Goal: Task Accomplishment & Management: Use online tool/utility

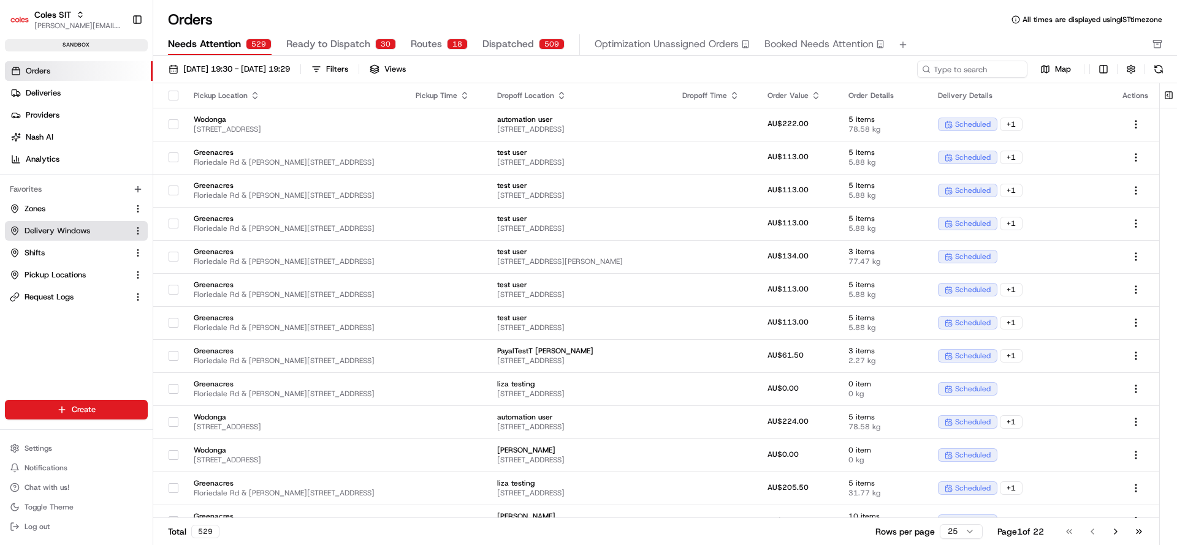
click at [63, 228] on span "Delivery Windows" at bounding box center [58, 231] width 66 height 11
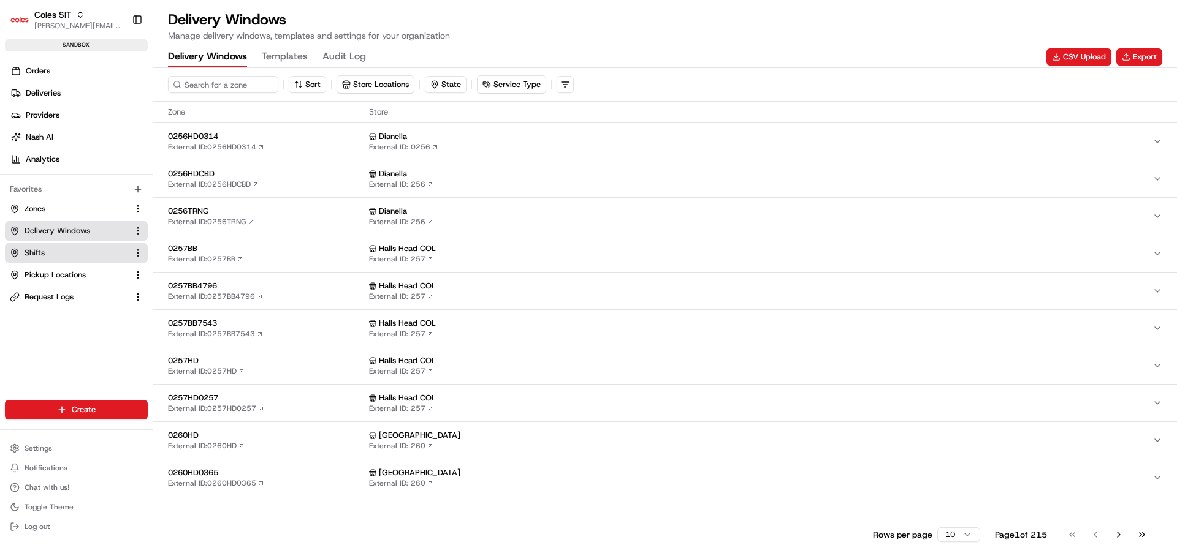
click at [44, 255] on span "Shifts" at bounding box center [35, 253] width 20 height 11
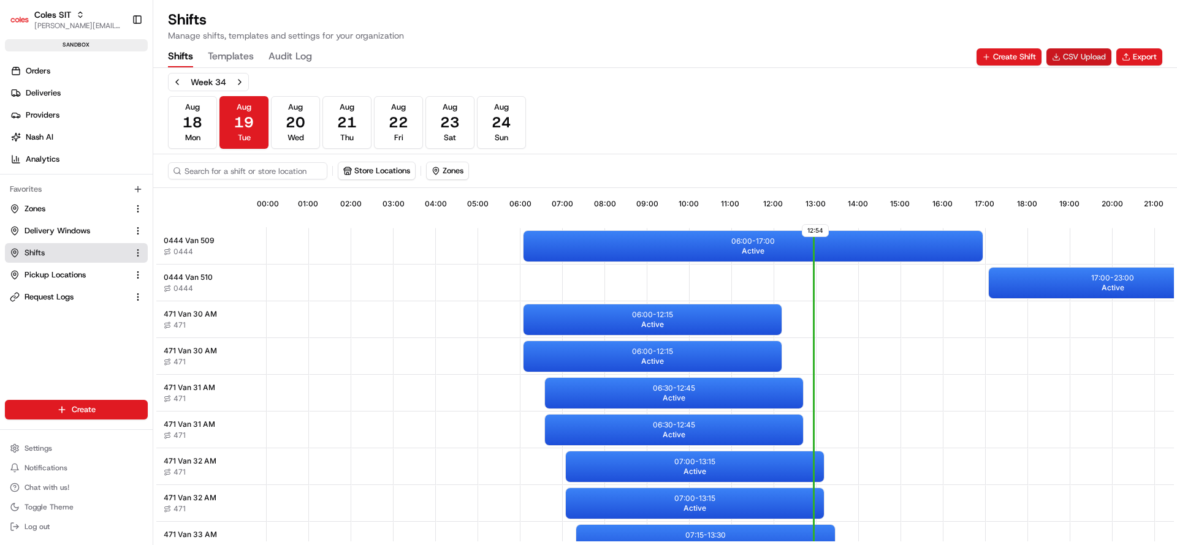
click at [1063, 61] on button "CSV Upload" at bounding box center [1078, 56] width 65 height 17
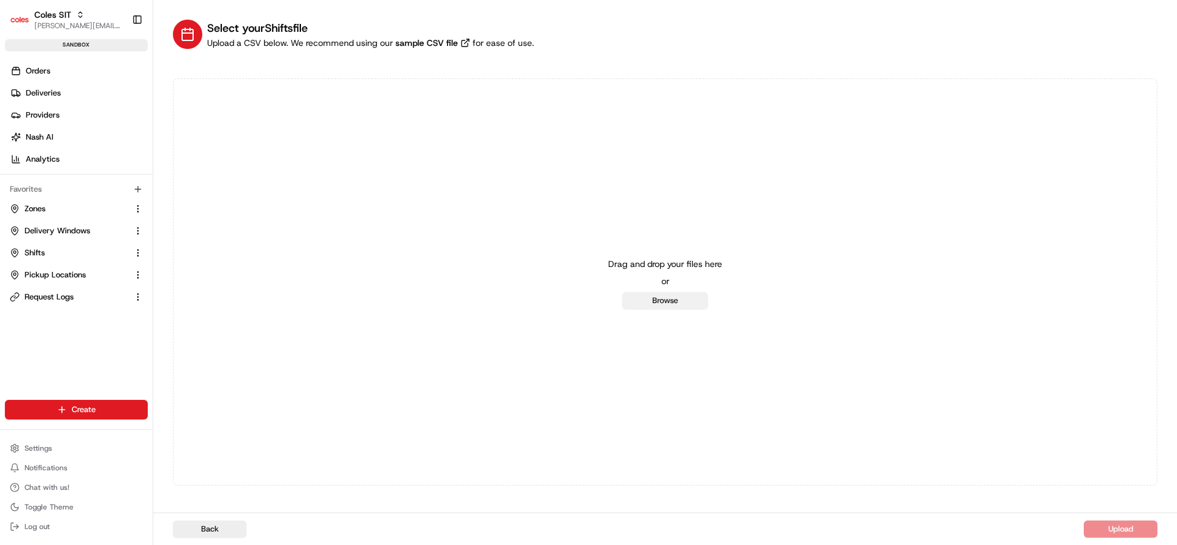
click at [655, 299] on button "Browse" at bounding box center [665, 300] width 86 height 17
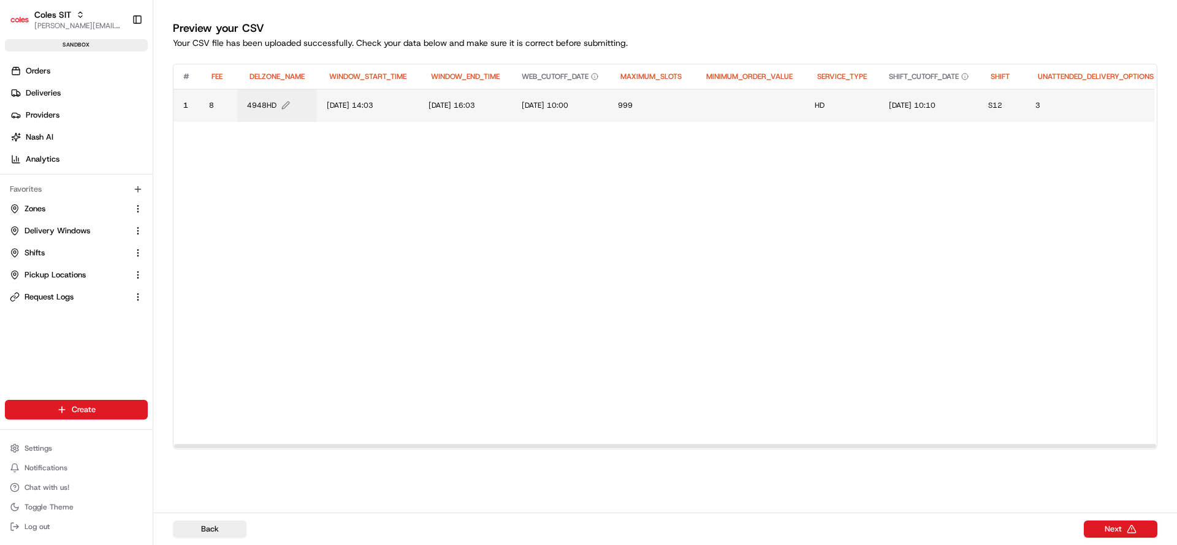
click at [276, 101] on button "4948HD" at bounding box center [277, 106] width 60 height 10
click at [276, 100] on input "4948HD" at bounding box center [320, 93] width 136 height 22
type input "7698HD"
click at [341, 105] on span "[DATE] 14:03" at bounding box center [350, 106] width 47 height 10
click at [341, 105] on div "[DATE] 14:03" at bounding box center [401, 92] width 147 height 33
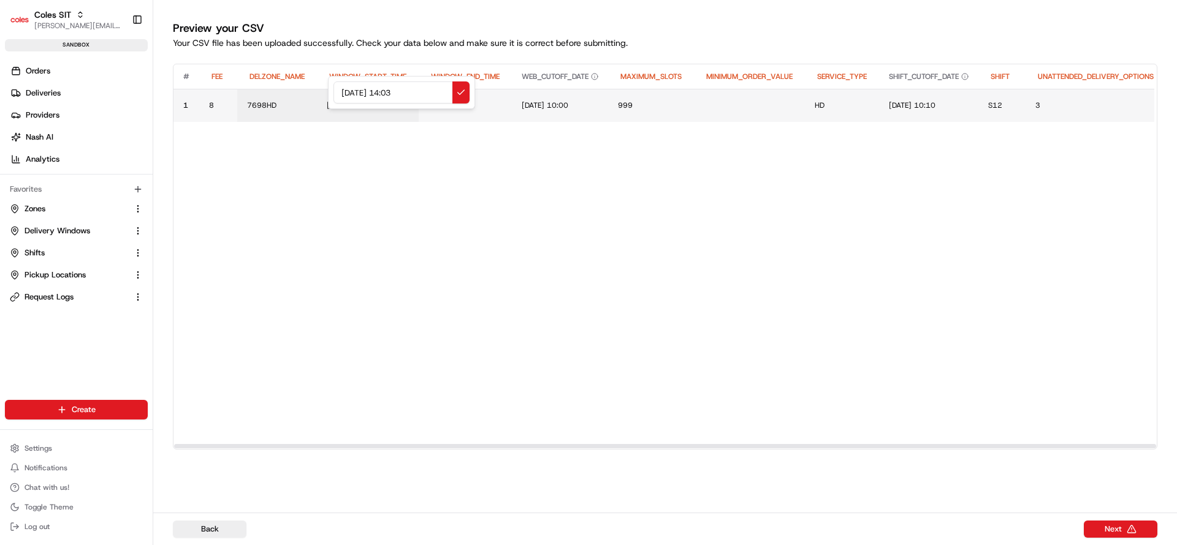
click at [349, 93] on input "[DATE] 14:03" at bounding box center [401, 93] width 136 height 22
click at [340, 93] on input "[DATE] 14:03" at bounding box center [401, 93] width 136 height 22
type input "[DATE] 14:03"
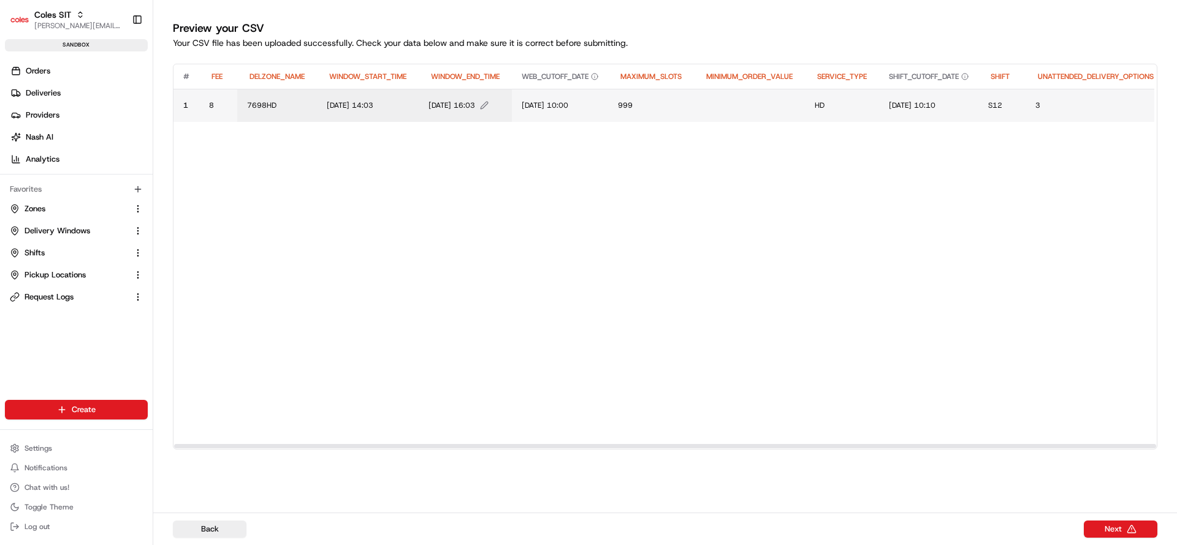
click at [443, 106] on span "[DATE] 16:03" at bounding box center [451, 106] width 47 height 10
click at [443, 106] on div "[DATE] 16:03" at bounding box center [503, 92] width 147 height 33
click at [450, 95] on input "[DATE] 16:03" at bounding box center [504, 93] width 136 height 22
click at [450, 95] on input "20/06/2025 16:03" at bounding box center [504, 93] width 136 height 22
type input "26/08/2025 22:03"
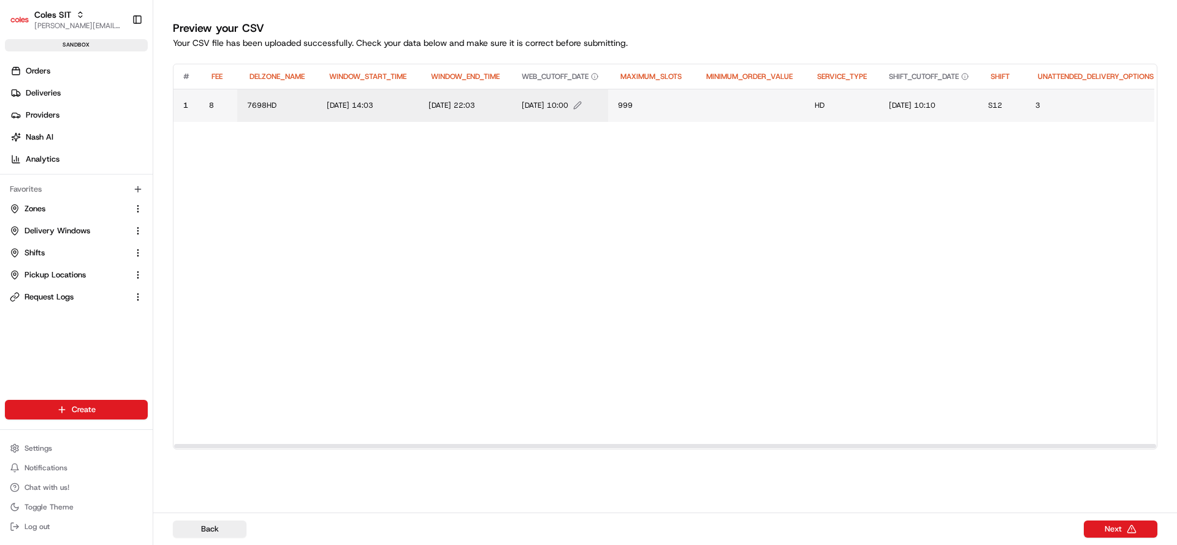
click at [545, 104] on span "19/06/2025 10:00" at bounding box center [545, 106] width 47 height 10
click at [545, 104] on div "19/06/2025 10:00" at bounding box center [605, 92] width 147 height 33
click at [550, 93] on input "19/06/2025 10:00" at bounding box center [606, 93] width 136 height 22
type input "25/08/2025 10:00"
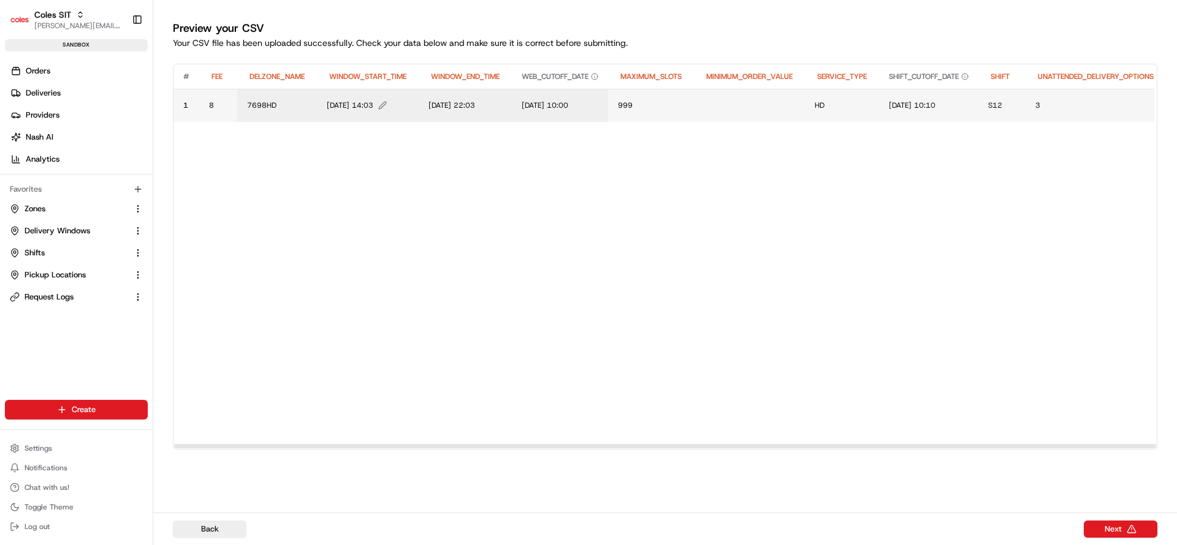
click at [373, 107] on span "26/08/2025 14:03" at bounding box center [350, 106] width 47 height 10
drag, startPoint x: 397, startPoint y: 96, endPoint x: 427, endPoint y: 94, distance: 30.7
click at [427, 94] on input "26/08/2025 14:03" at bounding box center [401, 93] width 136 height 22
click at [414, 94] on input "26/08/2025 14:03" at bounding box center [401, 93] width 136 height 22
drag, startPoint x: 393, startPoint y: 91, endPoint x: 454, endPoint y: 88, distance: 61.3
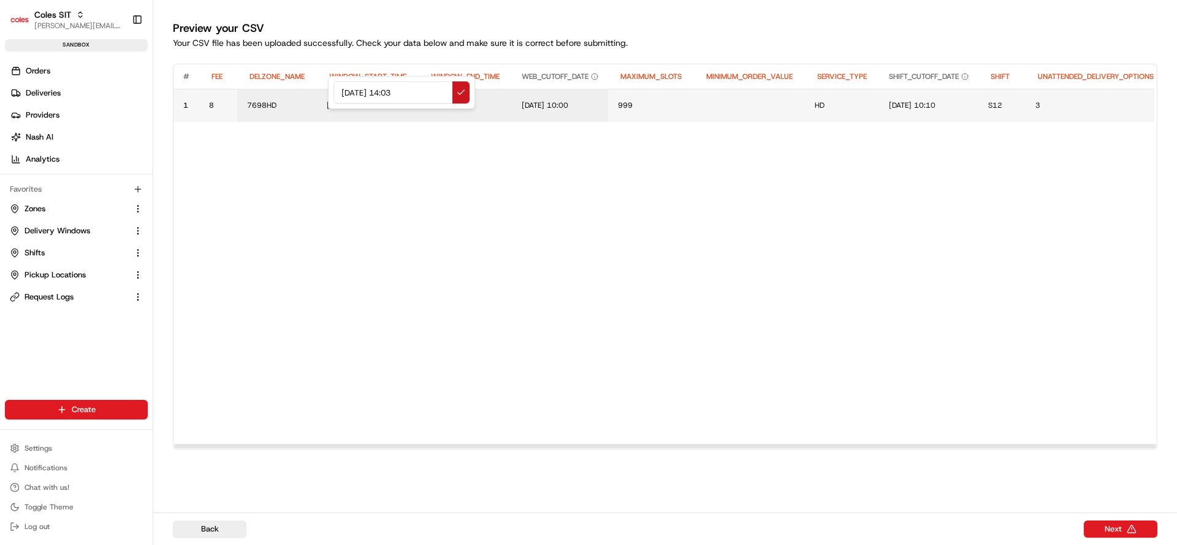
click at [454, 88] on div "26/08/2025 14:03" at bounding box center [401, 93] width 136 height 22
type input "26/08/2025 18:09"
click at [906, 102] on span "19/06/2025 10:10" at bounding box center [912, 106] width 47 height 10
click at [921, 97] on input "19/06/2025 10:10" at bounding box center [979, 93] width 136 height 22
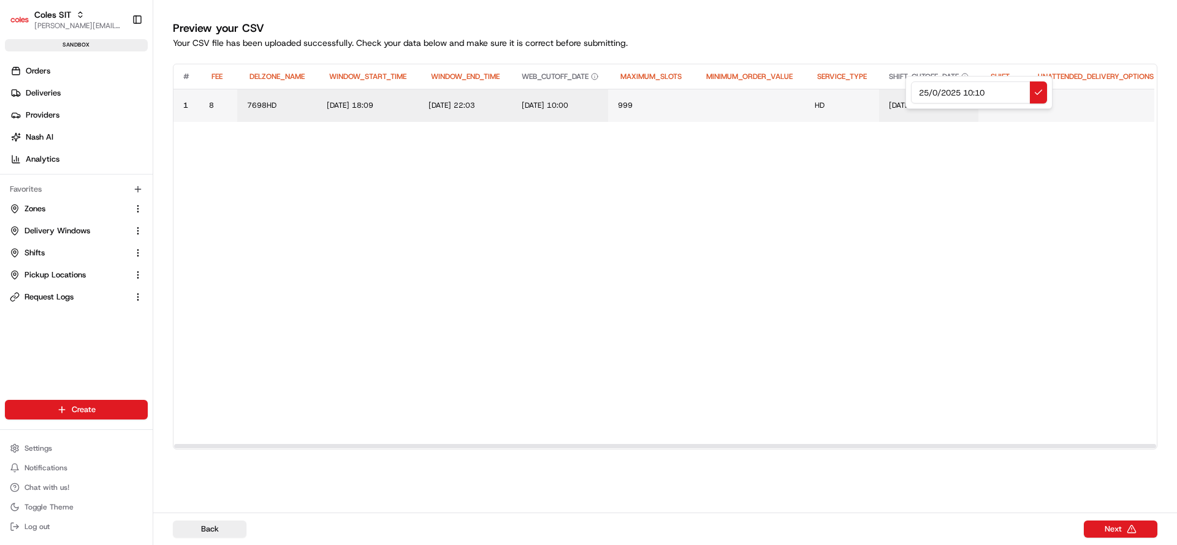
type input "25/08/2025 10:10"
click at [1002, 104] on span "S12" at bounding box center [995, 106] width 14 height 10
click at [1017, 104] on div "S12" at bounding box center [1079, 92] width 147 height 33
click at [1028, 94] on input "S12" at bounding box center [1080, 93] width 136 height 22
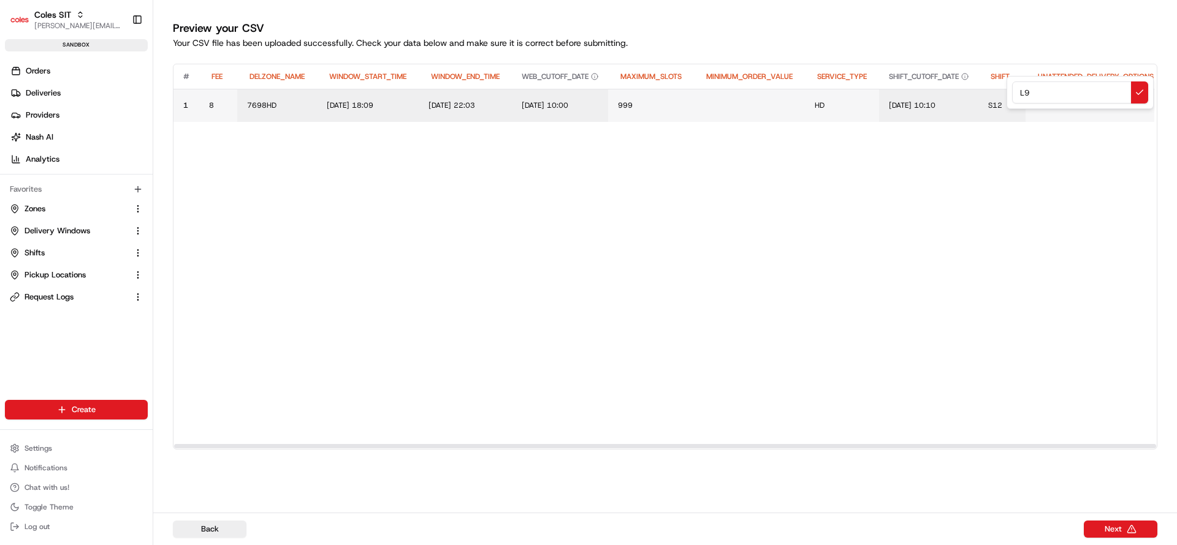
type input "L90"
click at [1040, 107] on span "3" at bounding box center [1037, 106] width 5 height 10
click at [1057, 107] on div "3" at bounding box center [1126, 92] width 147 height 33
click at [1068, 100] on input "3" at bounding box center [1127, 93] width 136 height 22
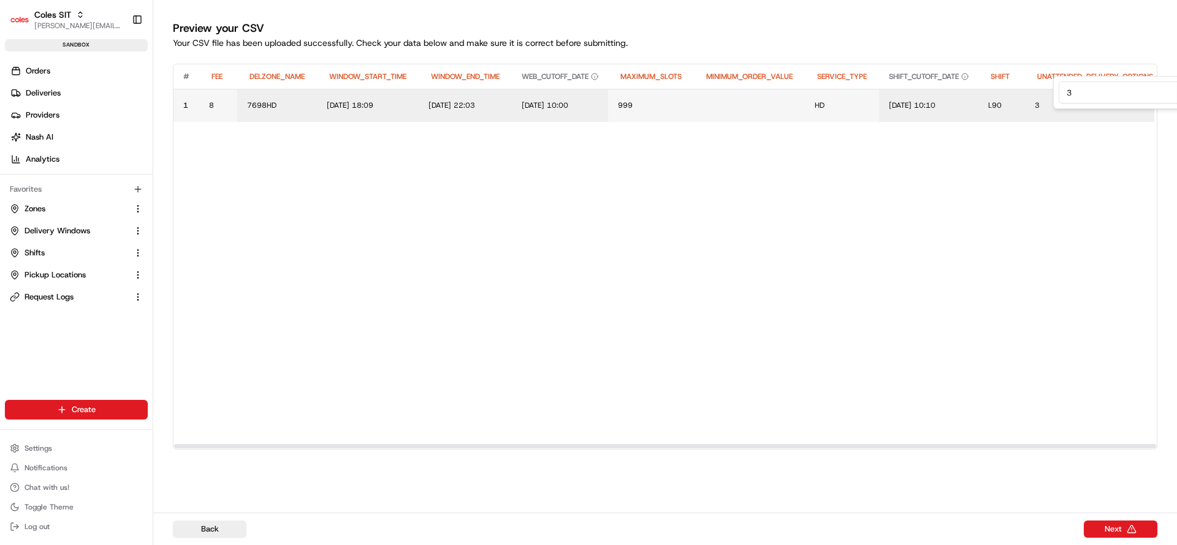
type input "2"
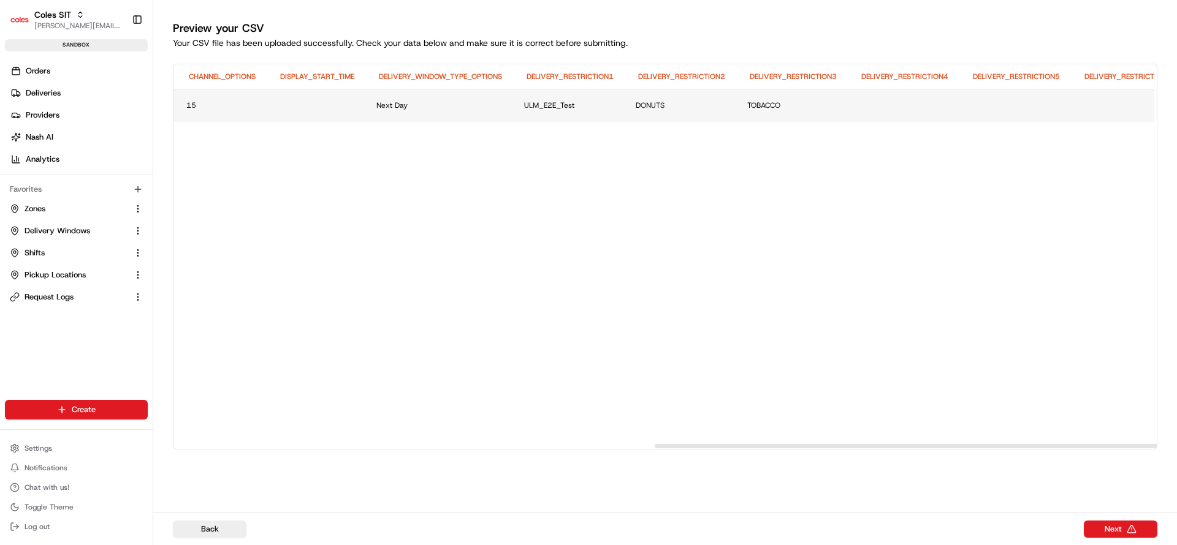
scroll to position [0, 1311]
drag, startPoint x: 647, startPoint y: 446, endPoint x: 1130, endPoint y: 438, distance: 482.4
click at [1130, 444] on div at bounding box center [1147, 446] width 982 height 4
click at [912, 108] on button "Edit DELIVERY_RESTRICTION4 value" at bounding box center [891, 105] width 92 height 9
click at [912, 108] on div at bounding box center [944, 93] width 147 height 33
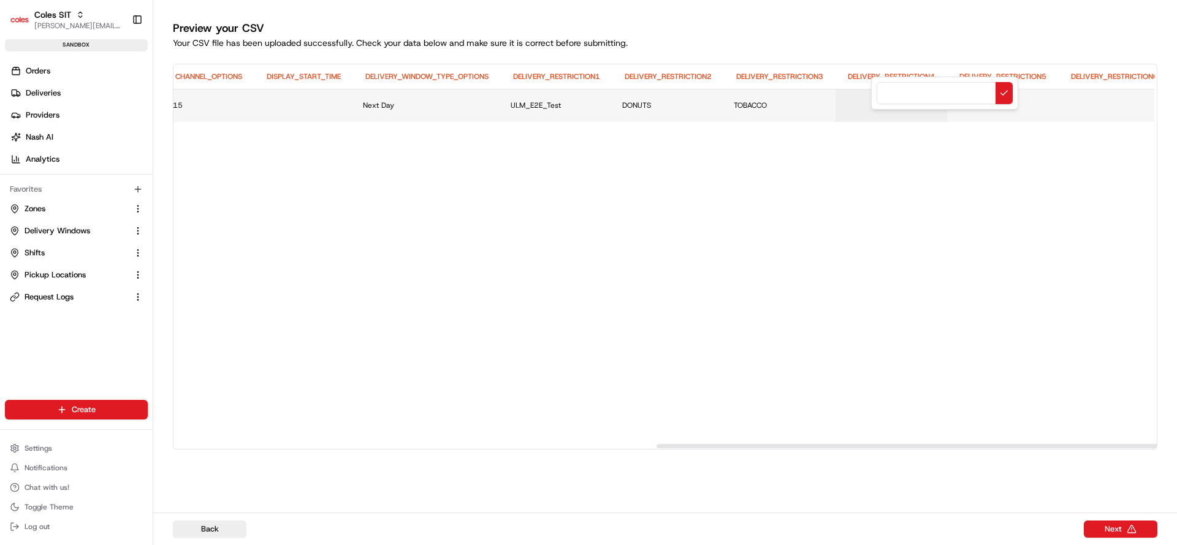
click at [914, 88] on input at bounding box center [944, 93] width 136 height 22
type input "LIQOUR"
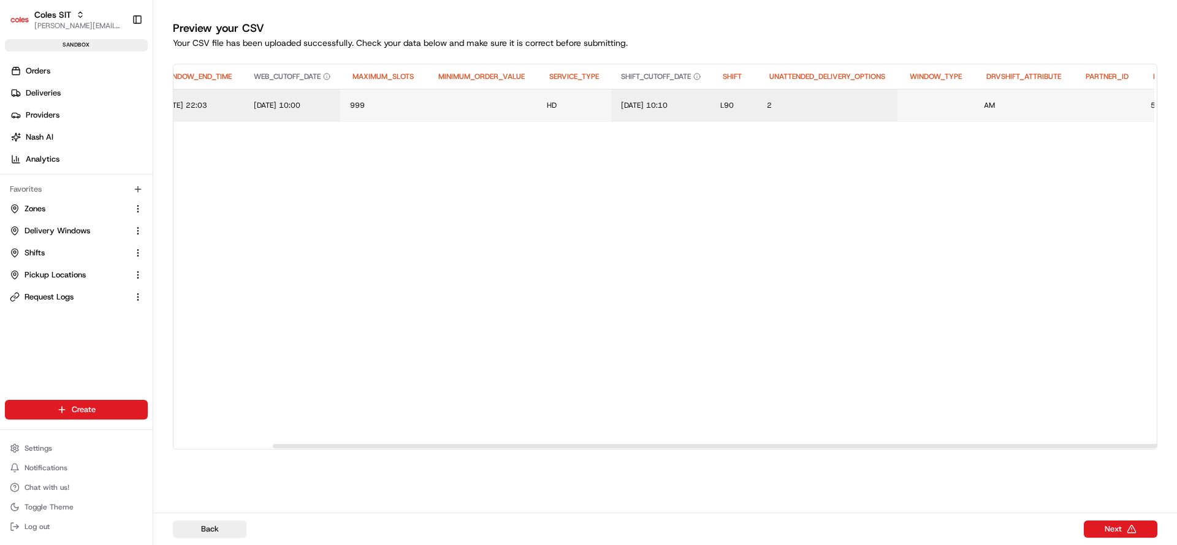
scroll to position [0, 0]
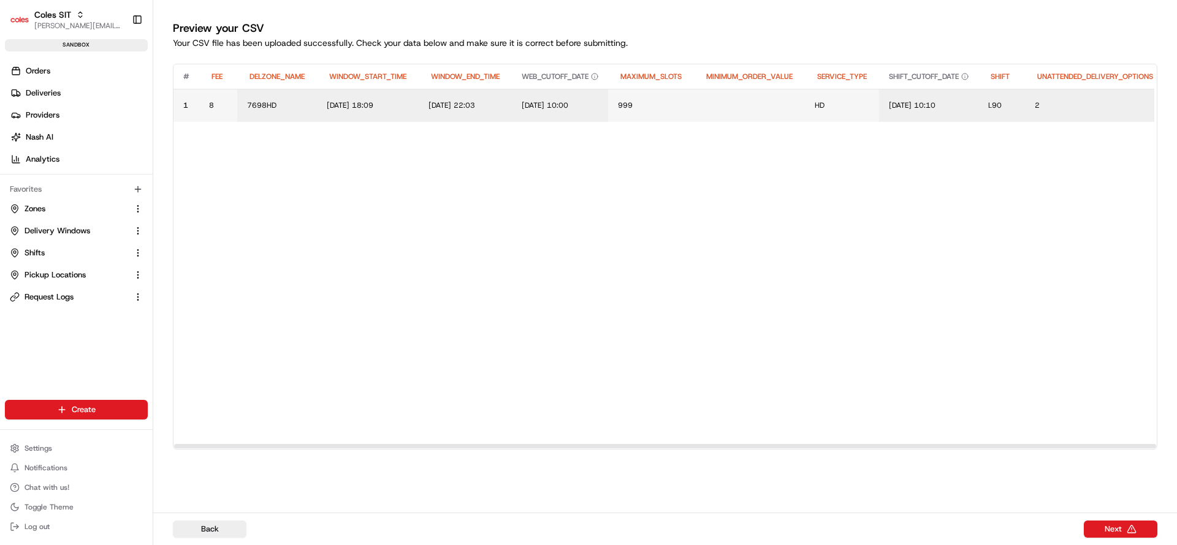
drag, startPoint x: 926, startPoint y: 443, endPoint x: 330, endPoint y: 424, distance: 596.7
click at [330, 443] on div at bounding box center [664, 446] width 983 height 6
click at [1108, 531] on button "Next" at bounding box center [1121, 529] width 74 height 17
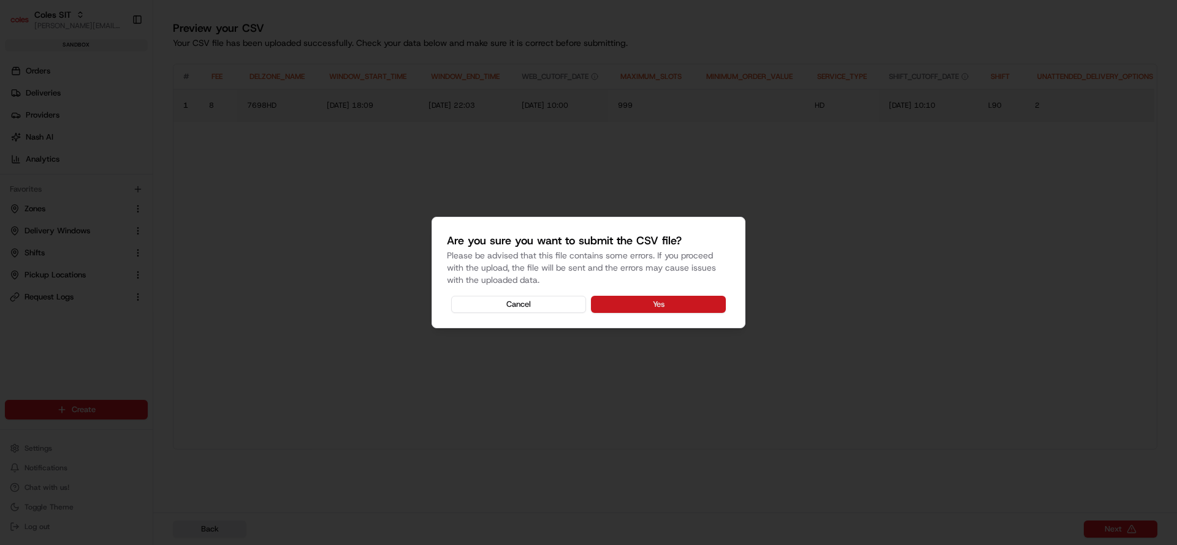
click at [655, 300] on button "Yes" at bounding box center [658, 304] width 135 height 17
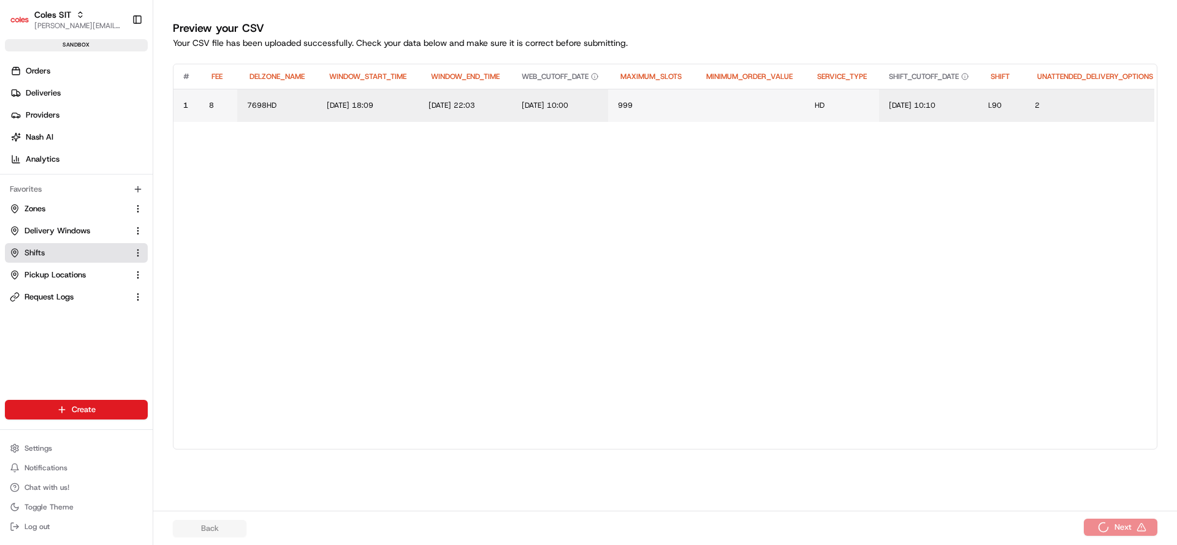
click at [29, 259] on button "Shifts" at bounding box center [76, 253] width 143 height 20
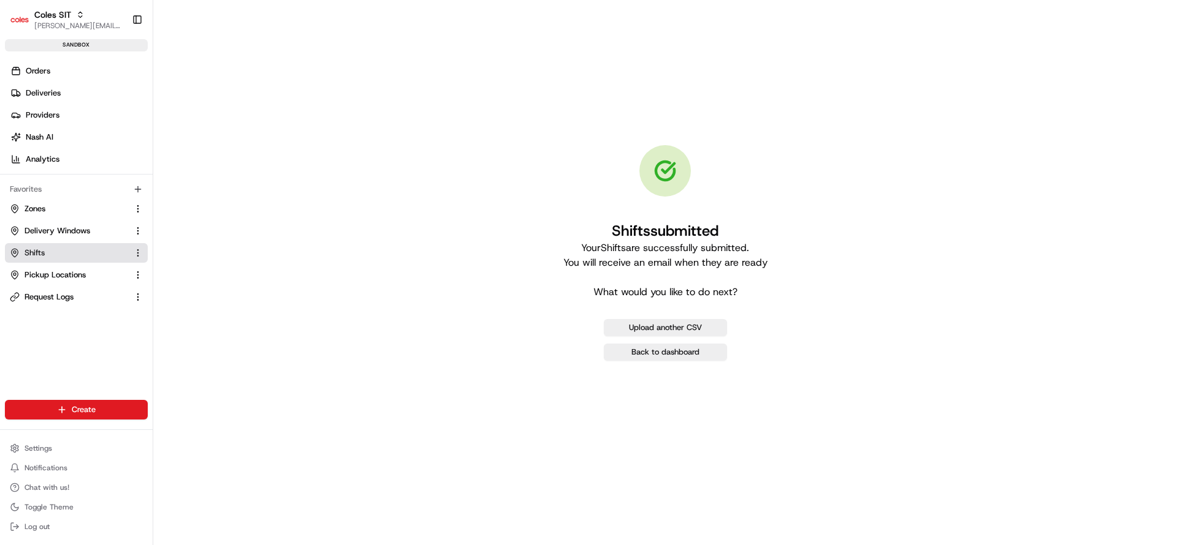
click at [29, 256] on span "Shifts" at bounding box center [35, 253] width 20 height 11
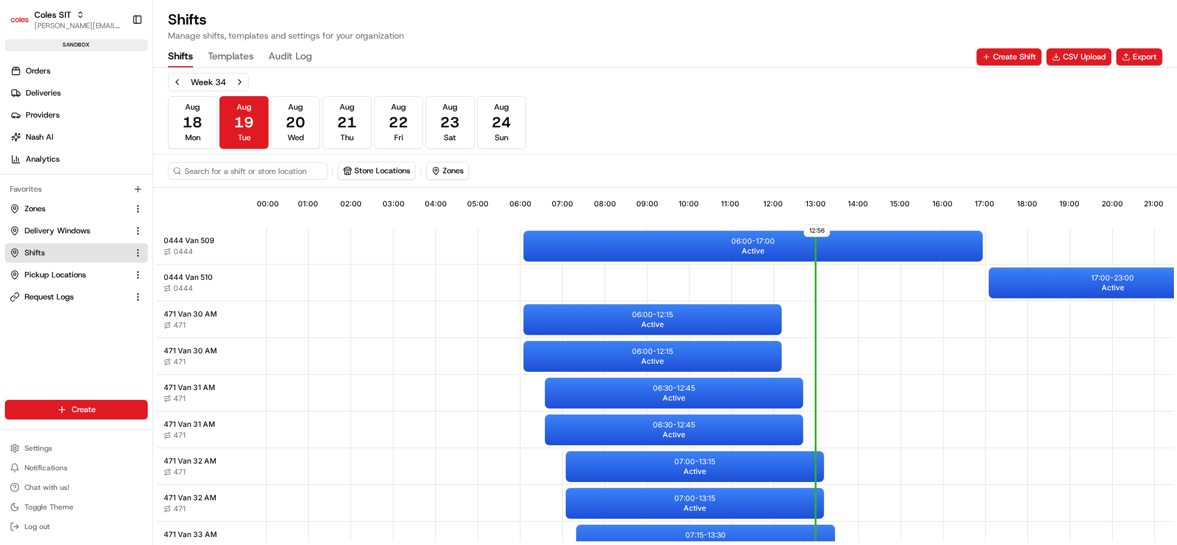
scroll to position [0, 114]
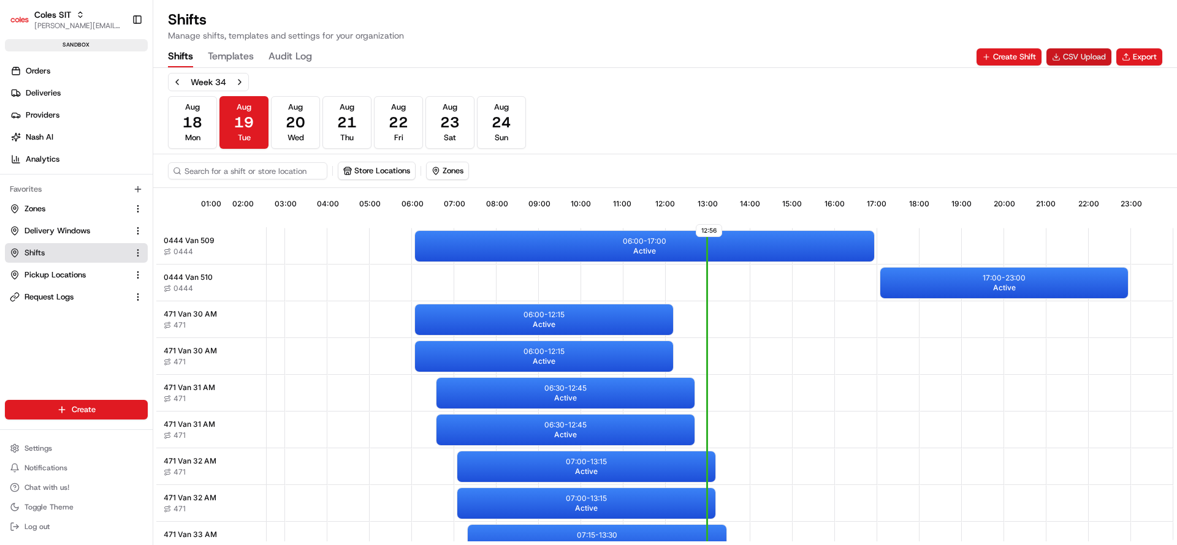
click at [1074, 52] on button "CSV Upload" at bounding box center [1078, 56] width 65 height 17
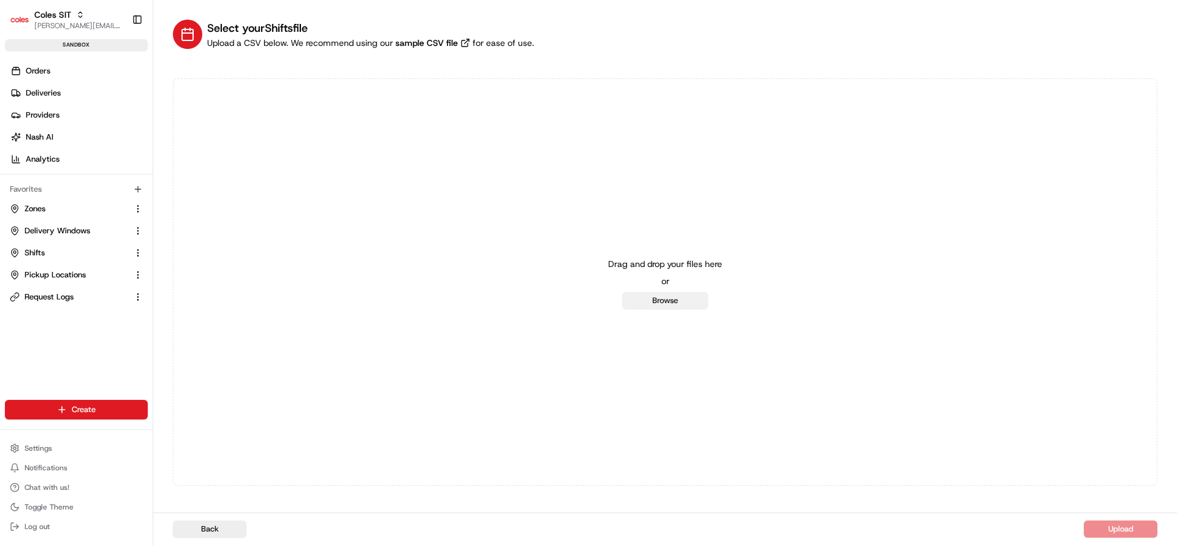
click at [667, 297] on button "Browse" at bounding box center [665, 300] width 86 height 17
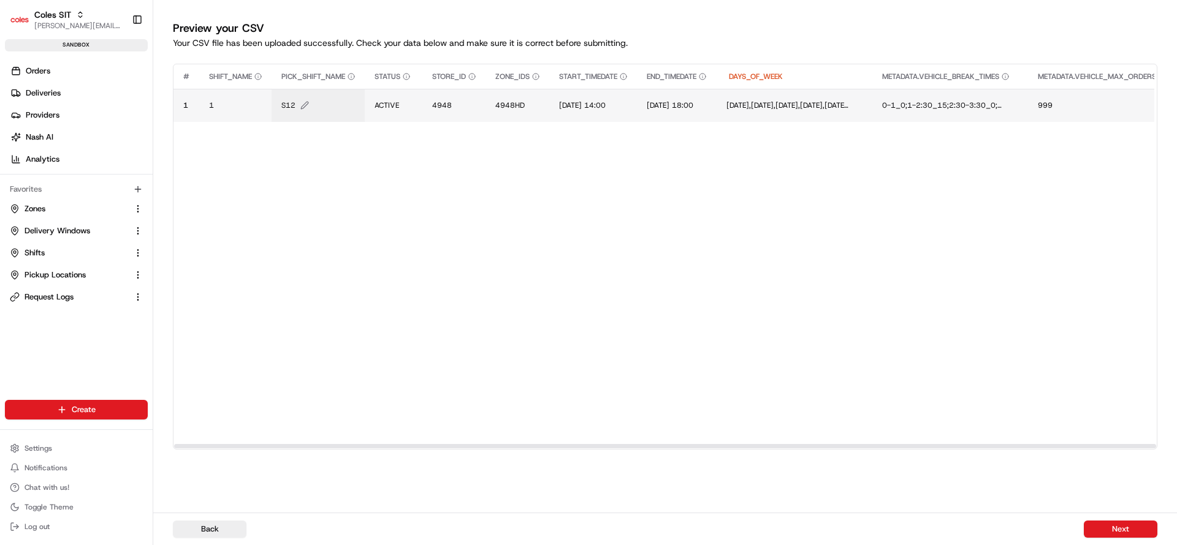
click at [288, 107] on span "S12" at bounding box center [288, 106] width 14 height 10
click at [288, 107] on div "S12" at bounding box center [356, 92] width 147 height 33
click at [300, 94] on input "S12" at bounding box center [356, 93] width 136 height 22
type input "L90"
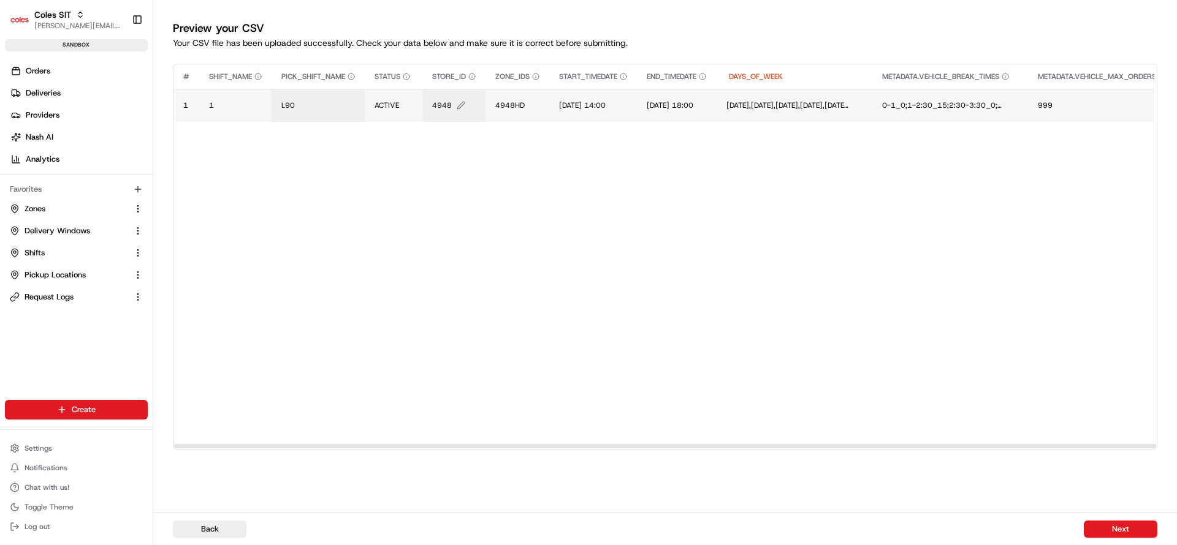
click at [448, 108] on span "4948" at bounding box center [442, 106] width 20 height 10
click at [448, 108] on div "4948" at bounding box center [507, 92] width 147 height 33
click at [453, 94] on input "4948" at bounding box center [507, 93] width 136 height 22
type input "7698"
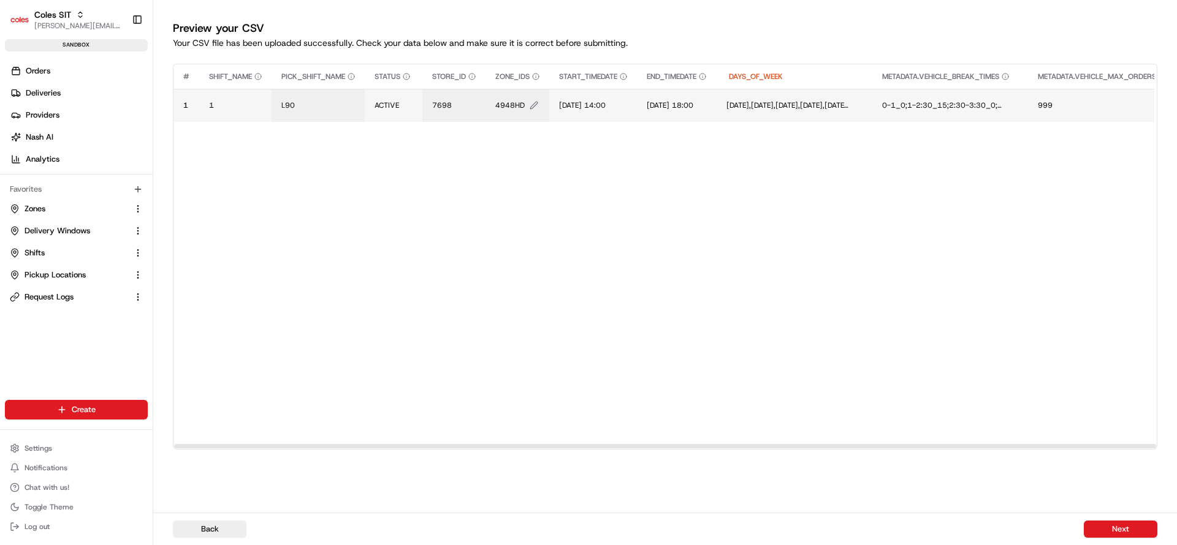
click at [510, 109] on span "4948HD" at bounding box center [509, 106] width 29 height 10
click at [528, 92] on td "4948HD" at bounding box center [517, 105] width 64 height 33
click at [520, 101] on span "4948HD" at bounding box center [509, 106] width 29 height 10
click at [530, 96] on input "4948HD" at bounding box center [571, 93] width 136 height 22
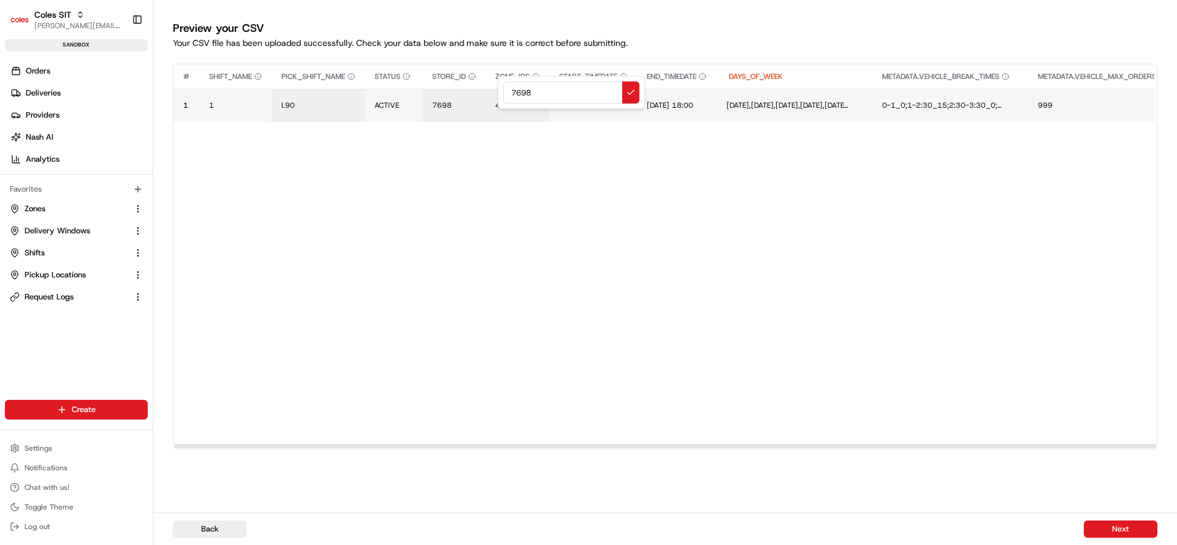
type input "7698H"
click at [577, 104] on span "1/07/2025 14:00" at bounding box center [582, 106] width 47 height 10
click at [578, 97] on input "1/07/2025 14:00" at bounding box center [635, 93] width 136 height 22
type input "26/08/2025 14:00"
click at [693, 106] on span "1/07/2025 18:00" at bounding box center [674, 106] width 47 height 10
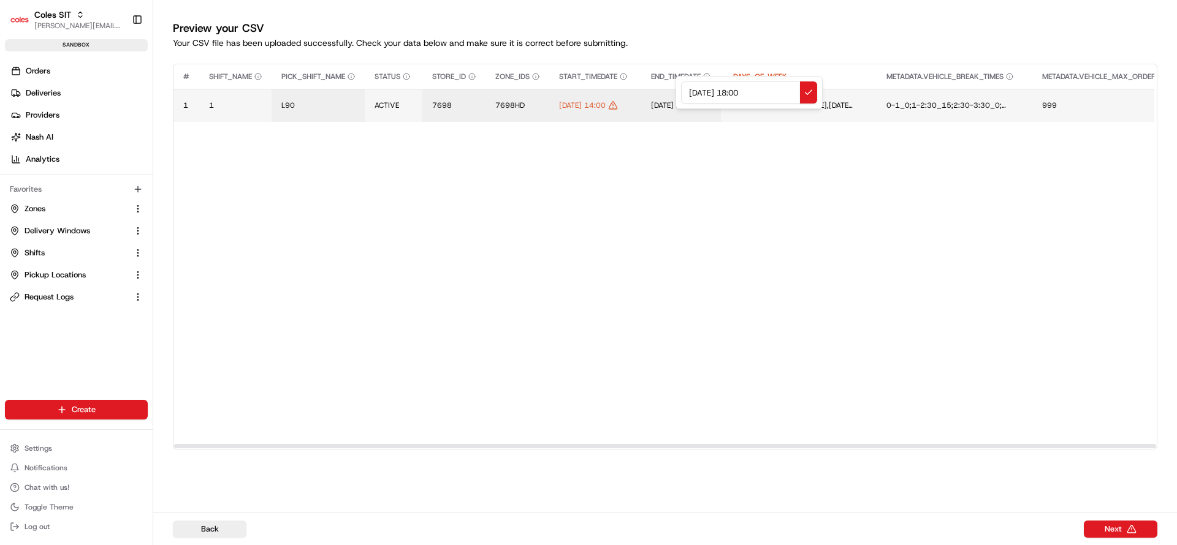
click at [696, 95] on input "1/07/2025 18:00" at bounding box center [749, 93] width 136 height 22
type input "26/08/2025 18:00"
drag, startPoint x: 860, startPoint y: 444, endPoint x: 467, endPoint y: 433, distance: 393.0
click at [467, 444] on div at bounding box center [665, 446] width 982 height 4
click at [1117, 531] on button "Next" at bounding box center [1121, 529] width 74 height 17
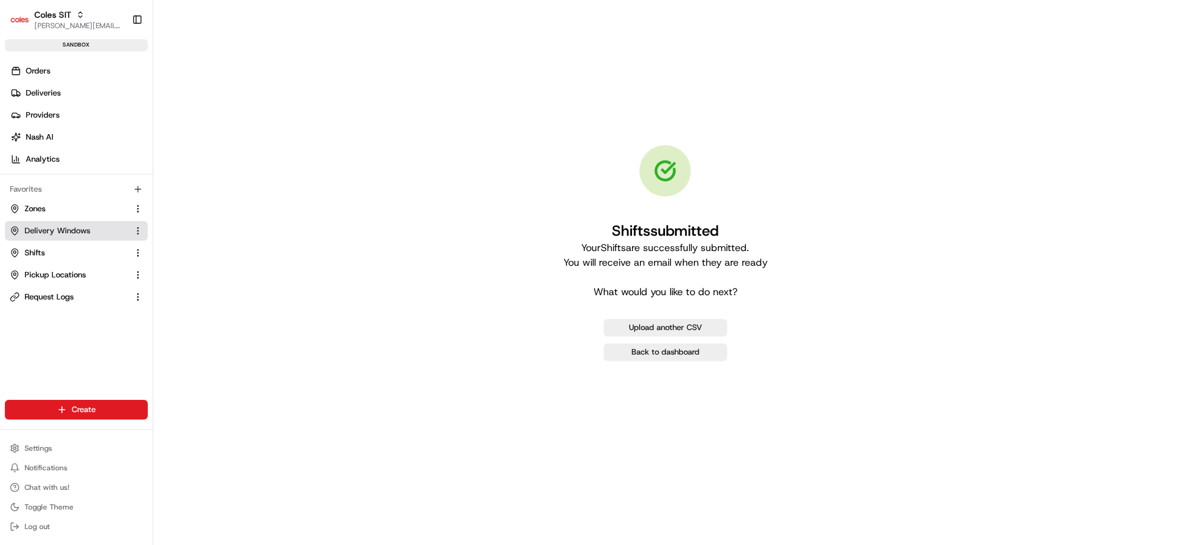
click at [68, 236] on button "Delivery Windows" at bounding box center [76, 231] width 143 height 20
click at [58, 234] on span "Delivery Windows" at bounding box center [58, 231] width 66 height 11
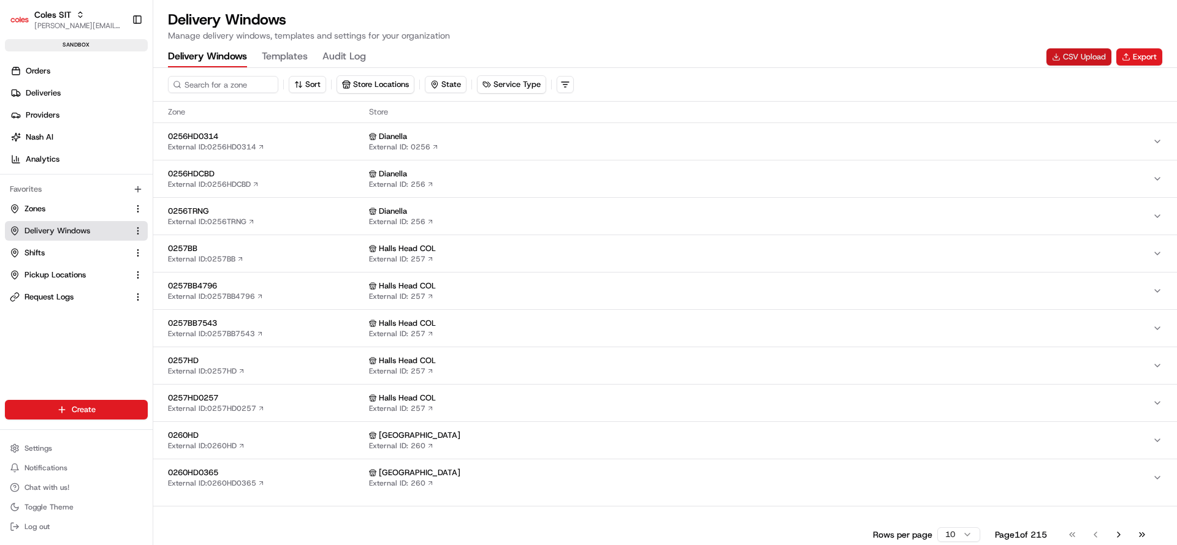
click at [1064, 61] on button "CSV Upload" at bounding box center [1078, 56] width 65 height 17
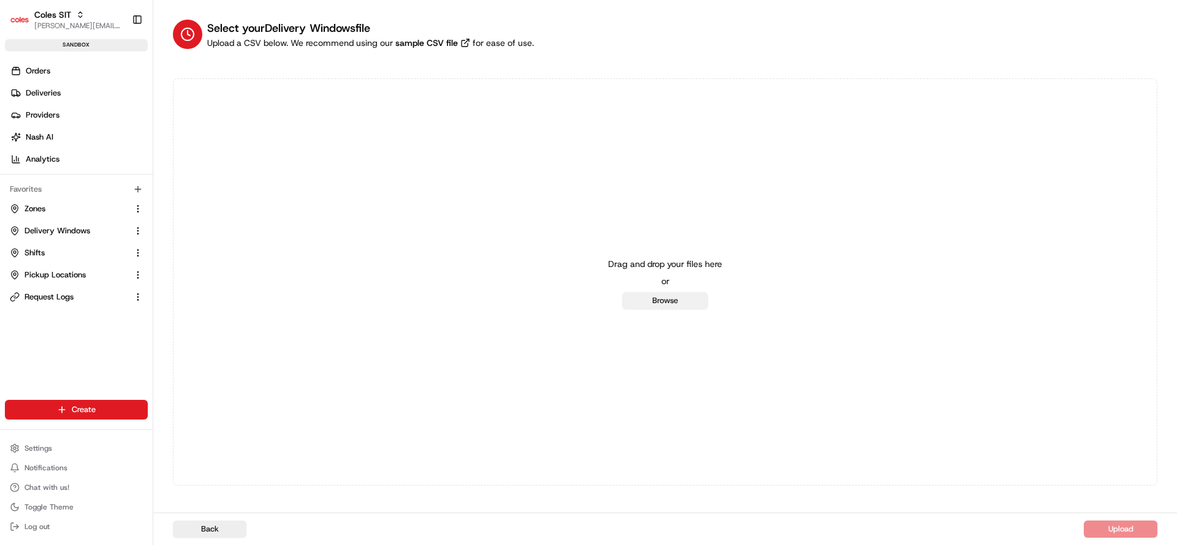
click at [685, 305] on button "Browse" at bounding box center [665, 300] width 86 height 17
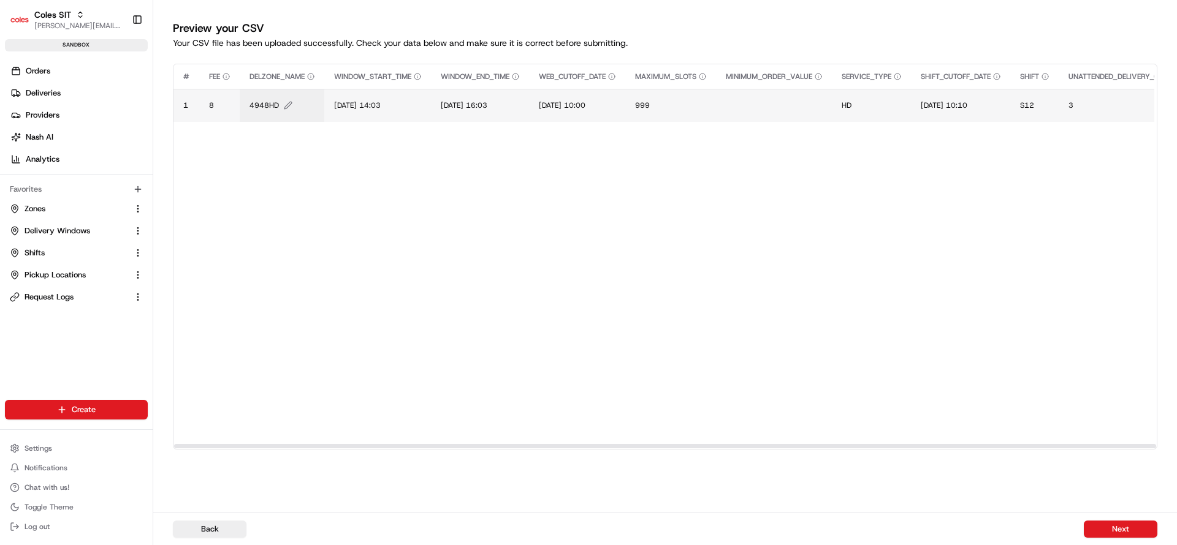
click at [270, 105] on span "4948HD" at bounding box center [263, 106] width 29 height 10
click at [282, 96] on input "4948HD" at bounding box center [324, 93] width 136 height 22
type input "7698HD"
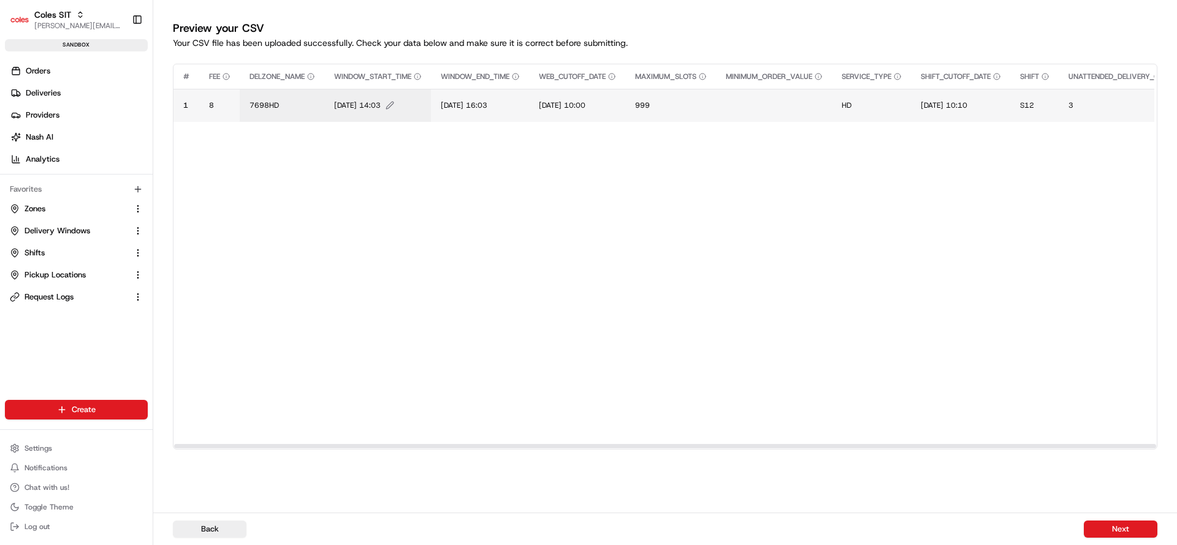
click at [348, 107] on span "20/06/2025 14:03" at bounding box center [357, 106] width 47 height 10
click at [348, 107] on div "20/06/2025 14:03" at bounding box center [409, 92] width 147 height 33
click at [354, 96] on input "20/06/2025 14:03" at bounding box center [409, 93] width 136 height 22
type input "26/08/2025 16:45"
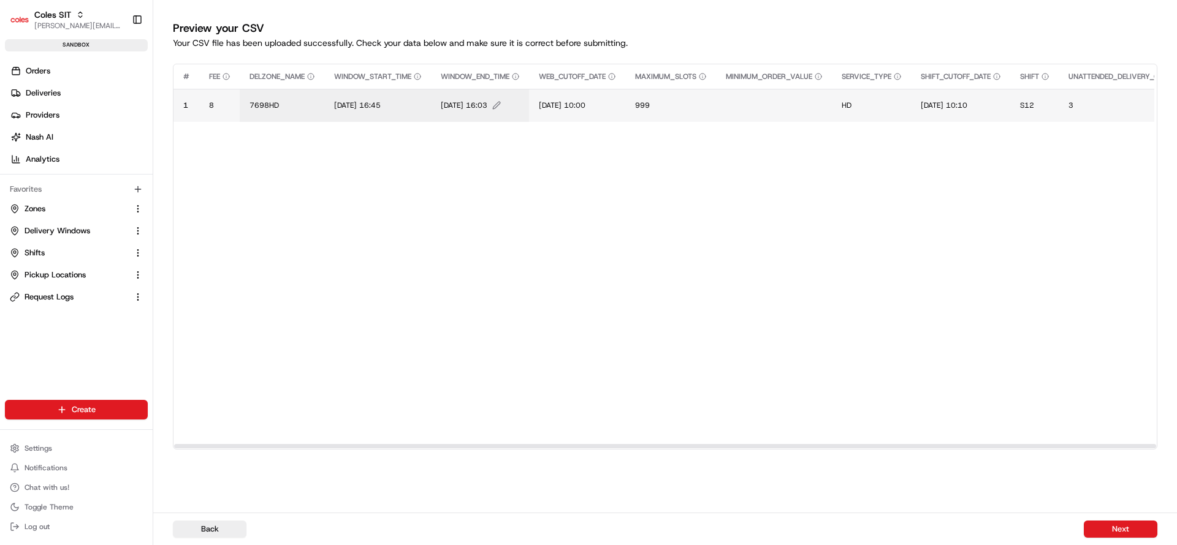
click at [457, 103] on span "20/06/2025 16:03" at bounding box center [464, 106] width 47 height 10
click at [461, 98] on input "20/06/2025 16:03" at bounding box center [517, 93] width 136 height 22
type input "26/08/2025 18:03"
click at [560, 102] on span "19/06/2025 10:00" at bounding box center [562, 106] width 47 height 10
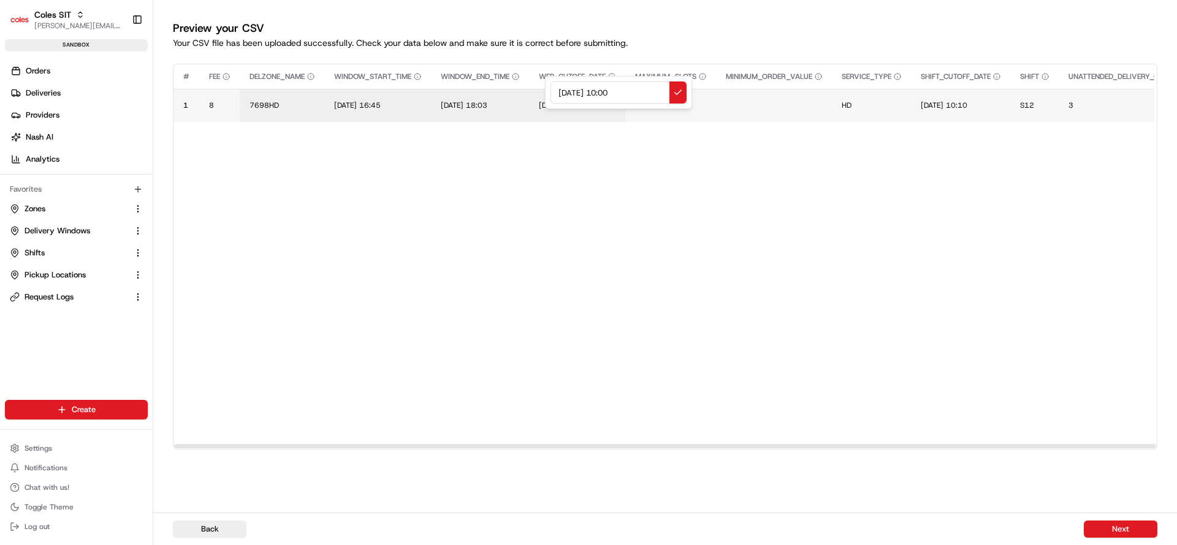
click at [562, 94] on input "19/06/2025 10:00" at bounding box center [618, 93] width 136 height 22
type input "25/08/2025 10:00"
click at [962, 108] on span "19/06/2025 10:10" at bounding box center [944, 106] width 47 height 10
click at [951, 86] on input "19/06/2025 10:10" at bounding box center [1006, 93] width 136 height 22
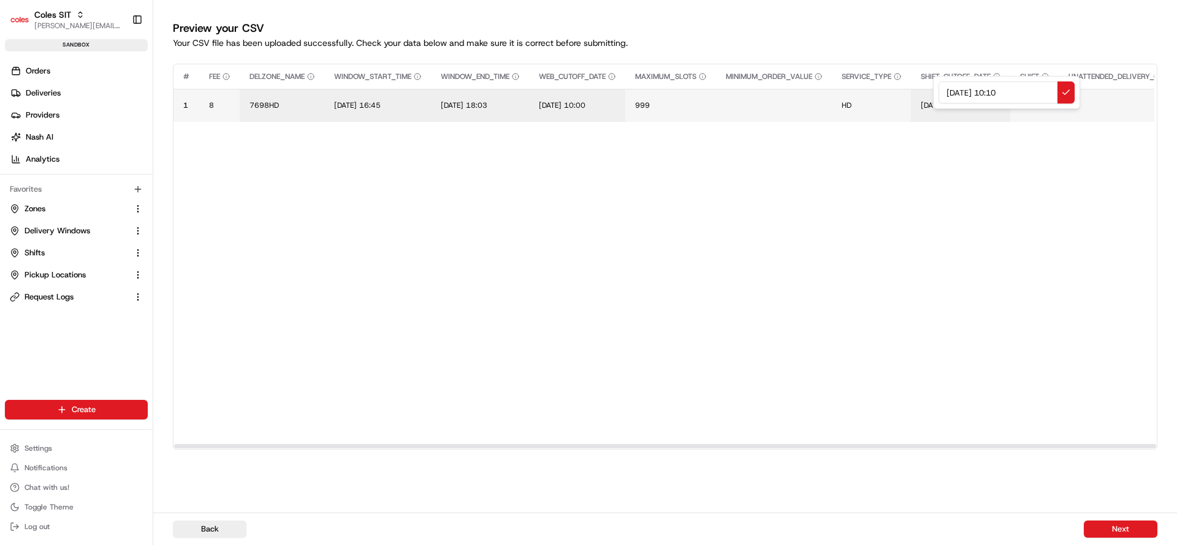
click at [951, 86] on input "19/06/2025 10:10" at bounding box center [1006, 93] width 136 height 22
type input "25/08/2025 10:10"
click at [1034, 102] on span "S12" at bounding box center [1027, 106] width 14 height 10
click at [1040, 102] on div "S12" at bounding box center [1108, 93] width 136 height 22
click at [1056, 96] on input "S12" at bounding box center [1108, 93] width 136 height 22
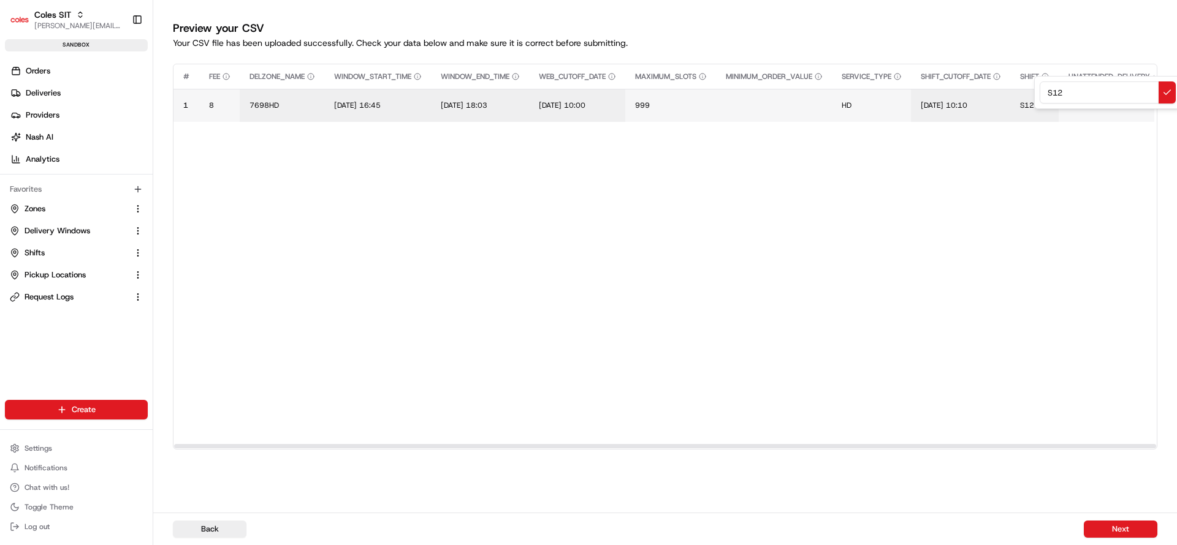
click at [1056, 96] on input "S12" at bounding box center [1108, 93] width 136 height 22
type input "L90"
click at [1073, 101] on span "3" at bounding box center [1070, 106] width 5 height 10
click at [1087, 101] on div "3" at bounding box center [1156, 92] width 147 height 33
click at [1097, 96] on input "3" at bounding box center [1157, 93] width 136 height 22
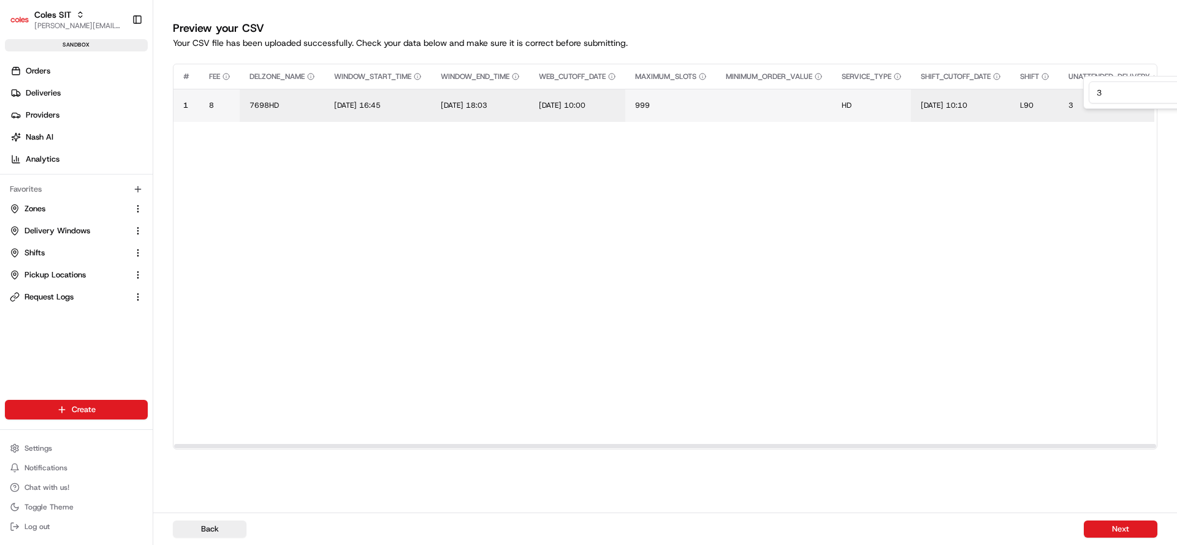
click at [1097, 96] on input "3" at bounding box center [1157, 93] width 136 height 22
type input "2"
click at [1130, 533] on button "Next" at bounding box center [1121, 529] width 74 height 17
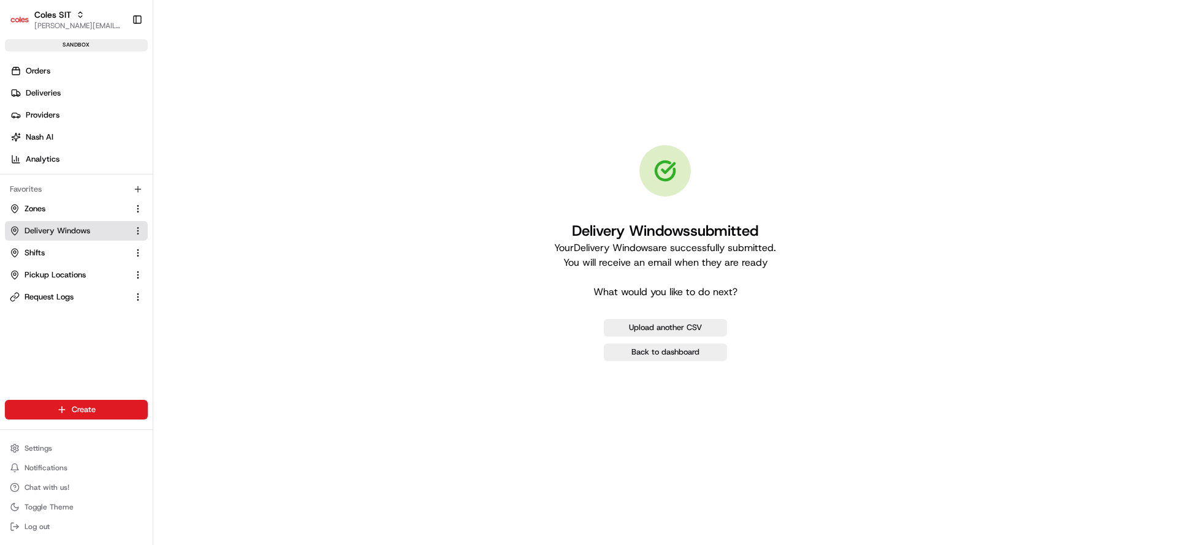
click at [38, 230] on span "Delivery Windows" at bounding box center [58, 231] width 66 height 11
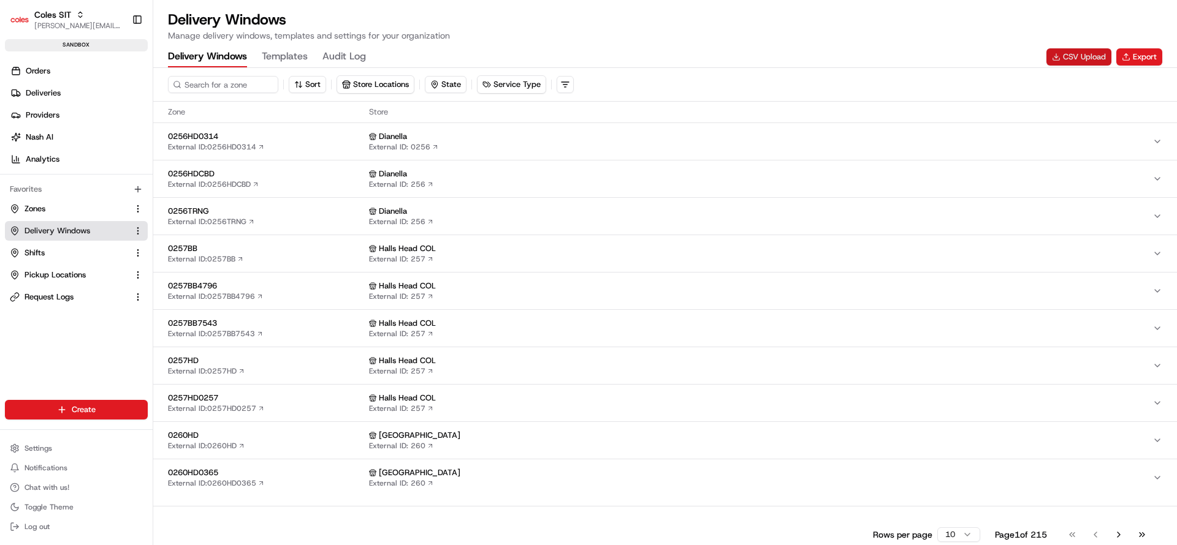
click at [1080, 55] on button "CSV Upload" at bounding box center [1078, 56] width 65 height 17
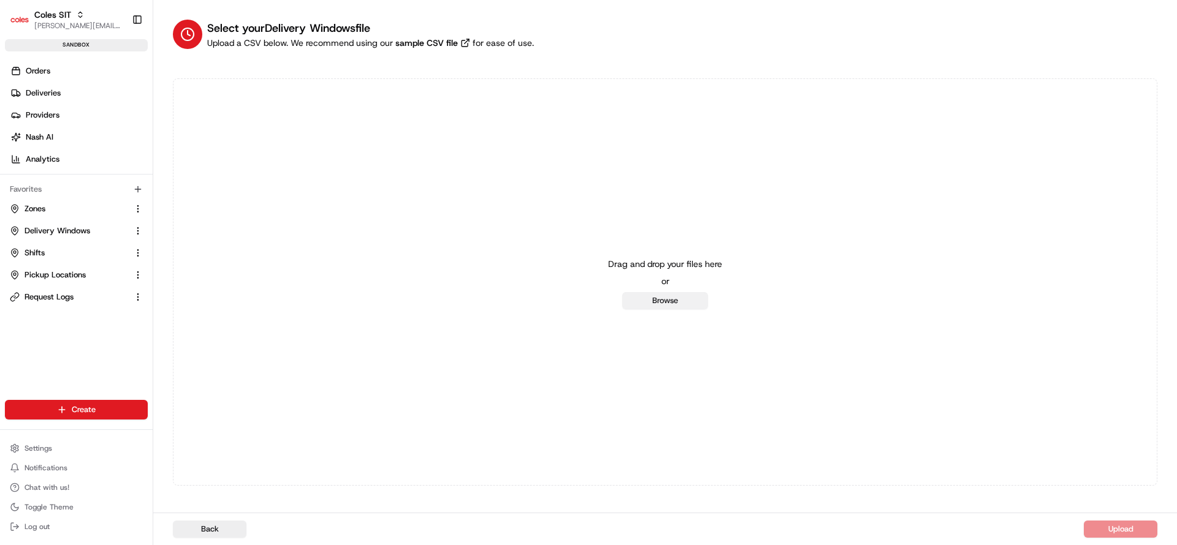
click at [674, 302] on button "Browse" at bounding box center [665, 300] width 86 height 17
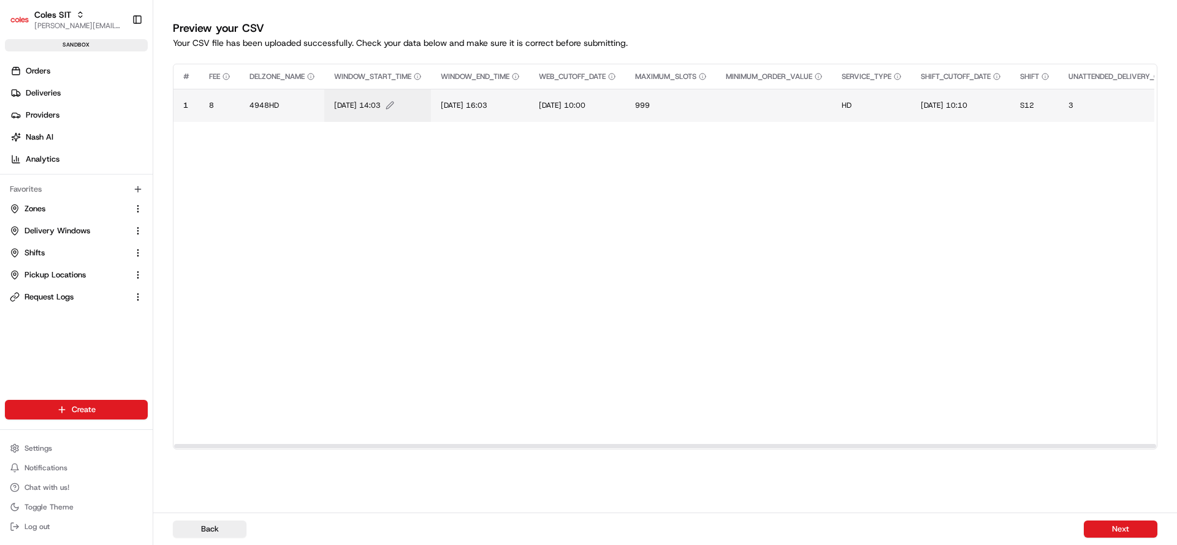
click at [342, 108] on span "20/06/2025 14:03" at bounding box center [357, 106] width 47 height 10
click at [342, 108] on div "20/06/2025 14:03" at bounding box center [409, 92] width 147 height 33
click at [354, 89] on input "20/06/2025 14:03" at bounding box center [409, 93] width 136 height 22
type input "26/08/2025 15:13"
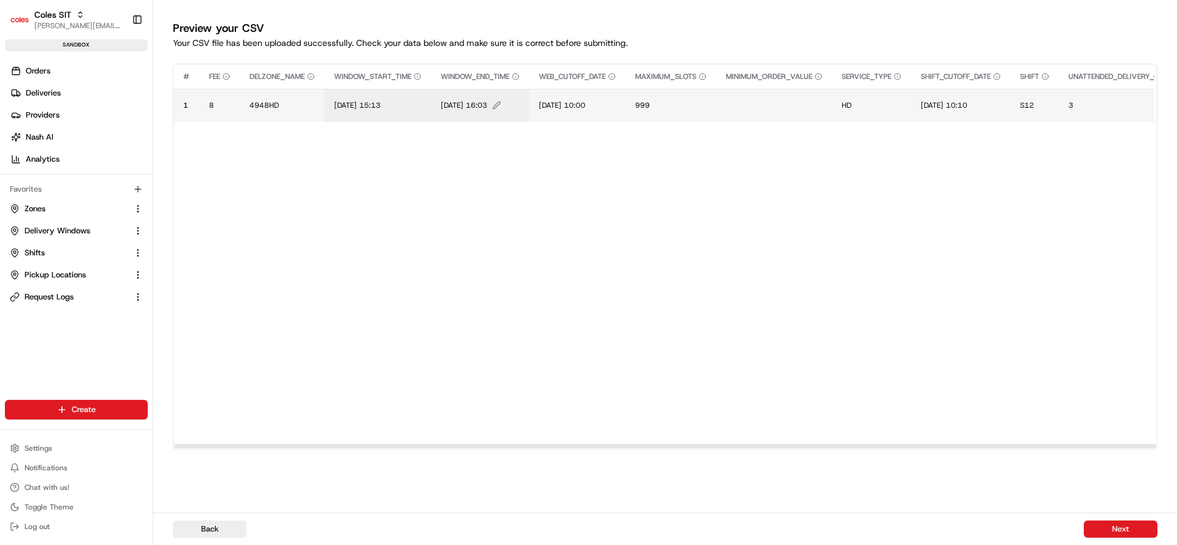
click at [466, 101] on span "20/06/2025 16:03" at bounding box center [464, 106] width 47 height 10
click at [466, 101] on input "20/06/2025 16:03" at bounding box center [517, 93] width 136 height 22
click at [463, 98] on input "20/06/2025 16:03" at bounding box center [517, 93] width 136 height 22
type input "26/08/2025 16:13"
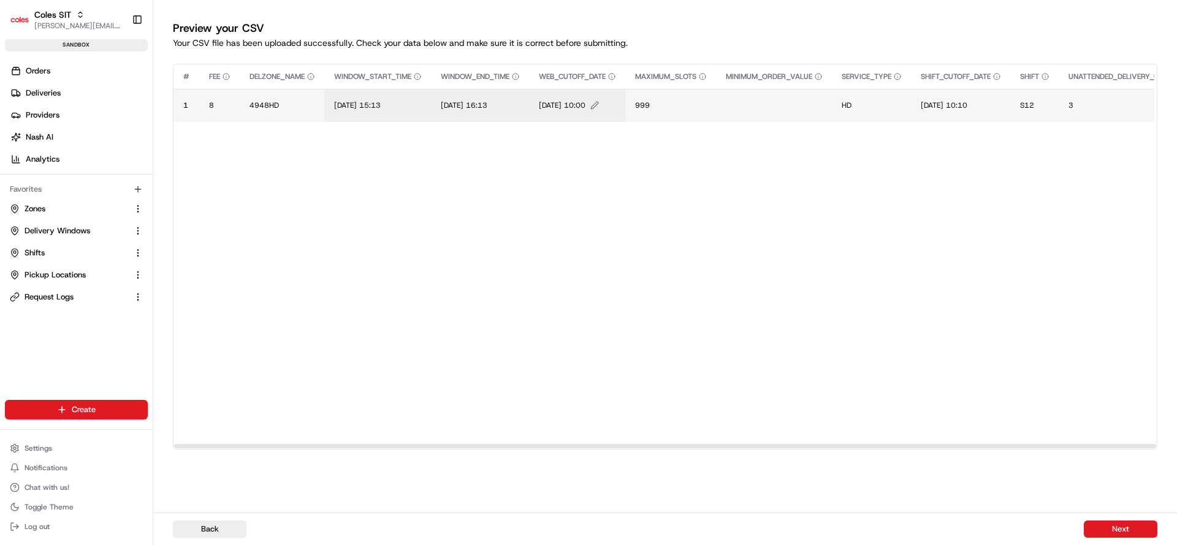
click at [555, 105] on span "19/06/2025 10:00" at bounding box center [562, 106] width 47 height 10
click at [562, 97] on input "19/06/2025 10:00" at bounding box center [618, 93] width 136 height 22
type input "25/08/2025 10:00"
click at [955, 105] on span "19/06/2025 10:10" at bounding box center [944, 106] width 47 height 10
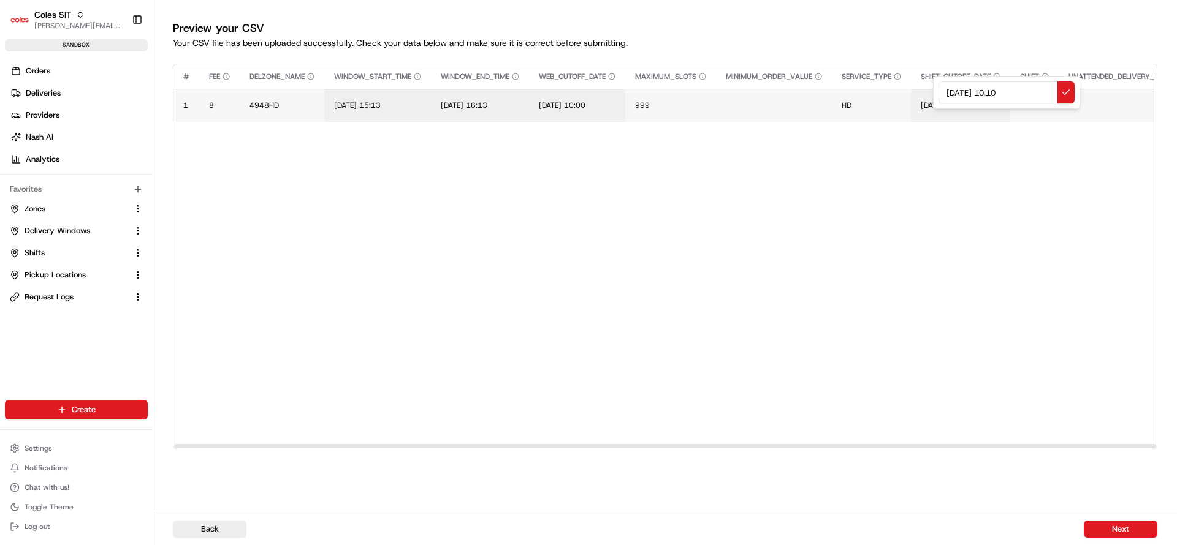
click at [951, 104] on div "19/06/2025 10:10" at bounding box center [1006, 92] width 147 height 33
click at [954, 89] on input "19/06/2025 10:10" at bounding box center [1006, 93] width 136 height 22
click at [952, 91] on input "19/06/2025 10:10" at bounding box center [1006, 93] width 136 height 22
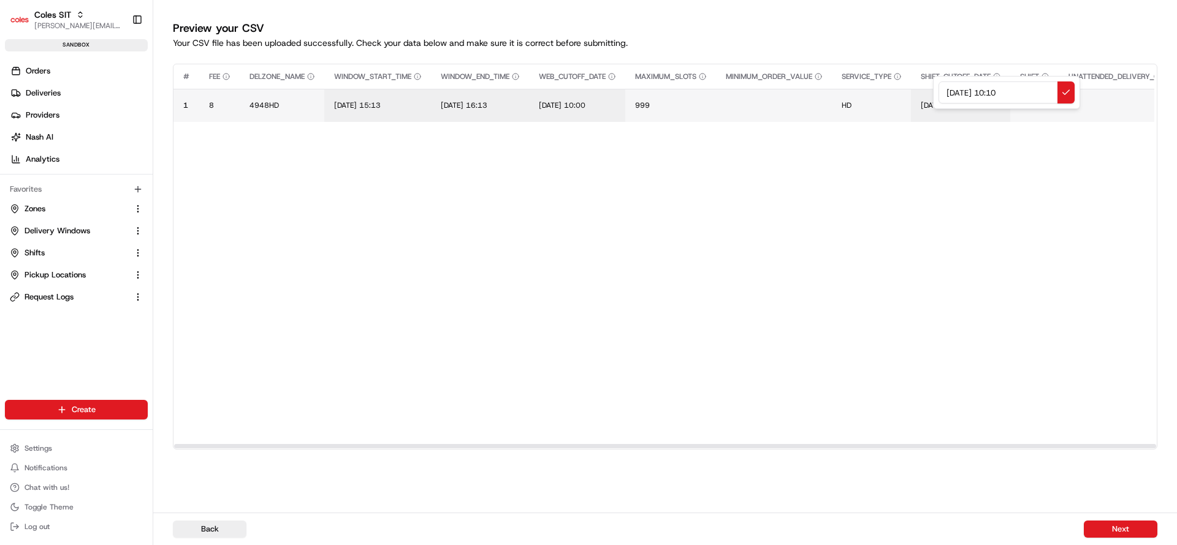
click at [952, 91] on input "19/06/2025 10:10" at bounding box center [1006, 93] width 136 height 22
type input "25/08/2025 10:10"
click at [1034, 107] on span "S12" at bounding box center [1027, 106] width 14 height 10
click at [1045, 107] on div "S12" at bounding box center [1107, 92] width 147 height 33
click at [1054, 98] on input "S12" at bounding box center [1108, 93] width 136 height 22
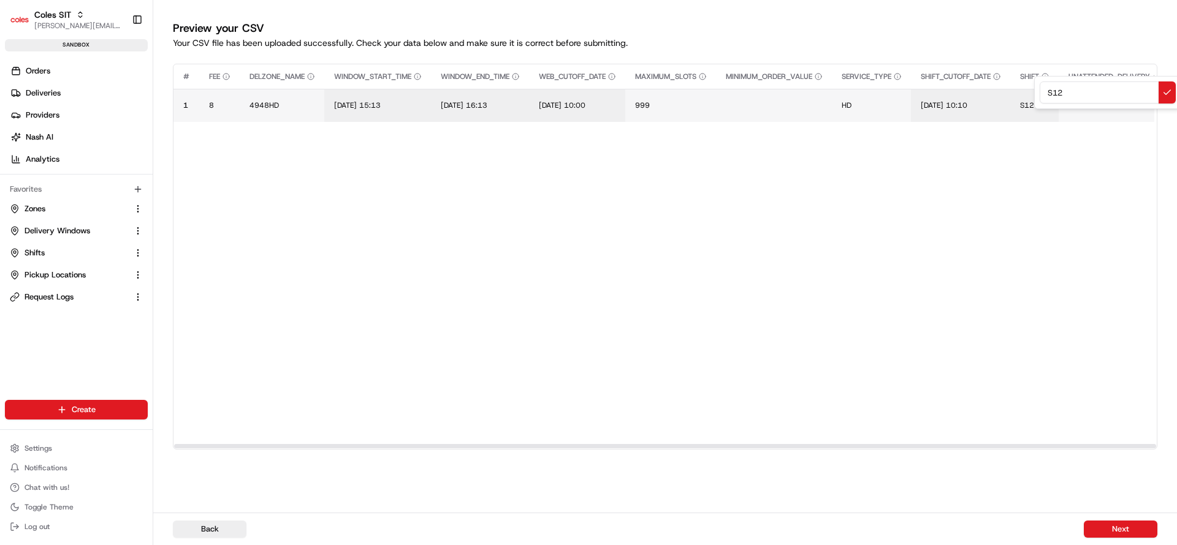
click at [1054, 98] on input "S12" at bounding box center [1108, 93] width 136 height 22
type input "L90"
click at [1073, 107] on span "3" at bounding box center [1070, 106] width 5 height 10
click at [1087, 107] on div "3" at bounding box center [1156, 92] width 147 height 33
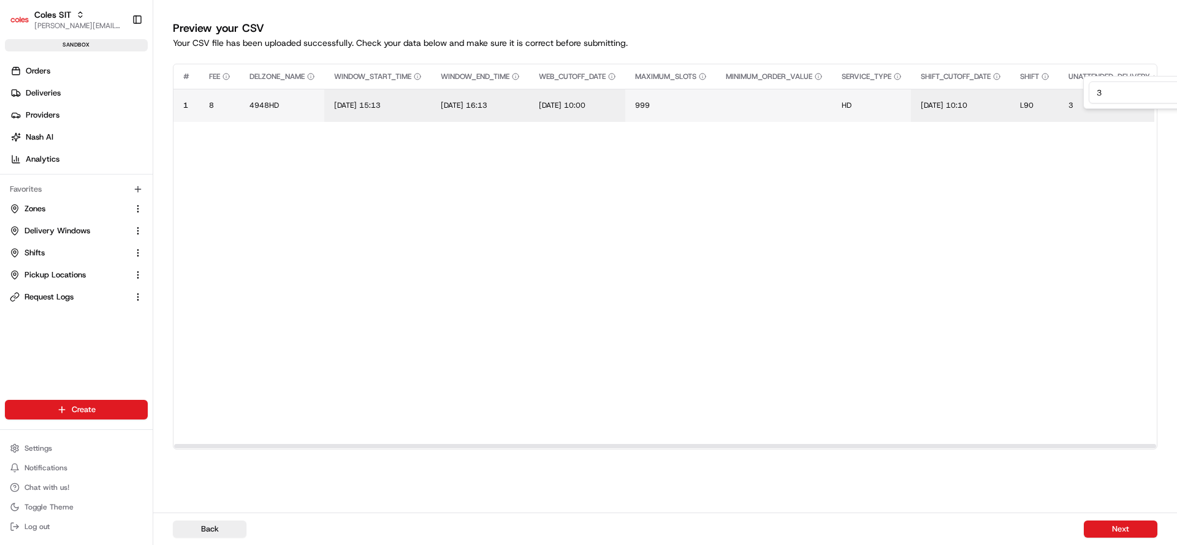
click at [1099, 93] on input "3" at bounding box center [1157, 93] width 136 height 22
type input "2"
click at [1088, 105] on button "2" at bounding box center [1131, 106] width 126 height 10
click at [1088, 105] on div "2" at bounding box center [1156, 92] width 147 height 33
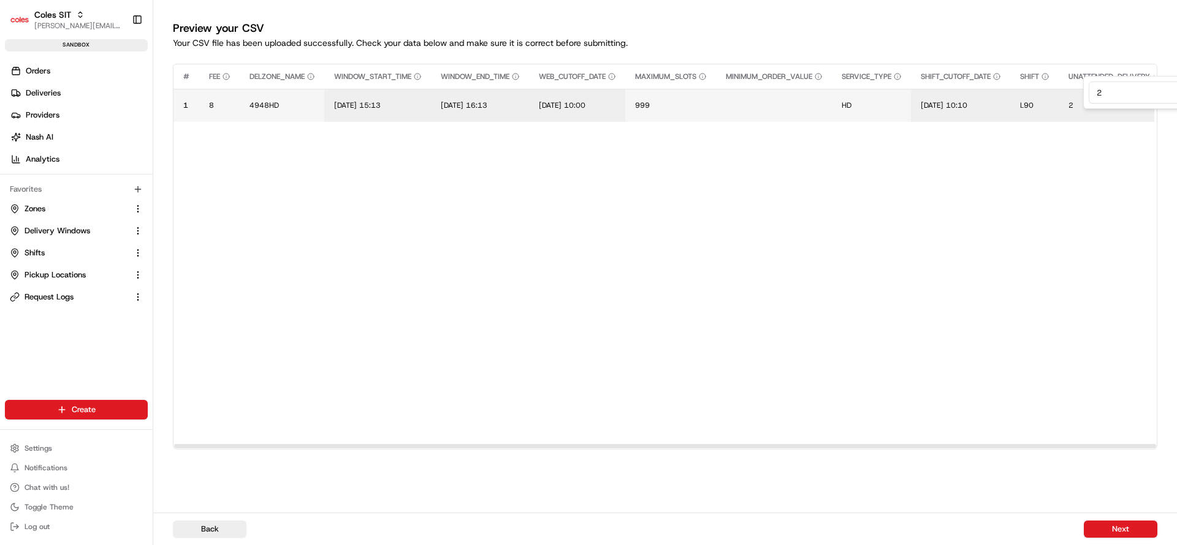
click at [1088, 105] on div "2" at bounding box center [1156, 92] width 147 height 33
click at [1103, 97] on input "2" at bounding box center [1157, 93] width 136 height 22
type input "1"
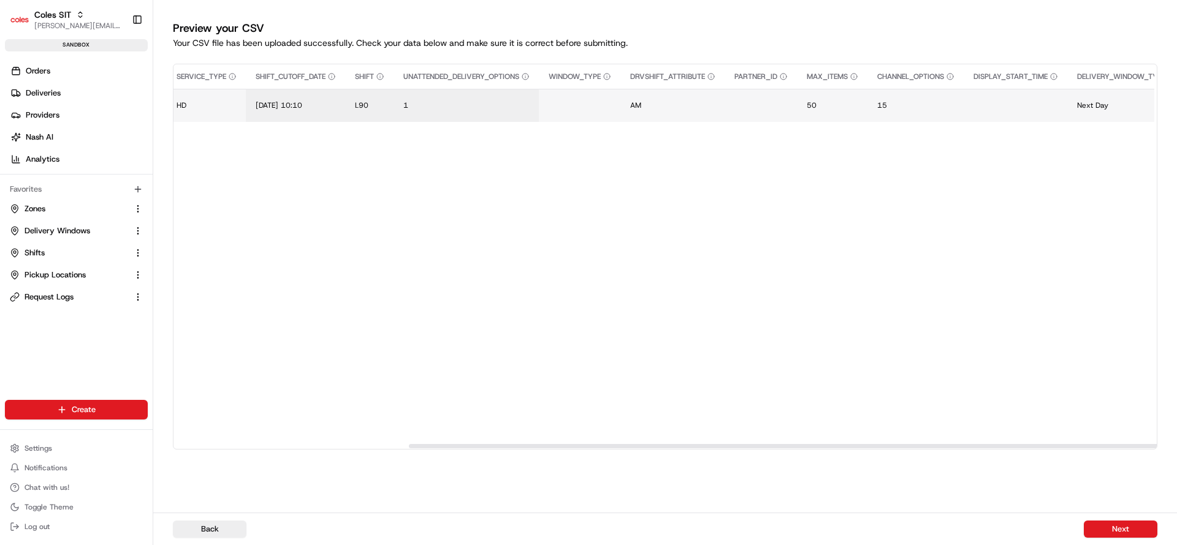
drag, startPoint x: 896, startPoint y: 444, endPoint x: 1131, endPoint y: 432, distance: 235.1
click at [1131, 444] on div at bounding box center [900, 446] width 982 height 4
drag, startPoint x: 885, startPoint y: 444, endPoint x: 1016, endPoint y: 442, distance: 130.6
click at [1016, 444] on div at bounding box center [900, 446] width 982 height 4
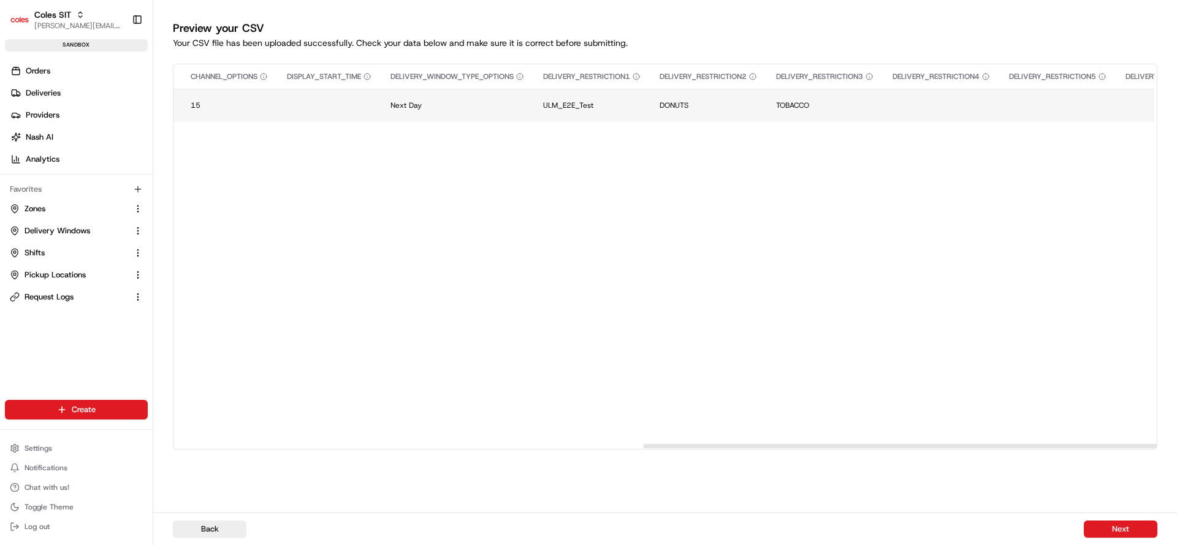
click at [1027, 444] on div at bounding box center [1134, 446] width 982 height 4
click at [913, 107] on button "Edit DELIVERY_RESTRICTION4 value" at bounding box center [923, 105] width 97 height 9
click at [913, 107] on div at bounding box center [971, 93] width 147 height 33
click at [924, 96] on input at bounding box center [971, 93] width 136 height 22
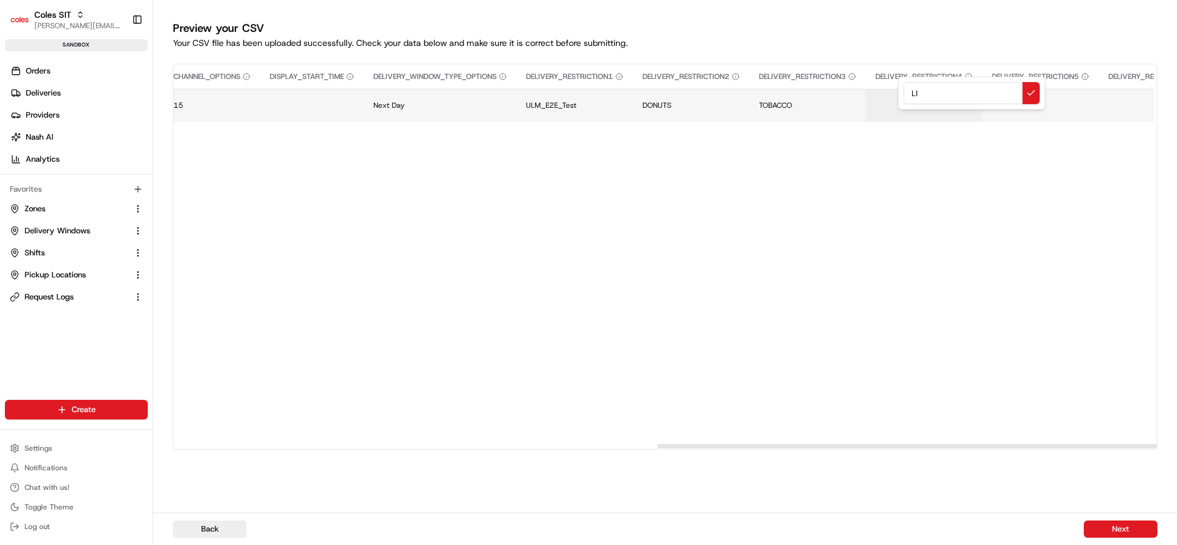
type input "L"
type input "LIQUOR"
click at [1116, 526] on div at bounding box center [588, 272] width 1177 height 545
click at [937, 114] on td at bounding box center [923, 105] width 116 height 33
click at [938, 99] on td at bounding box center [923, 105] width 116 height 33
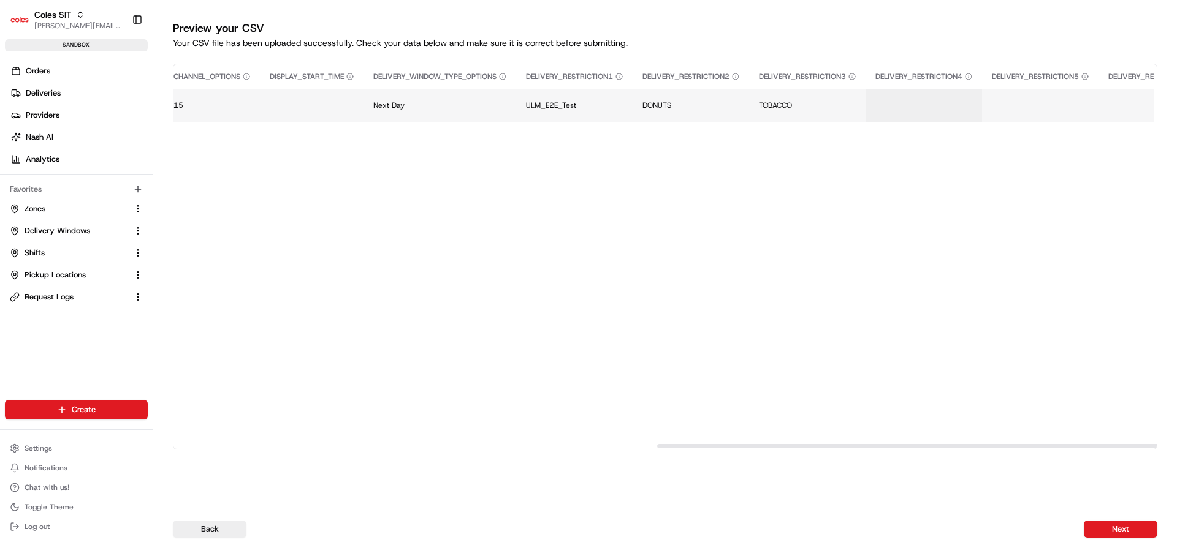
click at [938, 99] on td at bounding box center [923, 105] width 116 height 33
click at [918, 99] on td at bounding box center [923, 105] width 116 height 33
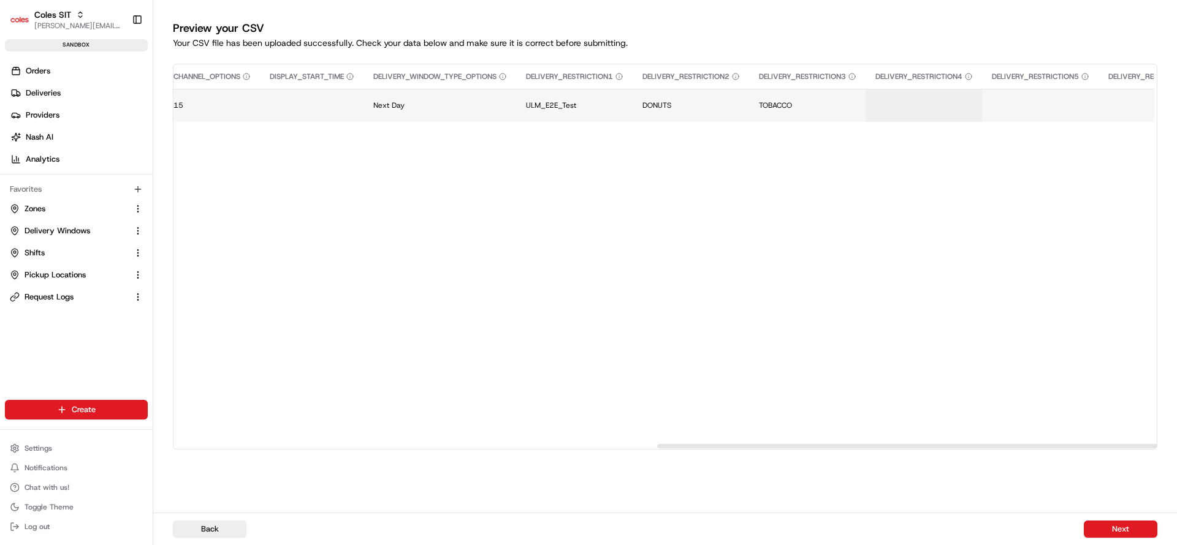
click at [918, 99] on td at bounding box center [923, 105] width 116 height 33
click at [917, 106] on button "Edit DELIVERY_RESTRICTION4 value" at bounding box center [923, 105] width 97 height 9
click at [917, 109] on div "LIQUOR" at bounding box center [971, 93] width 147 height 33
click at [1029, 93] on button at bounding box center [1030, 93] width 17 height 22
click at [1120, 531] on button "Next" at bounding box center [1121, 529] width 74 height 17
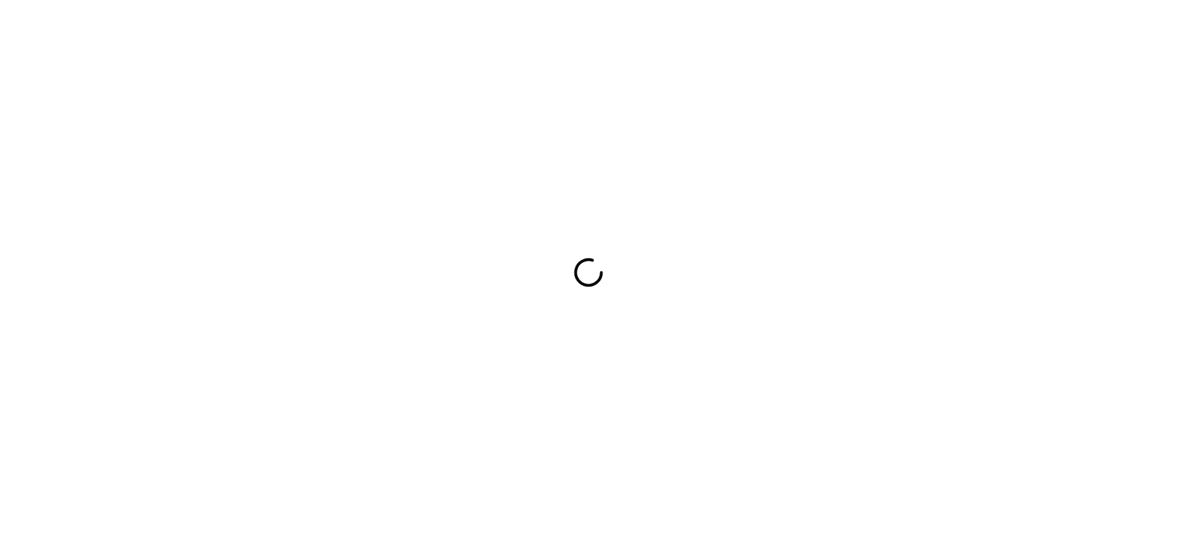
click at [67, 232] on div at bounding box center [588, 272] width 1177 height 545
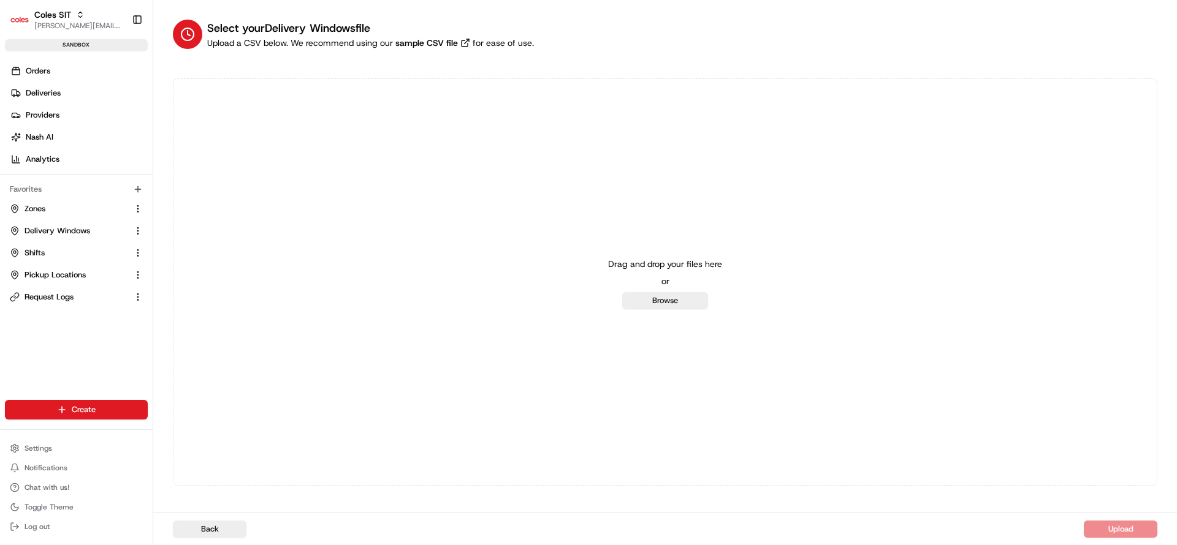
click at [67, 232] on span "Delivery Windows" at bounding box center [58, 231] width 66 height 11
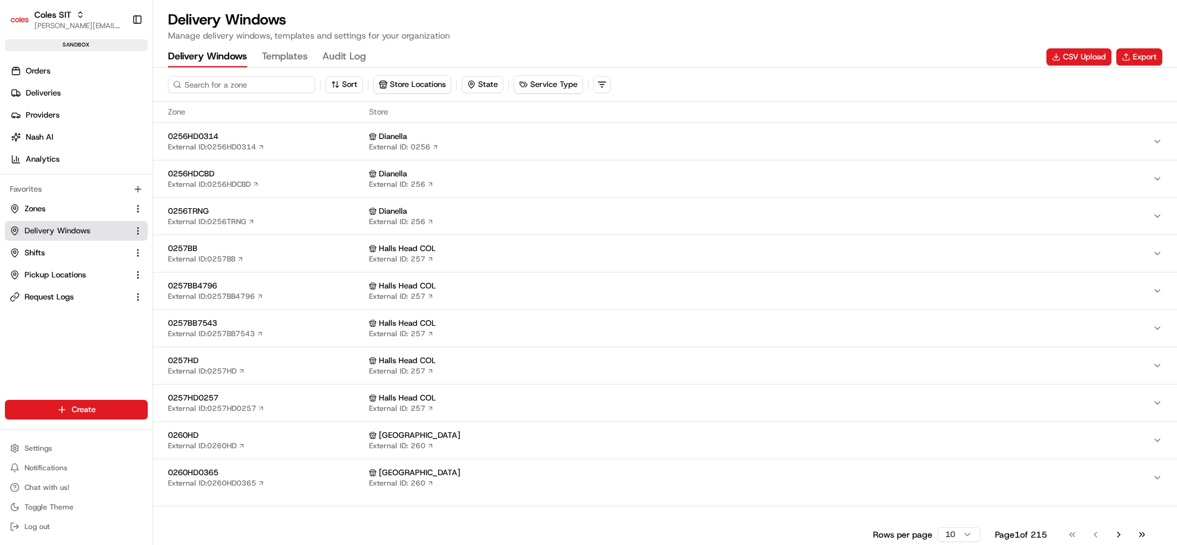
click at [235, 82] on input at bounding box center [241, 84] width 147 height 17
type input "7698"
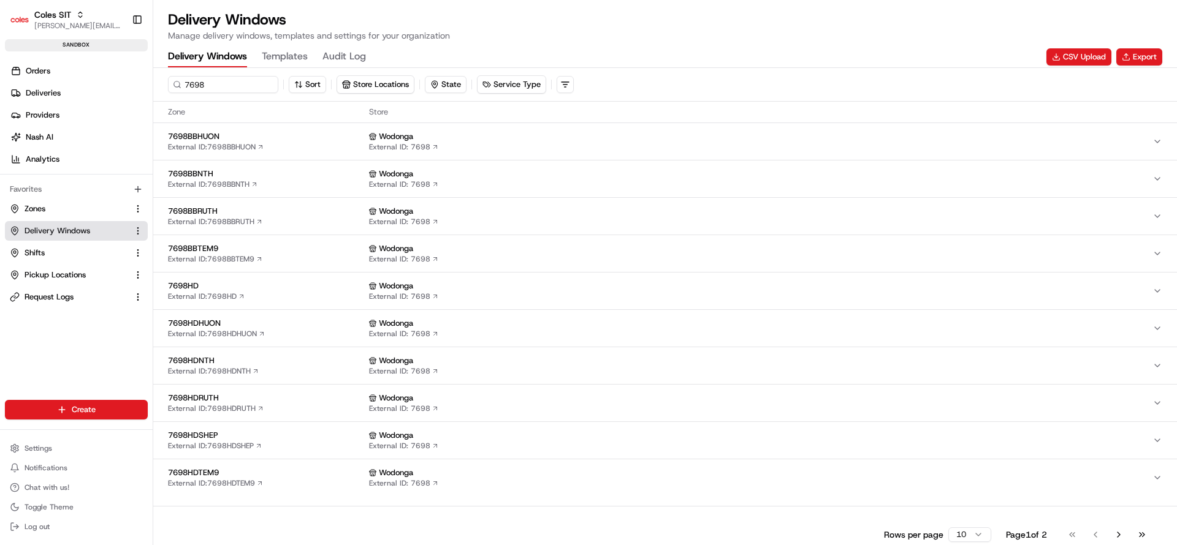
click at [289, 287] on span "7698HD" at bounding box center [266, 286] width 196 height 11
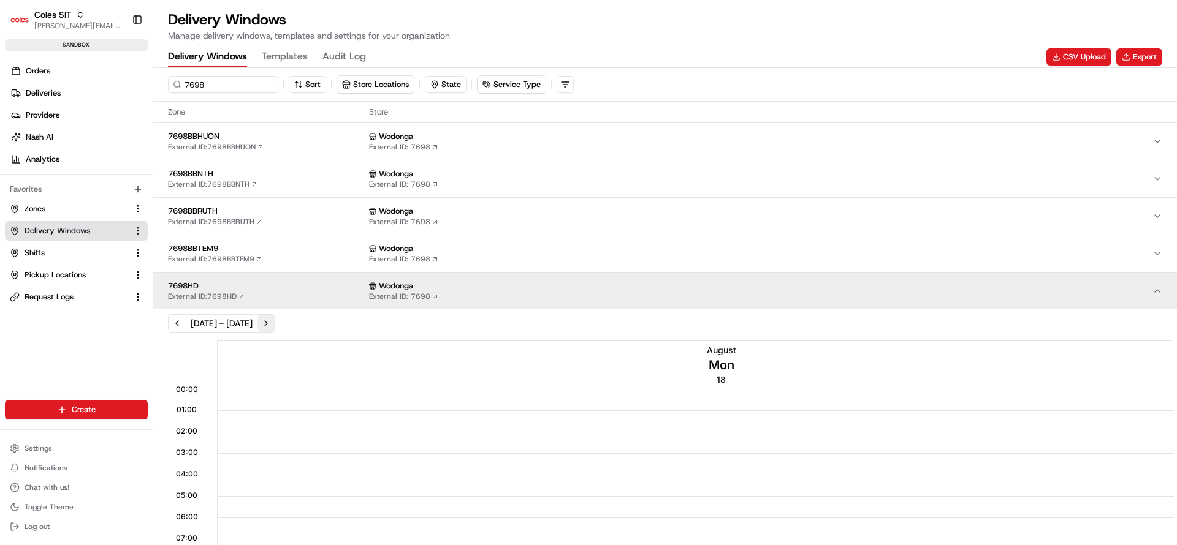
click at [275, 327] on button "Next week" at bounding box center [265, 323] width 17 height 17
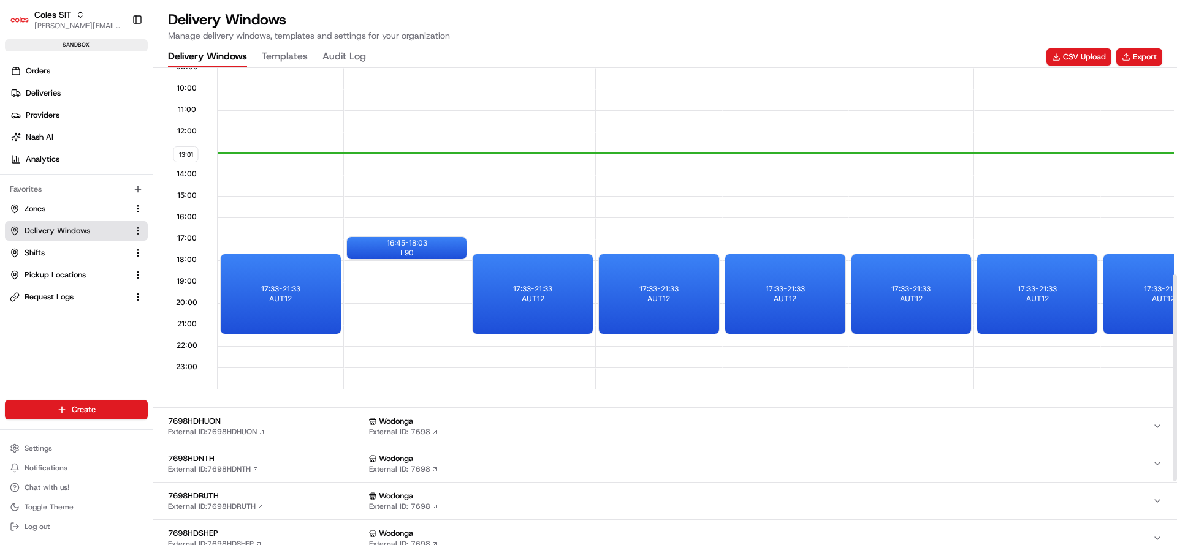
scroll to position [478, 0]
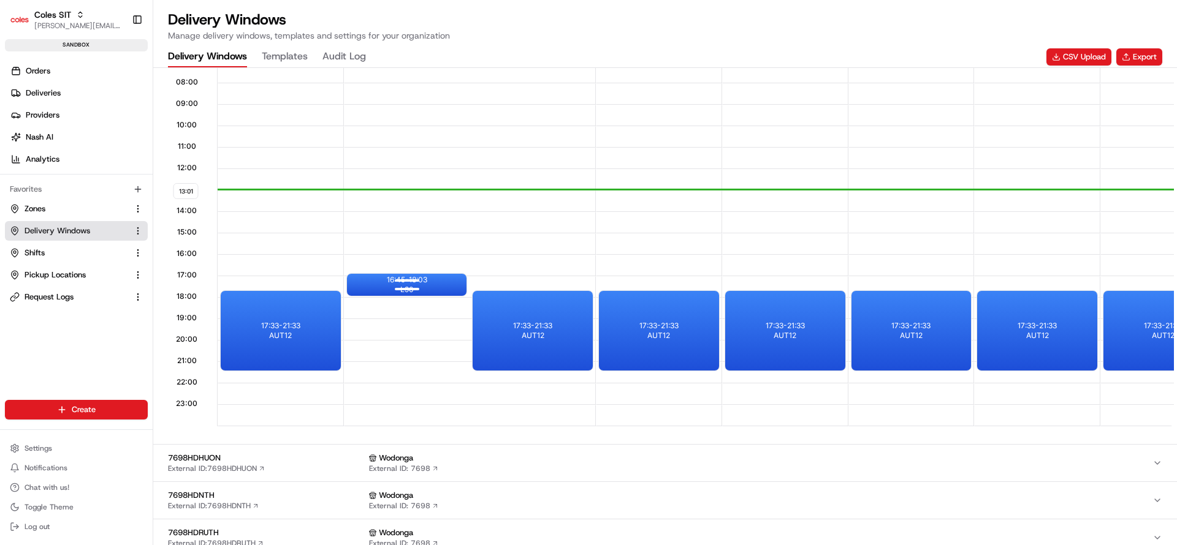
click at [411, 283] on div at bounding box center [406, 288] width 49 height 15
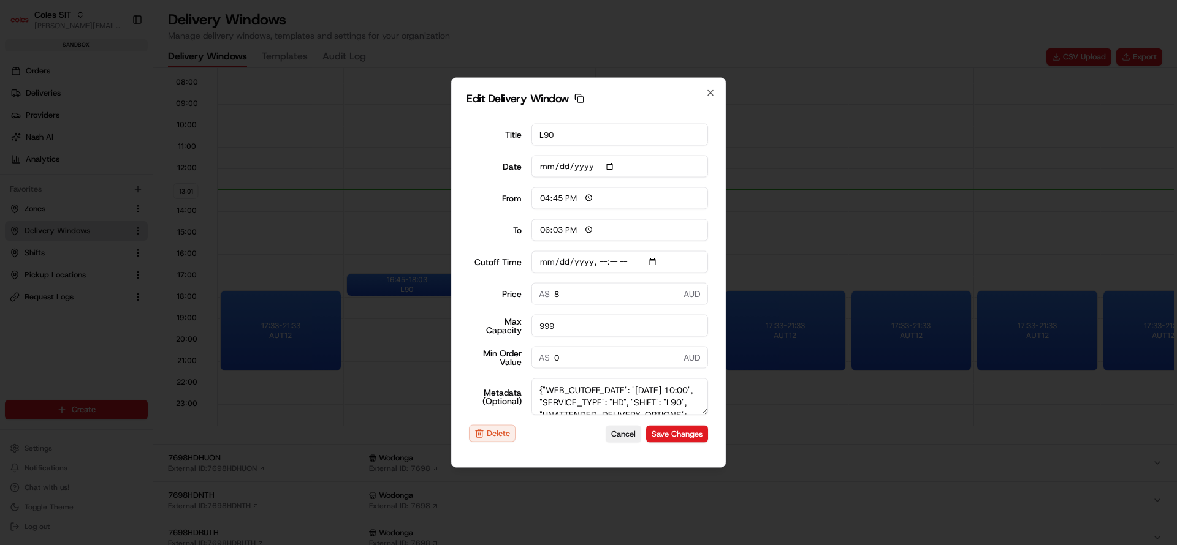
click at [711, 100] on div "Edit Delivery Window Copy dlw_cMVBQBnk9ChtXgXyPto3Ye_06:45_08:03 Title L90 Date…" at bounding box center [588, 273] width 275 height 390
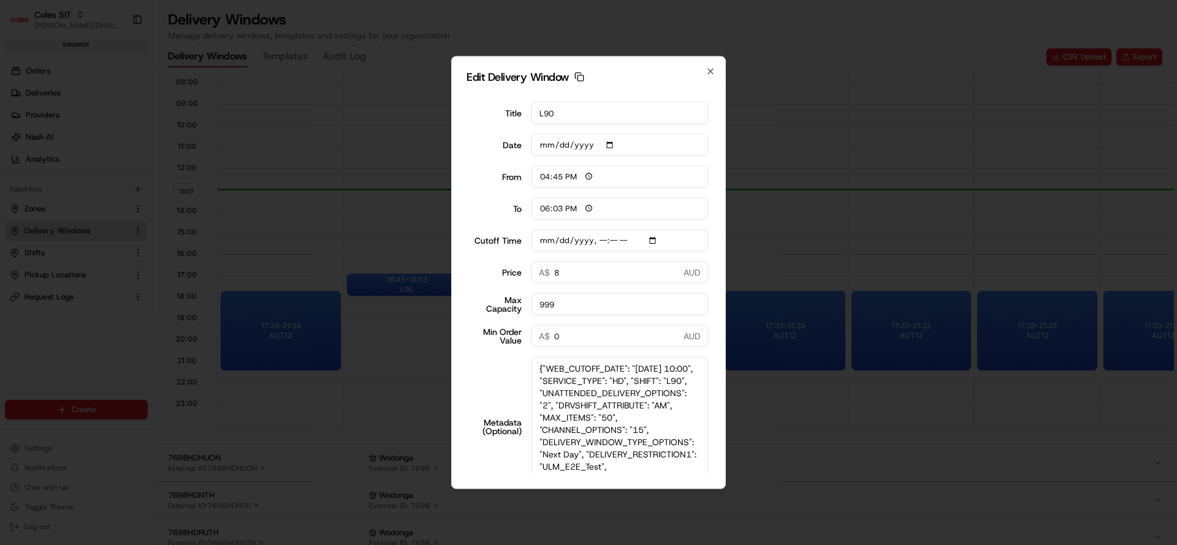
drag, startPoint x: 702, startPoint y: 411, endPoint x: 783, endPoint y: 544, distance: 154.8
click at [791, 545] on html "Coles SIT nirbhay.palsingh@coles.com.au Toggle Sidebar sandbox Orders Deliverie…" at bounding box center [588, 272] width 1177 height 545
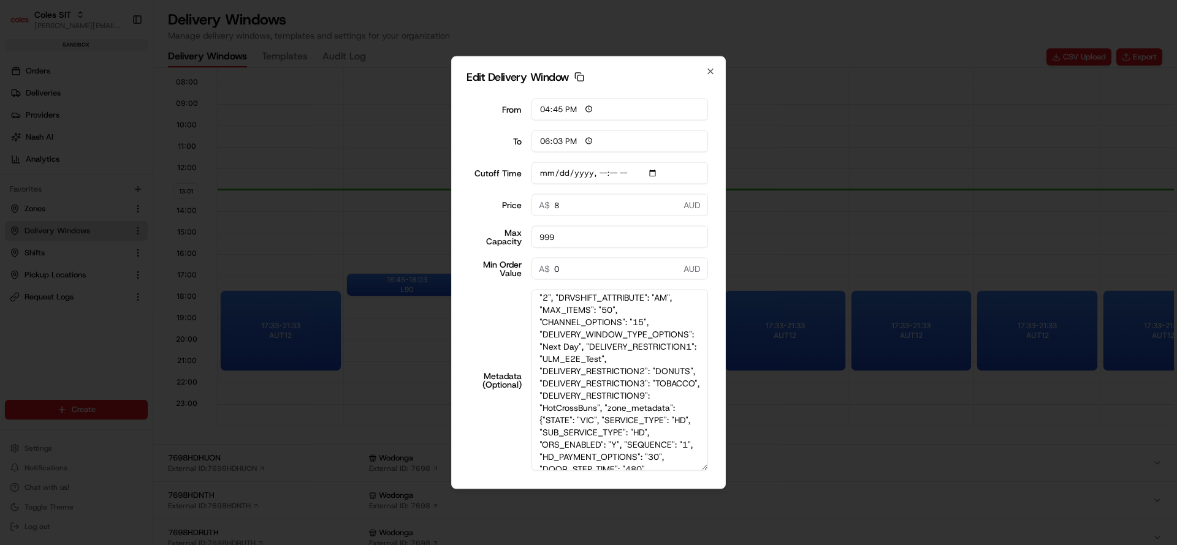
scroll to position [42, 0]
type input "[DATE]T10:10"
click at [715, 72] on div "Edit Delivery Window Copy dlw_cMVBQBnk9ChtXgXyPto3Ye_06:45_08:03 Title L90 Date…" at bounding box center [588, 272] width 275 height 433
click at [712, 59] on div "Edit Delivery Window Copy dlw_cMVBQBnk9ChtXgXyPto3Ye_06:45_08:03 Title L90 Date…" at bounding box center [588, 272] width 275 height 433
click at [712, 72] on icon "button" at bounding box center [710, 72] width 10 height 10
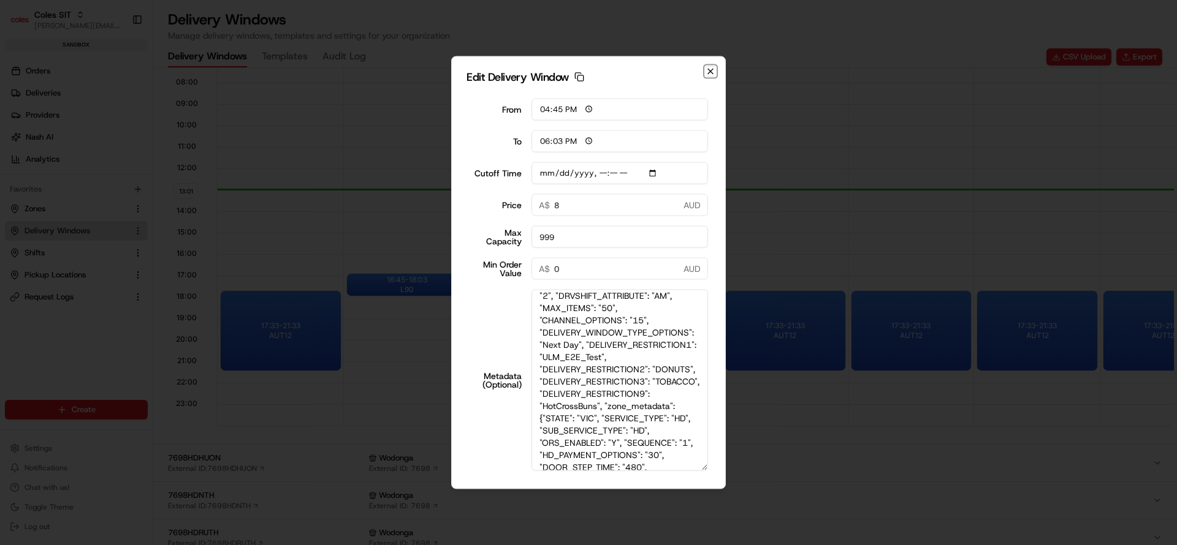
type input "[DATE]"
type input "13:02"
type input "14:02"
type input "[DATE]T10:10"
type input "0"
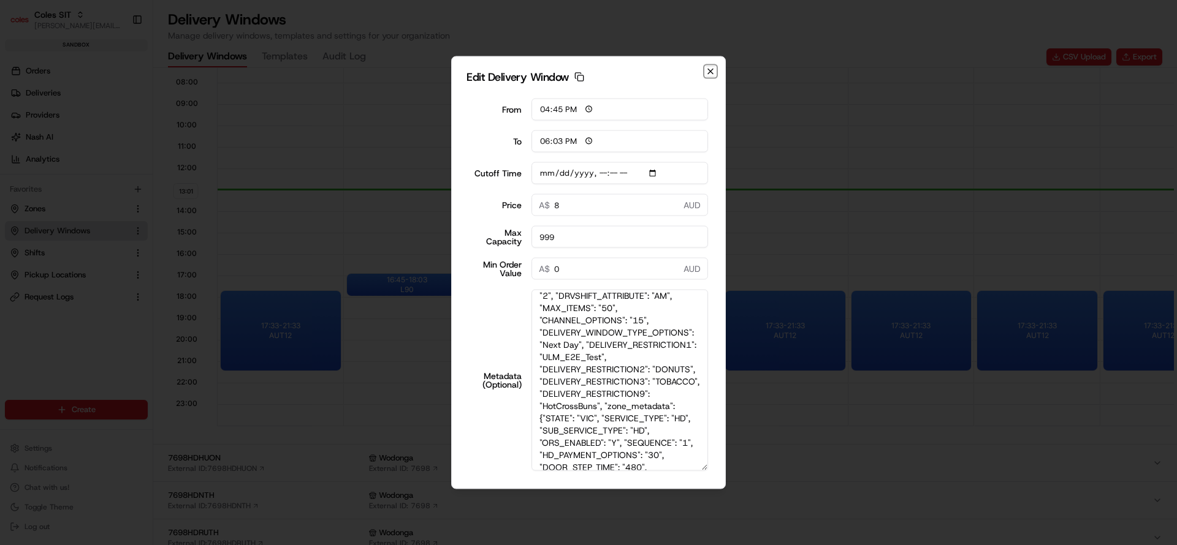
type input "0"
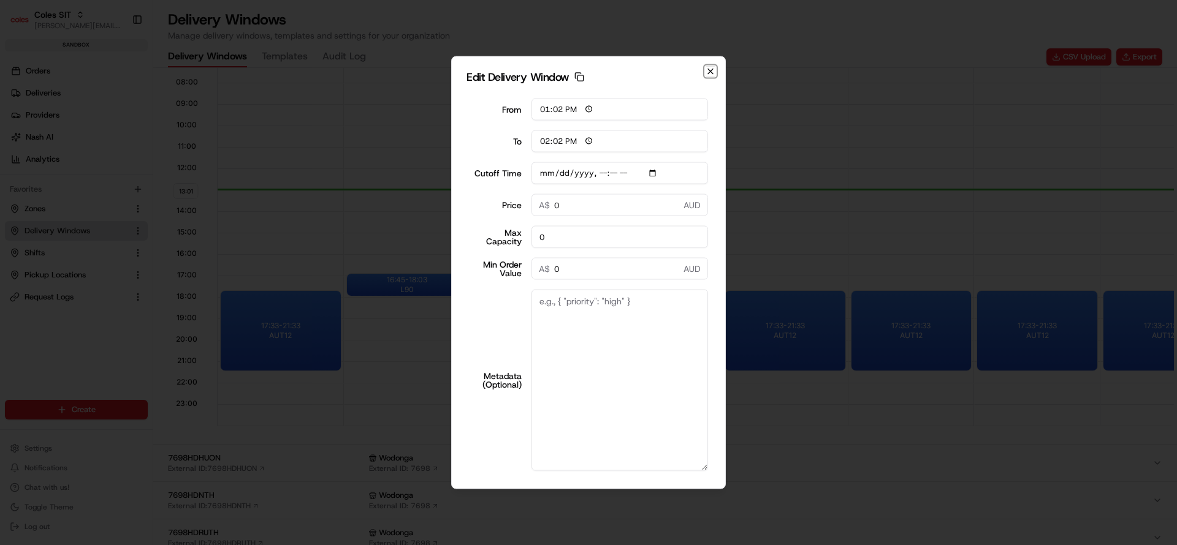
scroll to position [0, 0]
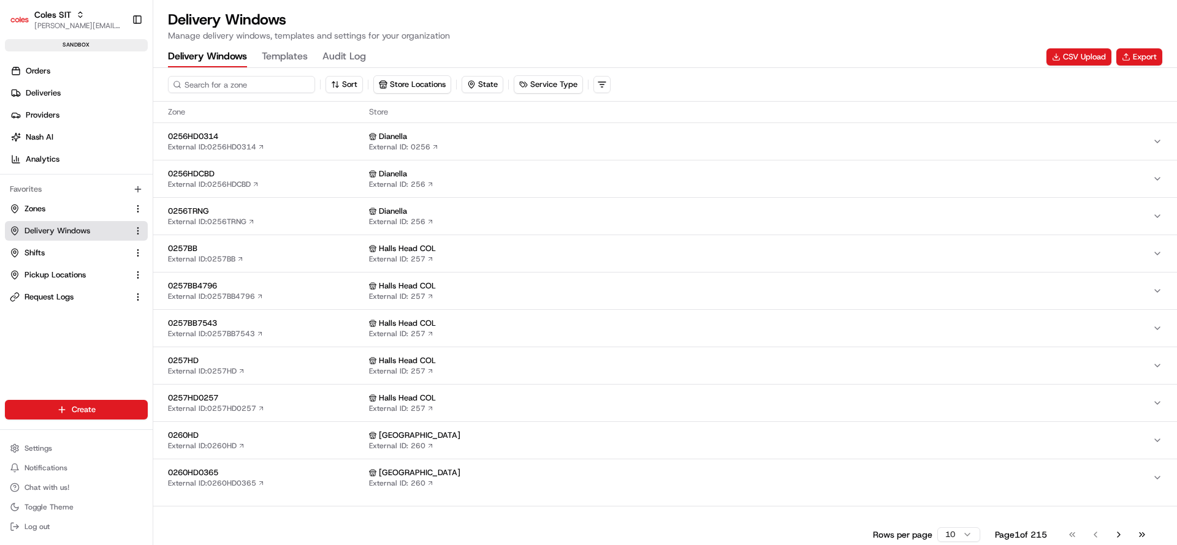
click at [235, 83] on input at bounding box center [241, 84] width 147 height 17
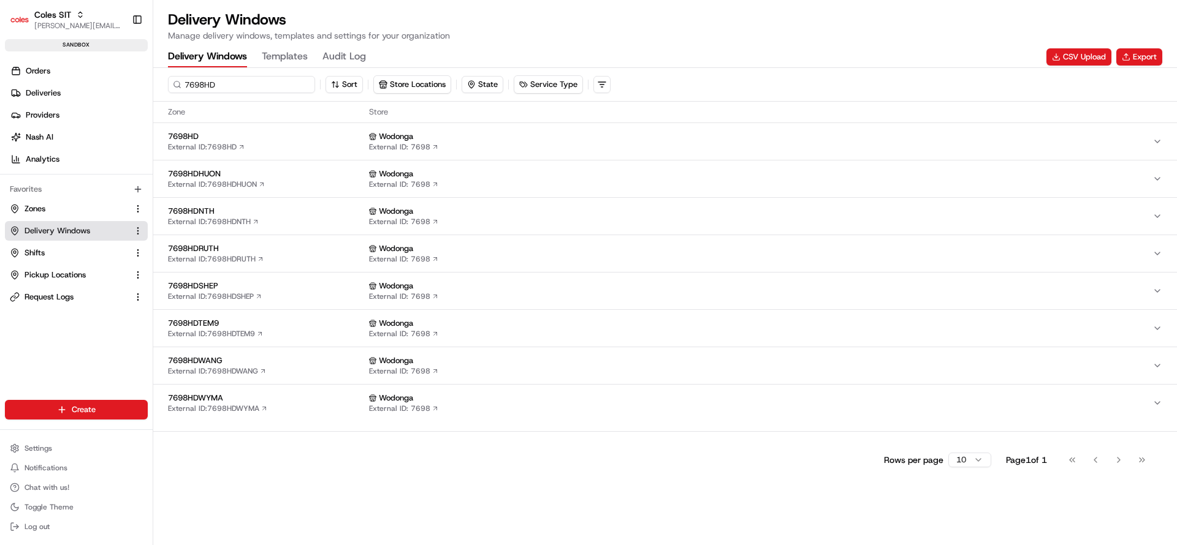
type input "7698HD"
click at [272, 146] on div "7698HD External ID: 7698HD" at bounding box center [266, 141] width 196 height 21
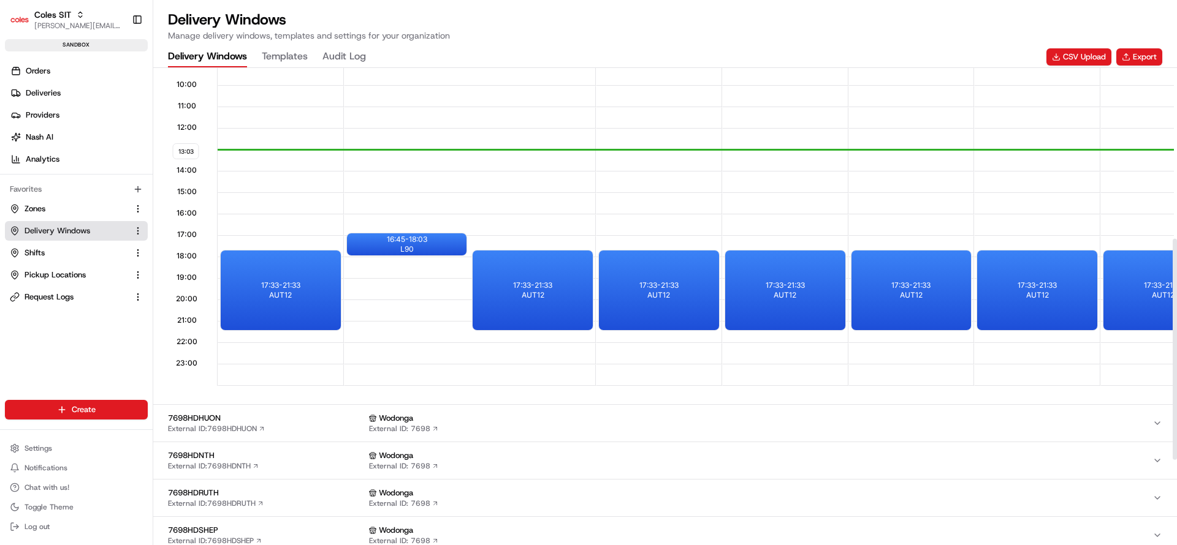
scroll to position [332, 0]
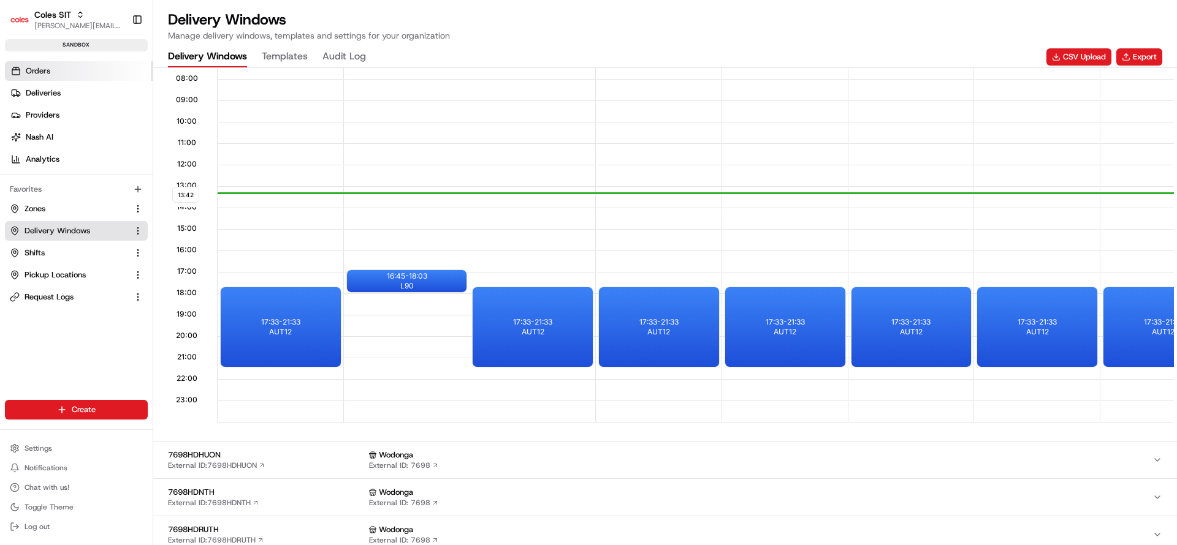
click at [76, 69] on link "Orders" at bounding box center [79, 71] width 148 height 20
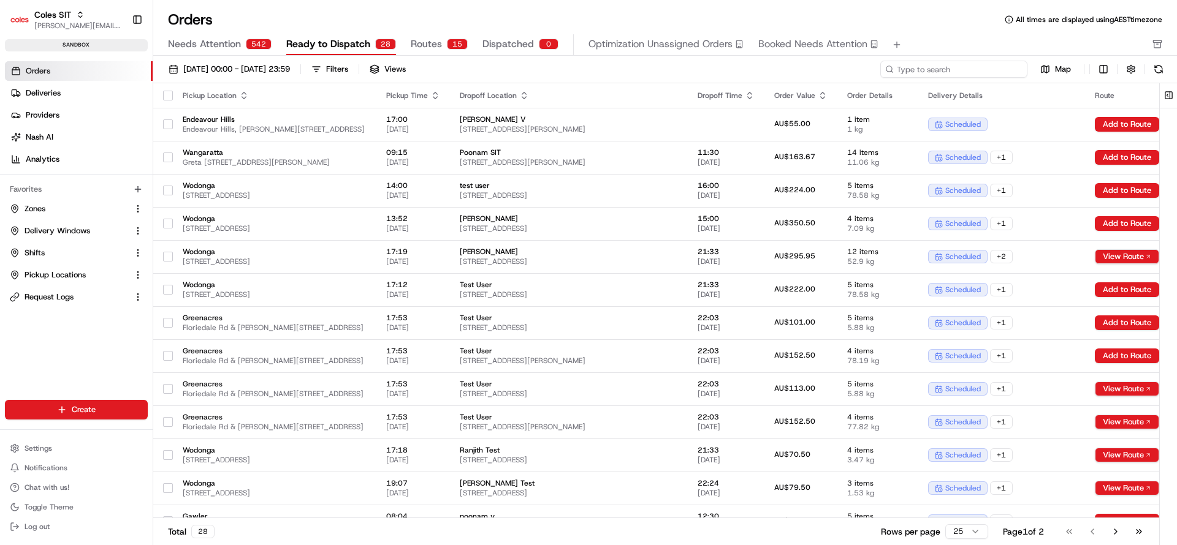
click at [990, 64] on input at bounding box center [953, 69] width 147 height 17
paste input "216623108"
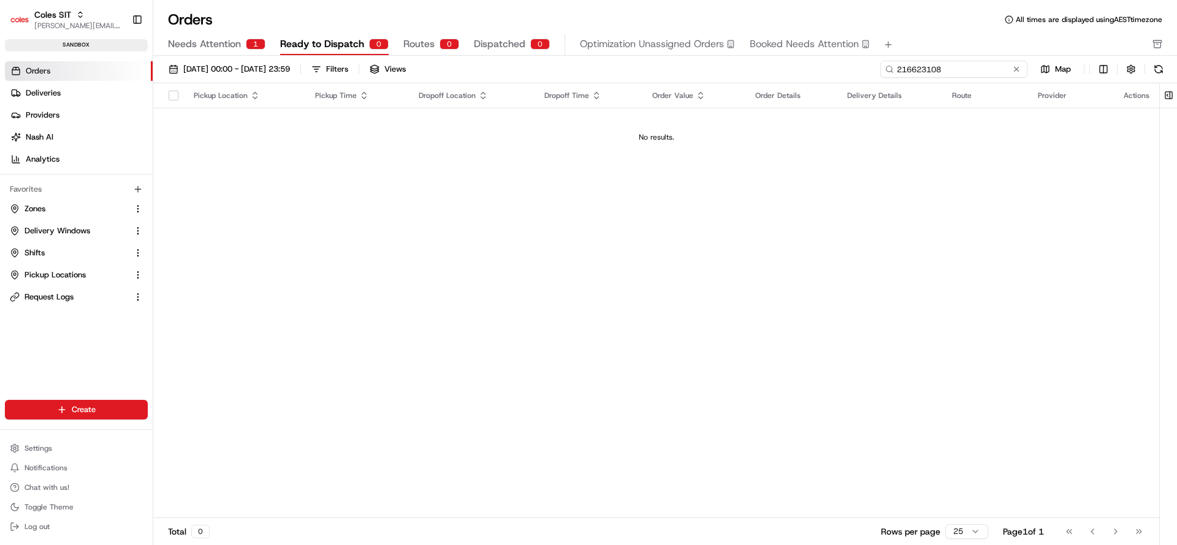
type input "216623108"
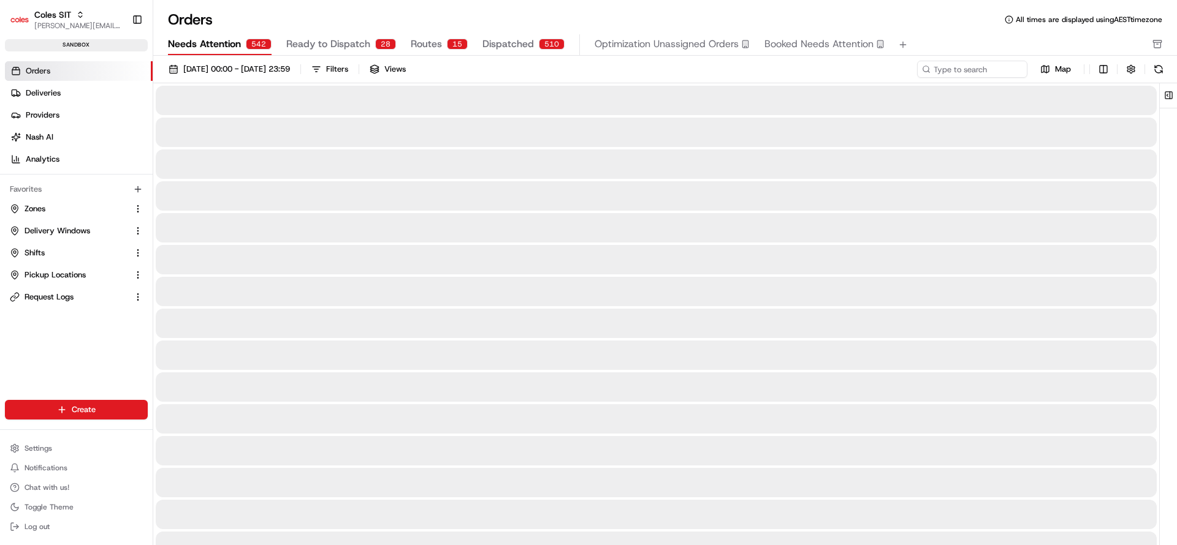
click at [221, 44] on span "Needs Attention" at bounding box center [204, 44] width 73 height 15
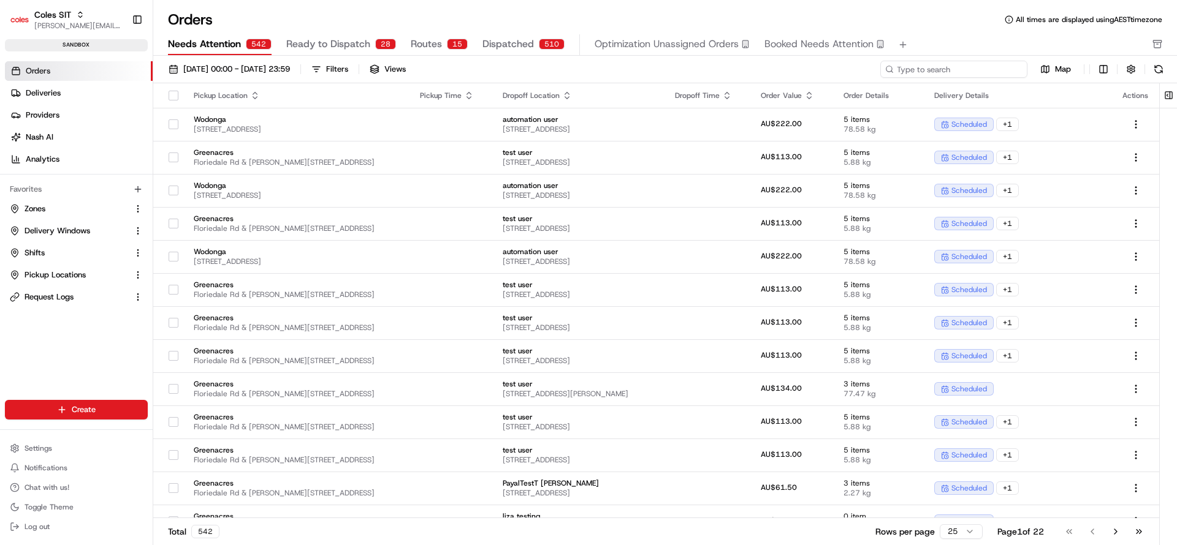
click at [994, 66] on input at bounding box center [953, 69] width 147 height 17
paste input "216623108"
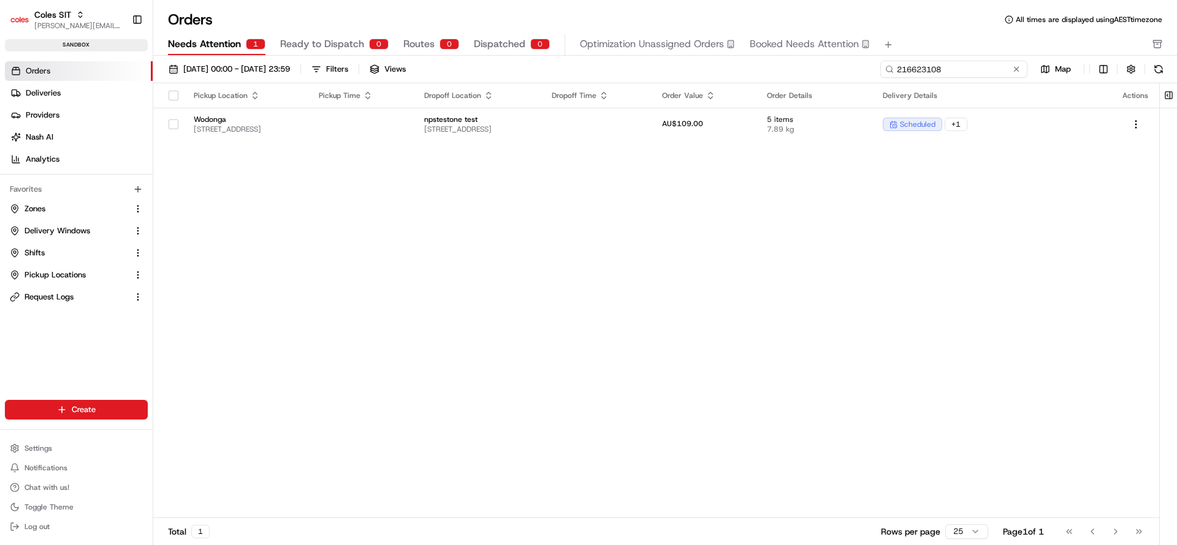
type input "216623108"
click at [37, 235] on span "Delivery Windows" at bounding box center [58, 231] width 66 height 11
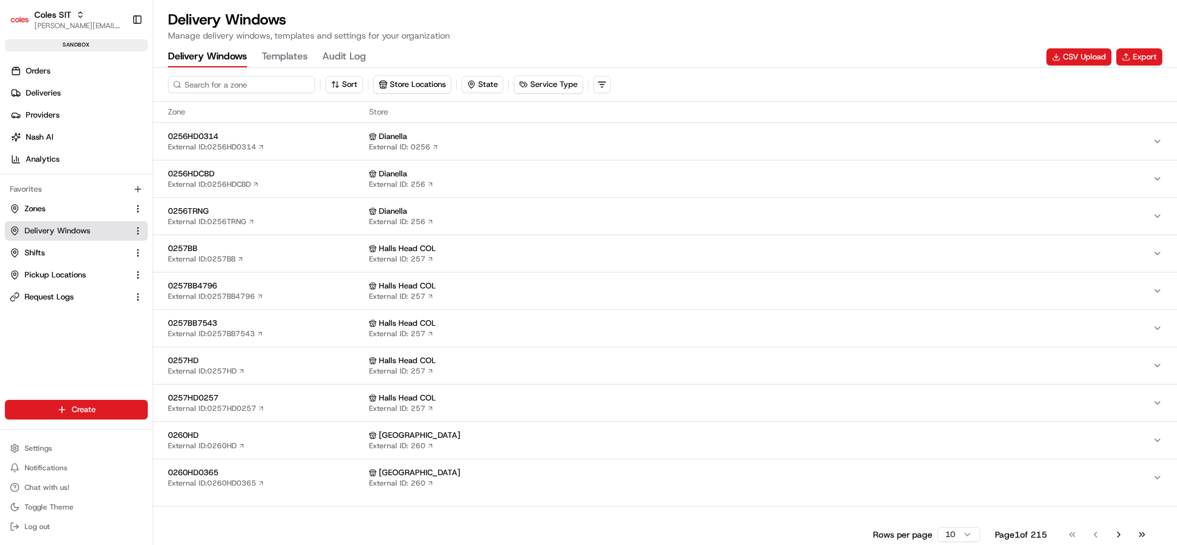
click at [210, 77] on input at bounding box center [241, 84] width 147 height 17
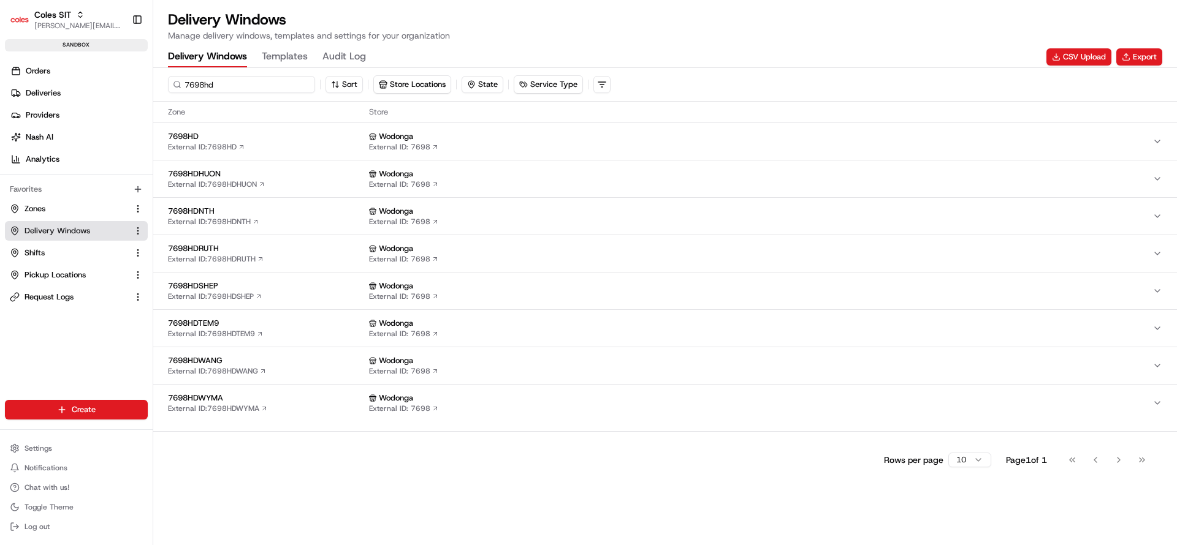
type input "7698hd"
click at [296, 133] on span "7698HD" at bounding box center [266, 136] width 196 height 11
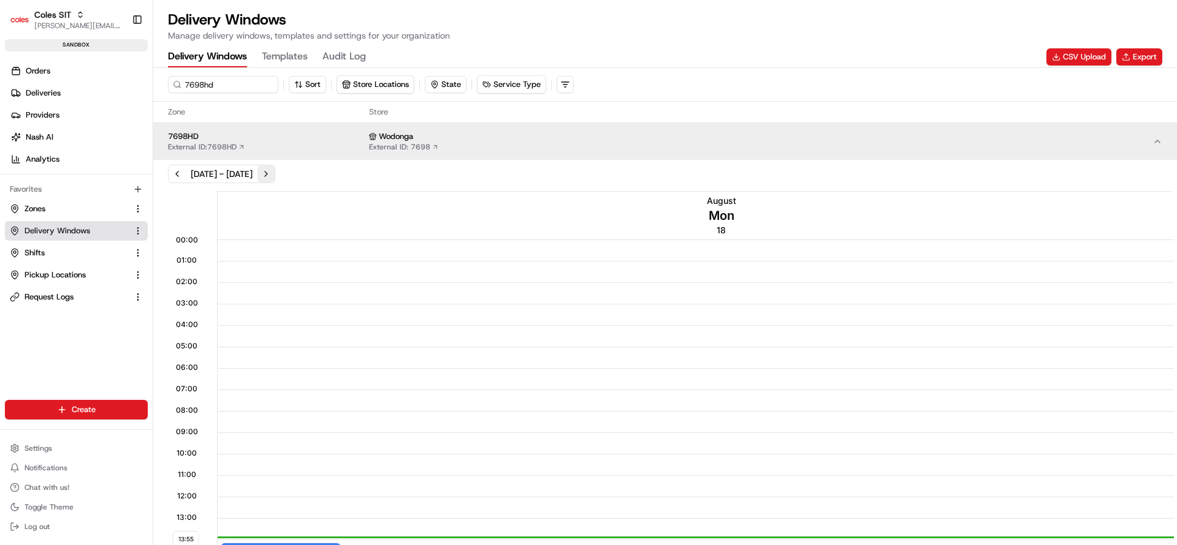
click at [275, 177] on button "Next week" at bounding box center [265, 173] width 17 height 17
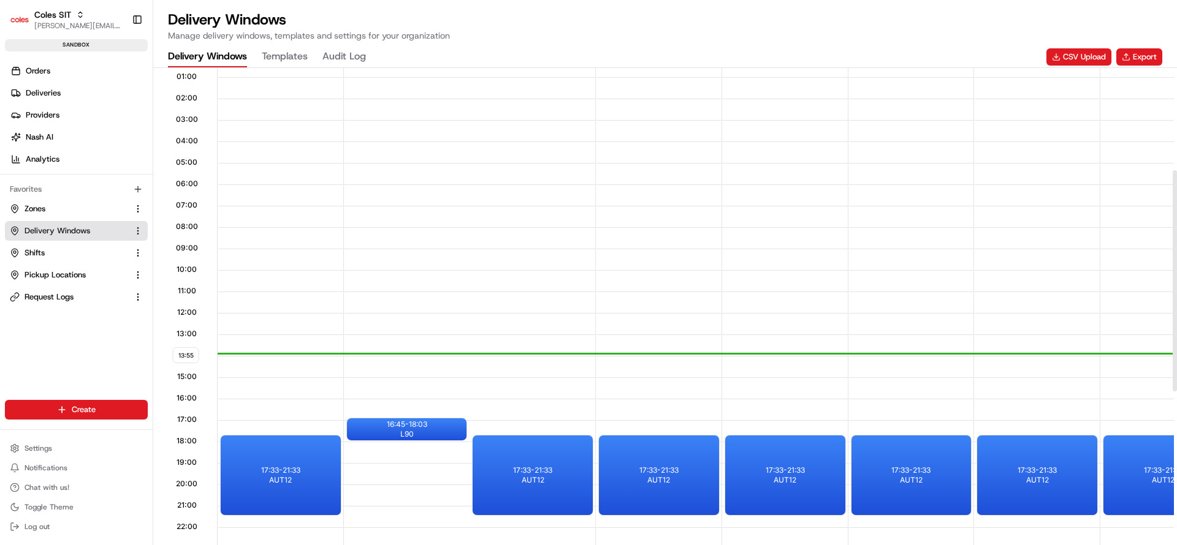
scroll to position [221, 0]
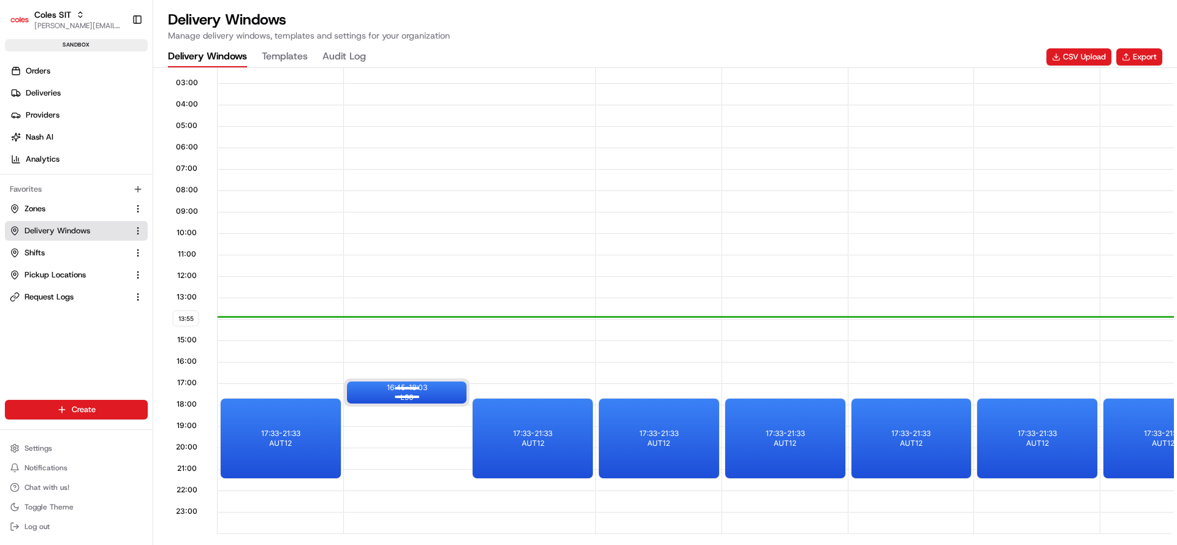
click at [412, 398] on div at bounding box center [406, 396] width 49 height 15
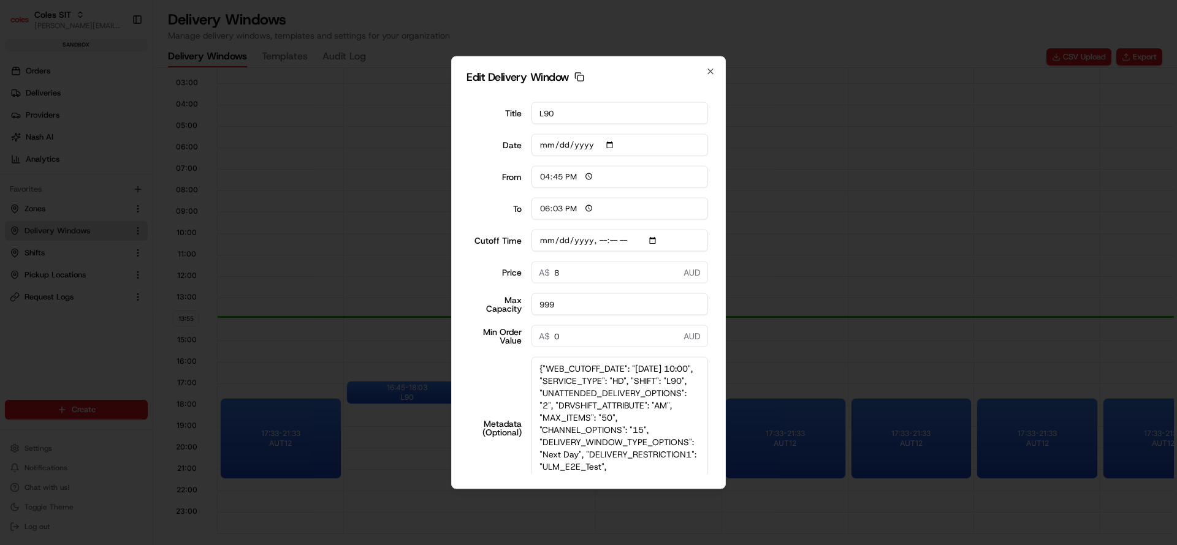
drag, startPoint x: 704, startPoint y: 412, endPoint x: 726, endPoint y: 517, distance: 107.0
click at [726, 517] on body "Coles SIT nirbhay.palsingh@coles.com.au Toggle Sidebar sandbox Orders Deliverie…" at bounding box center [588, 272] width 1177 height 545
click at [712, 68] on icon "button" at bounding box center [710, 72] width 10 height 10
type input "2025-08-19"
type input "13:55"
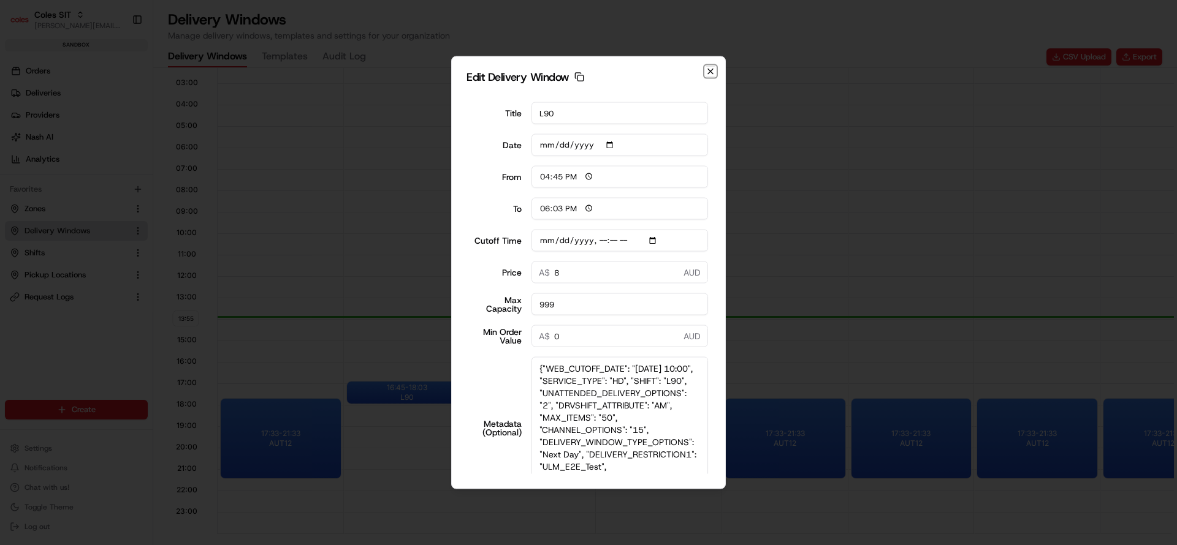
type input "14:55"
type input "2025-08-25T10:10"
type input "0"
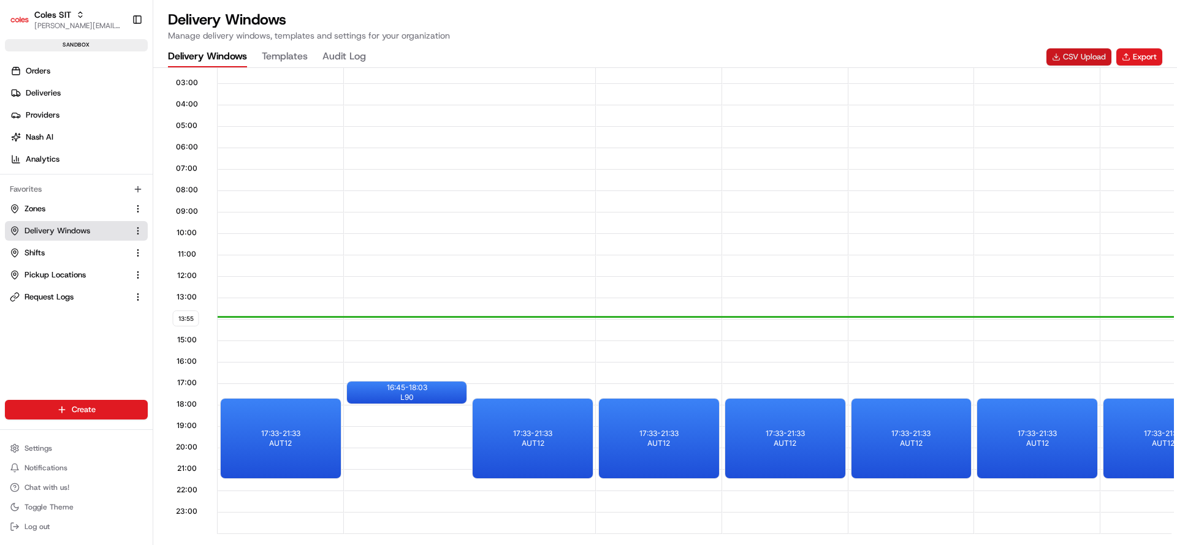
click at [1084, 55] on button "CSV Upload" at bounding box center [1078, 56] width 65 height 17
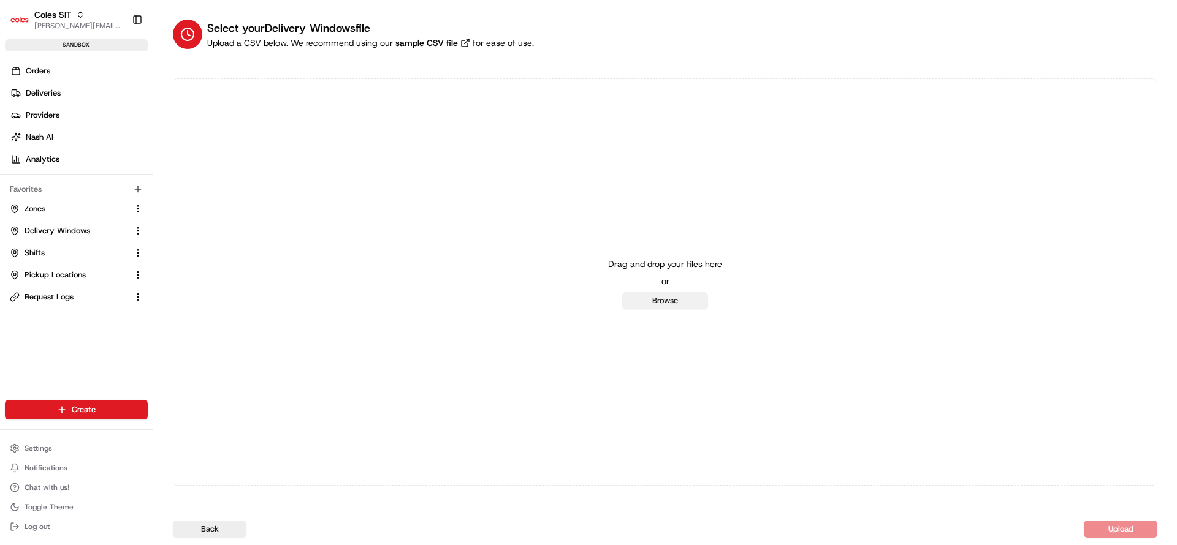
click at [659, 307] on button "Browse" at bounding box center [665, 300] width 86 height 17
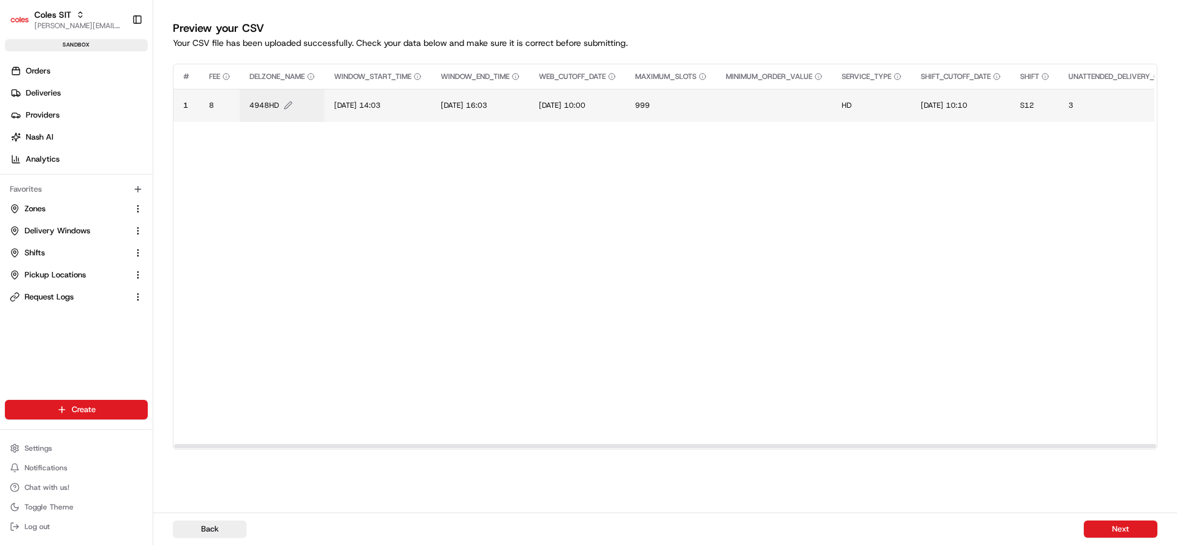
click at [264, 101] on span "4948HD" at bounding box center [263, 106] width 29 height 10
click at [264, 100] on input "4948HD" at bounding box center [324, 93] width 136 height 22
type input "7698"
click at [346, 105] on span "20/06/2025 14:03" at bounding box center [357, 106] width 47 height 10
click at [346, 105] on div "20/06/2025 14:03" at bounding box center [409, 92] width 147 height 33
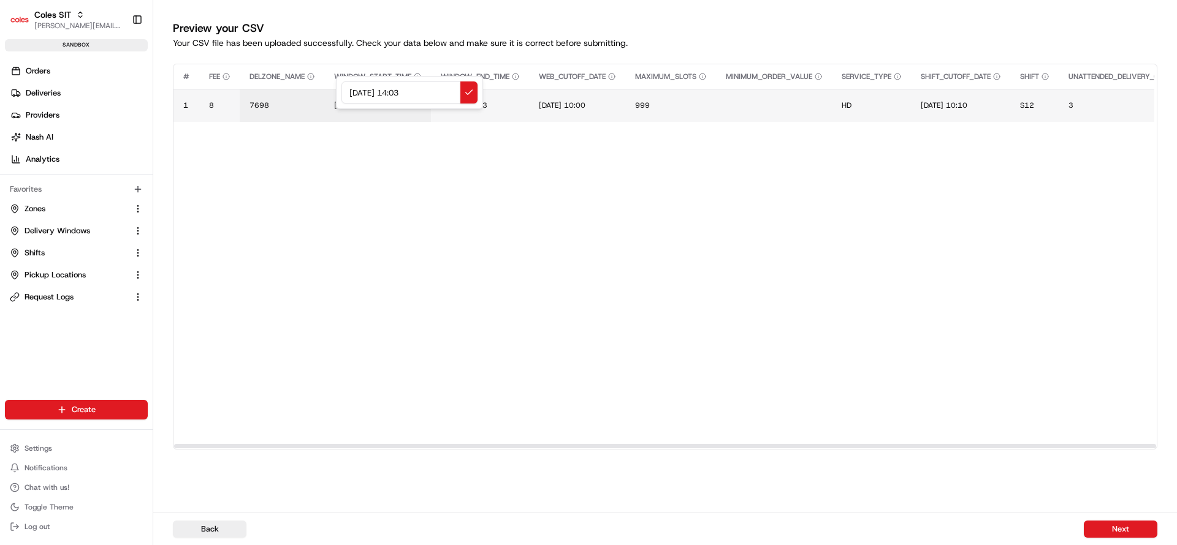
click at [359, 91] on input "20/06/2025 14:03" at bounding box center [409, 93] width 136 height 22
click at [351, 91] on input "20/06/2025 14:03" at bounding box center [409, 93] width 136 height 22
type input "26/08/2025 17:03"
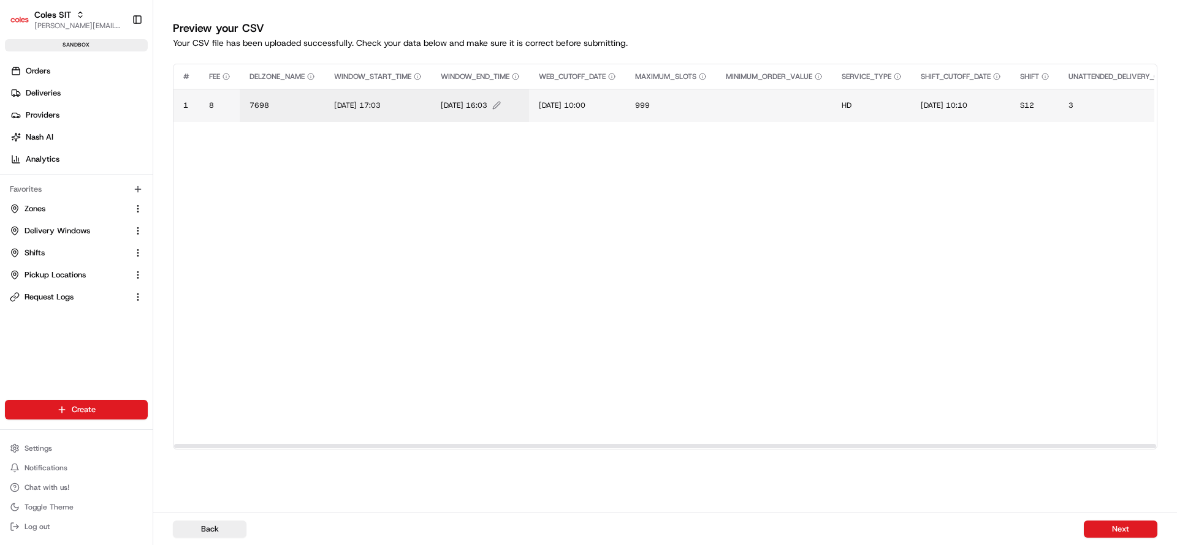
click at [449, 107] on span "20/06/2025 16:03" at bounding box center [464, 106] width 47 height 10
click at [461, 95] on input "20/06/2025 16:03" at bounding box center [517, 93] width 136 height 22
type input "26/08/2025 17:45"
click at [563, 102] on span "19/06/2025 10:00" at bounding box center [562, 106] width 47 height 10
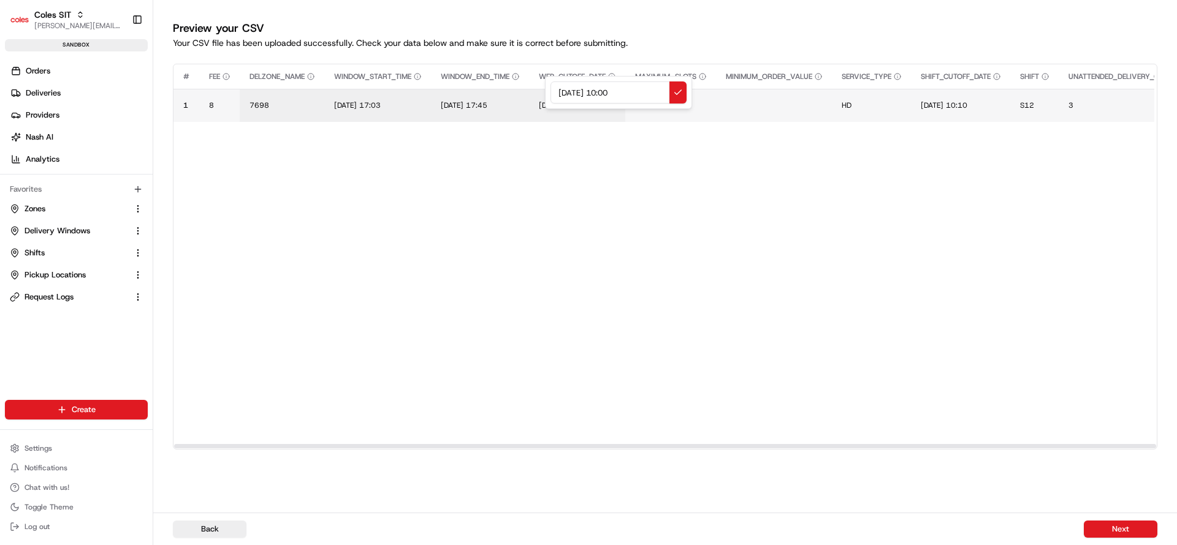
click at [563, 102] on input "19/06/2025 10:00" at bounding box center [618, 93] width 136 height 22
type input "25/08/2025 10:00"
click at [938, 105] on span "19/06/2025 10:10" at bounding box center [944, 106] width 47 height 10
click at [954, 91] on input "19/06/2025 10:10" at bounding box center [1006, 93] width 136 height 22
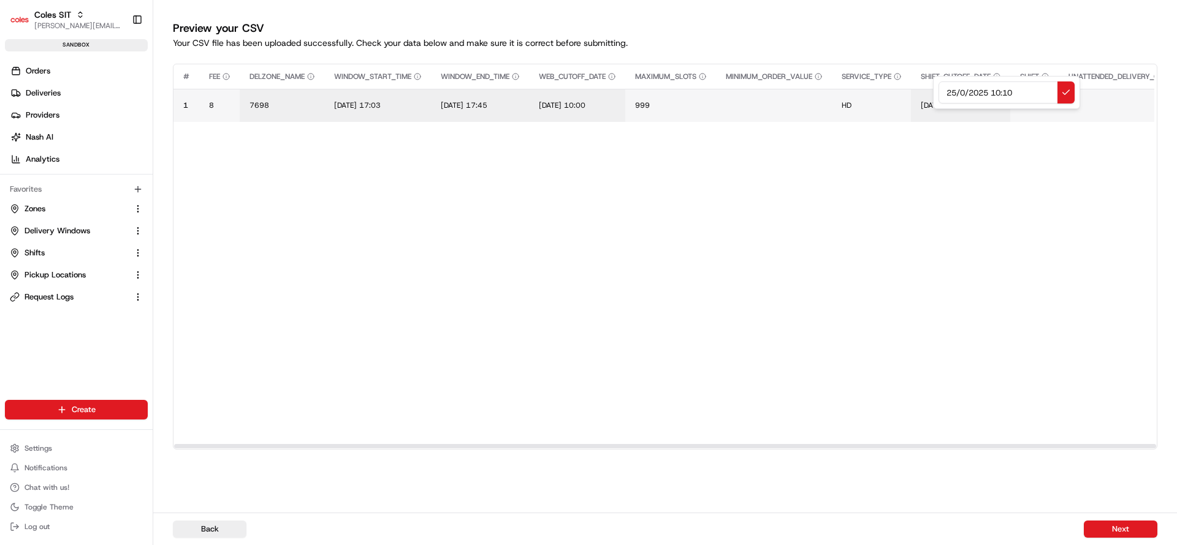
type input "25/08/2025 10:10"
click at [1034, 105] on span "S12" at bounding box center [1027, 106] width 14 height 10
click at [1054, 94] on input "S12" at bounding box center [1108, 93] width 136 height 22
type input "L90"
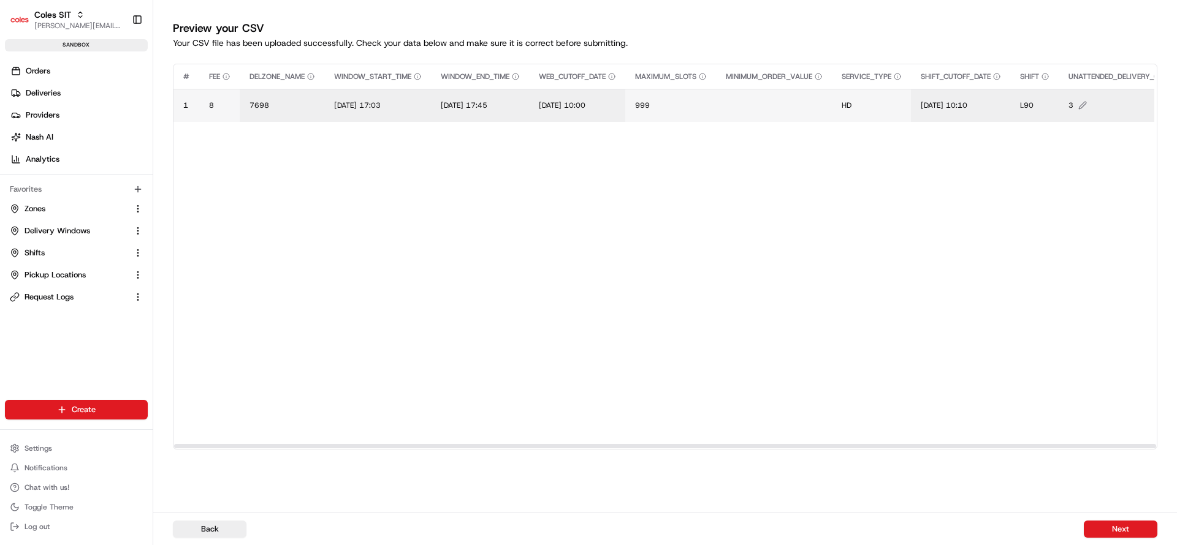
click at [1089, 104] on button "3" at bounding box center [1131, 106] width 126 height 10
click at [1089, 104] on div "3" at bounding box center [1156, 92] width 147 height 33
click at [1103, 96] on input "3" at bounding box center [1157, 93] width 136 height 22
type input "1"
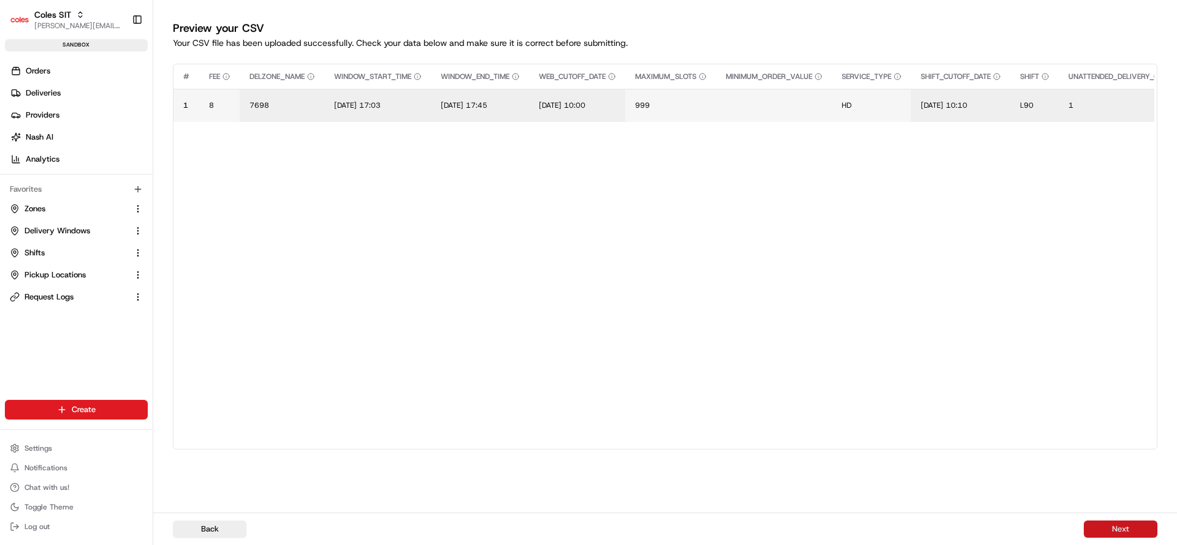
click at [1117, 530] on button "Next" at bounding box center [1121, 529] width 74 height 17
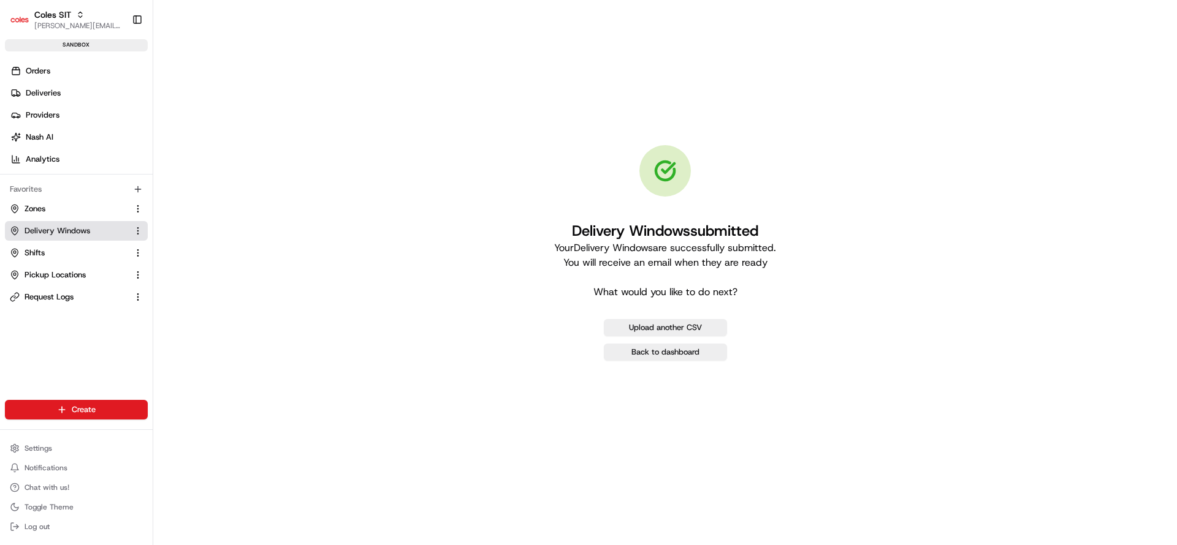
click at [66, 228] on span "Delivery Windows" at bounding box center [58, 231] width 66 height 11
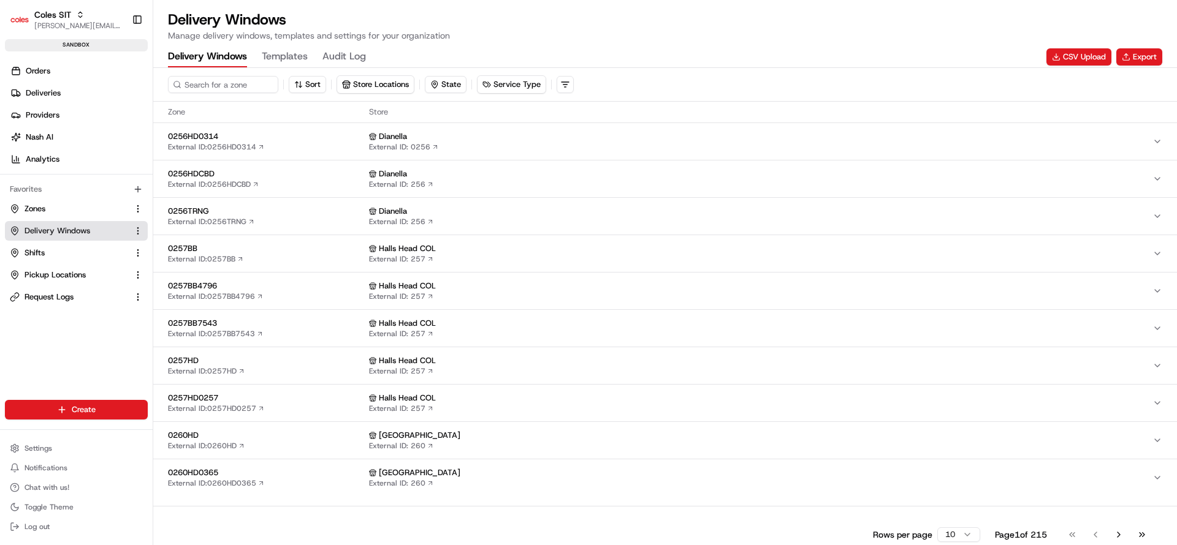
click at [1074, 47] on div "Delivery Windows Templates Audit Log CSV Upload Export" at bounding box center [665, 57] width 994 height 21
click at [1085, 55] on button "CSV Upload" at bounding box center [1078, 56] width 65 height 17
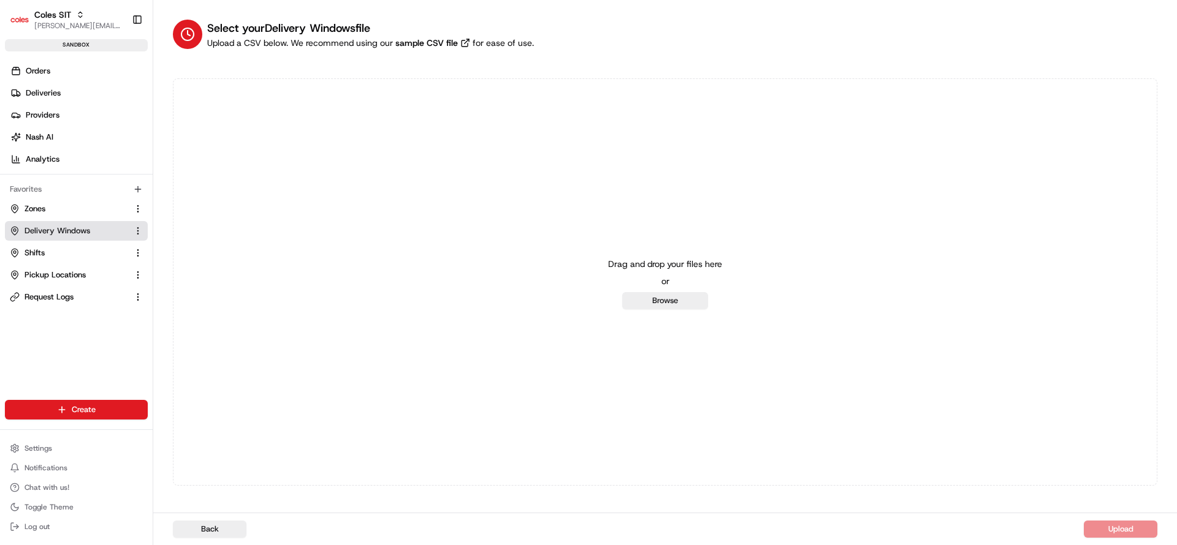
click at [61, 230] on span "Delivery Windows" at bounding box center [58, 231] width 66 height 11
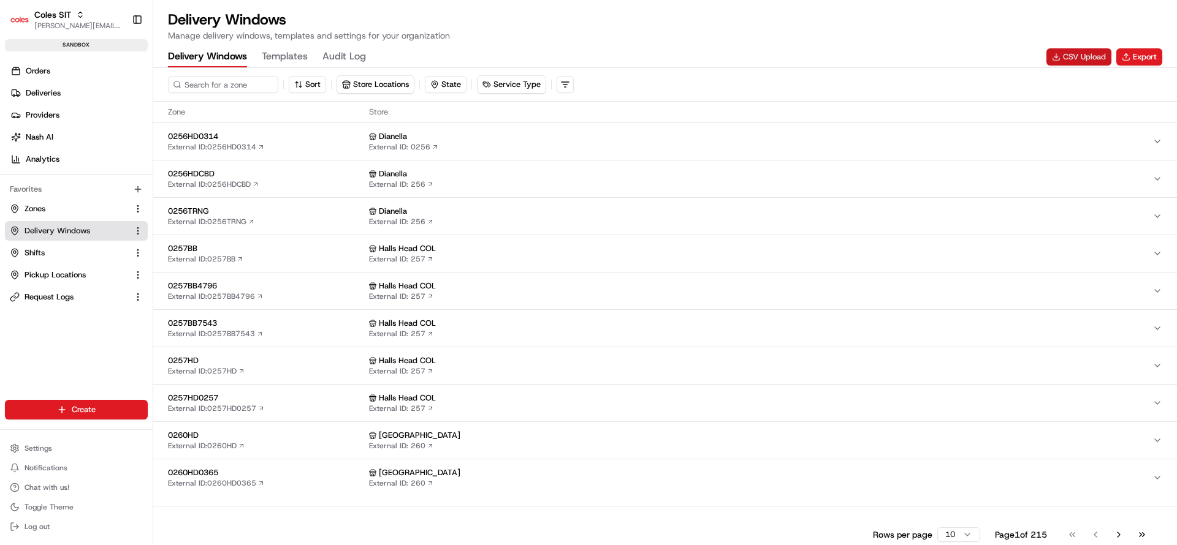
click at [1066, 59] on button "CSV Upload" at bounding box center [1078, 56] width 65 height 17
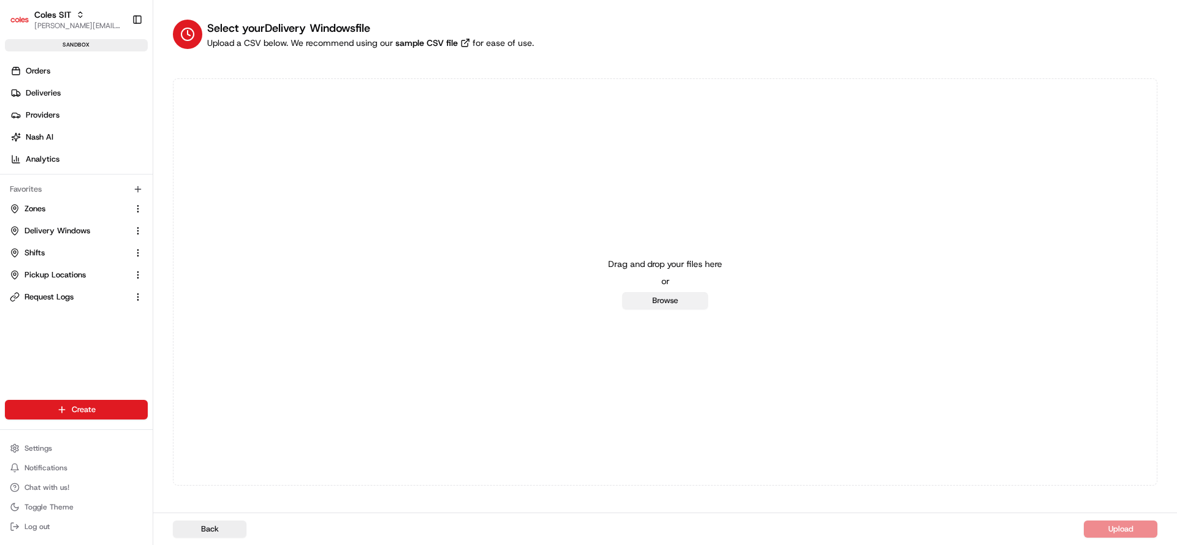
click at [648, 300] on button "Browse" at bounding box center [665, 300] width 86 height 17
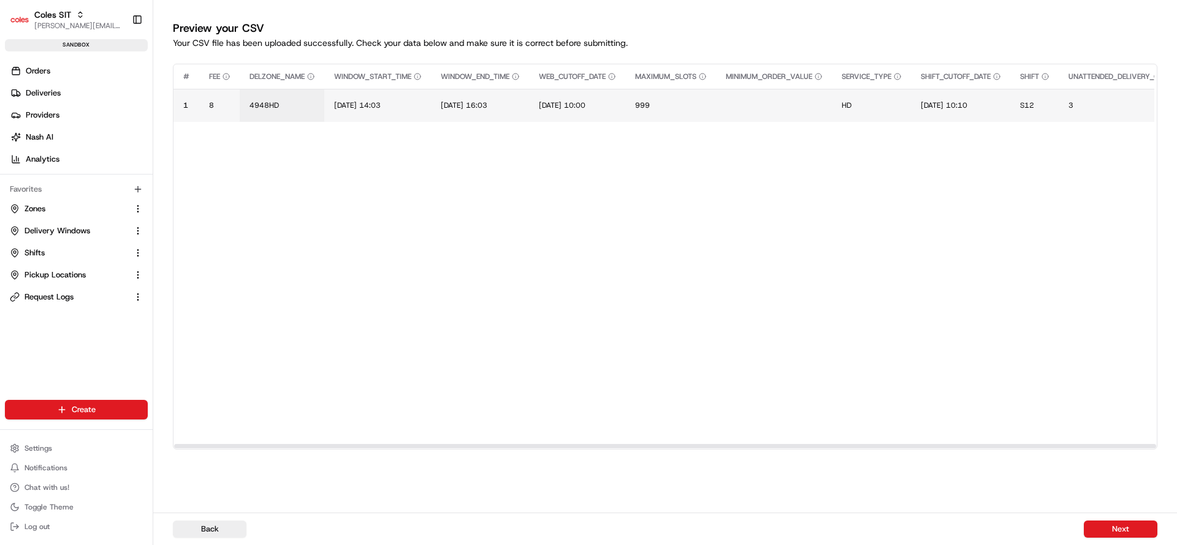
click at [273, 111] on td "4948HD" at bounding box center [282, 105] width 85 height 33
click at [269, 107] on span "4948HD" at bounding box center [263, 106] width 29 height 10
click at [269, 107] on div "4948HD" at bounding box center [323, 92] width 147 height 33
click at [275, 100] on input "4948HD" at bounding box center [324, 93] width 136 height 22
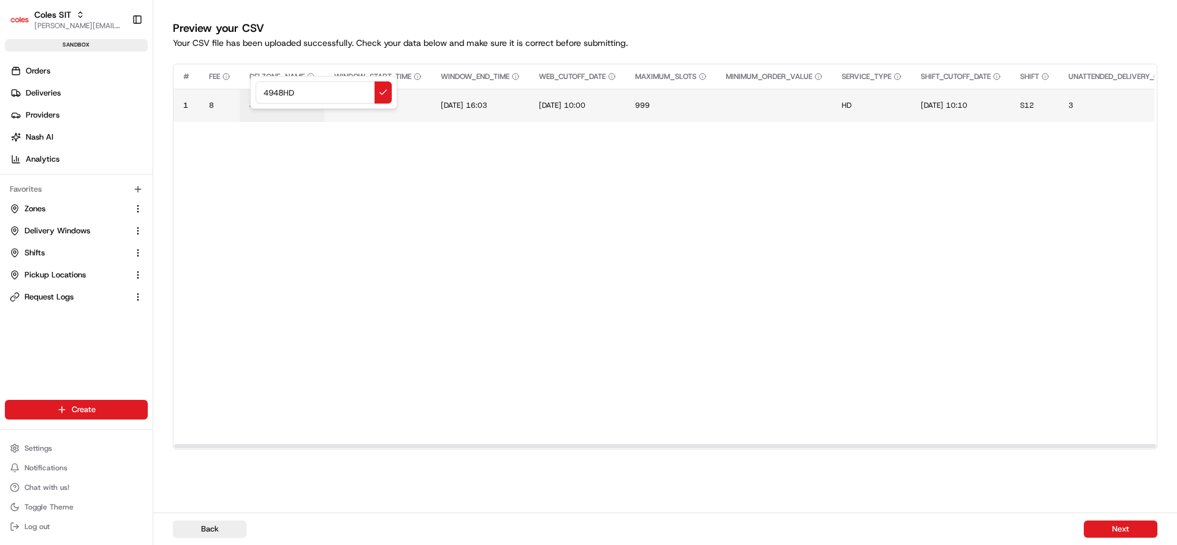
click at [275, 100] on input "4948HD" at bounding box center [324, 93] width 136 height 22
type input "7698HD"
click at [341, 104] on span "20/06/2025 14:03" at bounding box center [357, 106] width 47 height 10
click at [341, 104] on div "20/06/2025 14:03" at bounding box center [409, 92] width 147 height 33
click at [354, 98] on input "20/06/2025 14:03" at bounding box center [409, 93] width 136 height 22
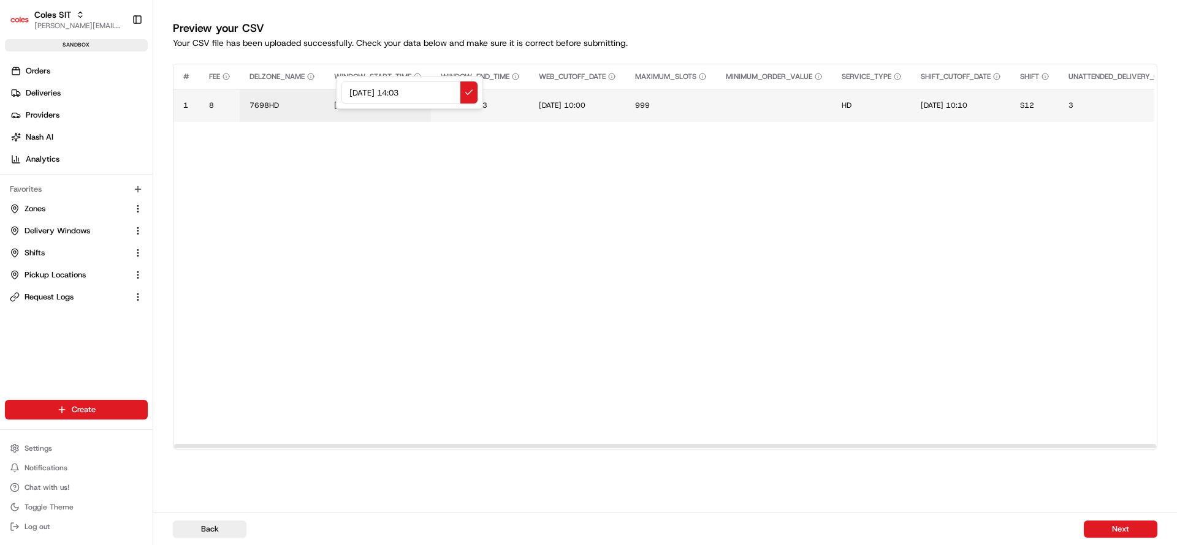
click at [354, 98] on input "20/06/2025 14:03" at bounding box center [409, 93] width 136 height 22
type input "26/08/2025 15:45"
click at [455, 103] on span "20/06/2025 16:03" at bounding box center [464, 106] width 47 height 10
click at [455, 103] on input "20/06/2025 16:03" at bounding box center [517, 93] width 136 height 22
type input "26/08/2025 16:15"
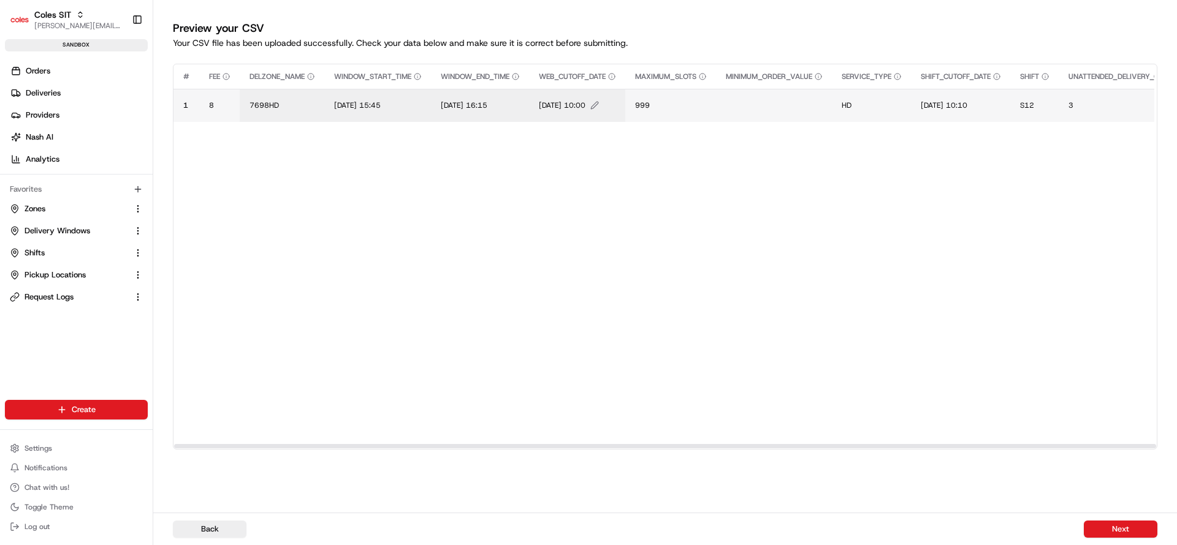
click at [559, 104] on span "19/06/2025 10:00" at bounding box center [562, 106] width 47 height 10
click at [559, 104] on div "19/06/2025 10:00" at bounding box center [618, 92] width 147 height 33
click at [563, 97] on input "19/06/2025 10:00" at bounding box center [618, 93] width 136 height 22
type input "25/08/2025 10:00"
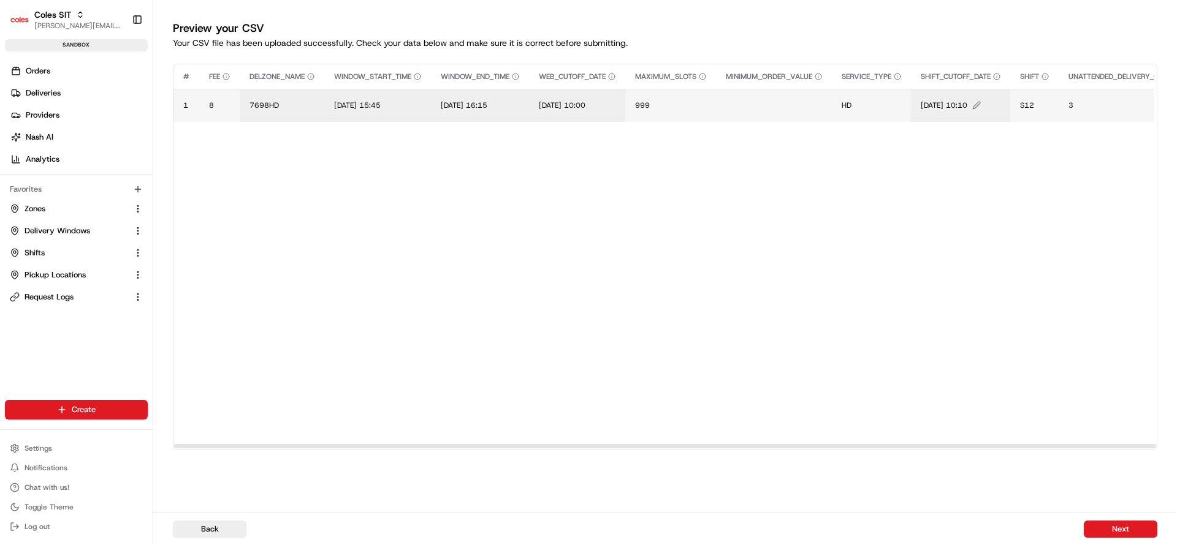
click at [954, 101] on span "19/06/2025 10:10" at bounding box center [944, 106] width 47 height 10
click at [954, 101] on input "19/06/2025 10:10" at bounding box center [1006, 93] width 136 height 22
click at [955, 95] on input "19/06/2025 10:10" at bounding box center [1006, 93] width 136 height 22
type input "25/08/2025 10:10"
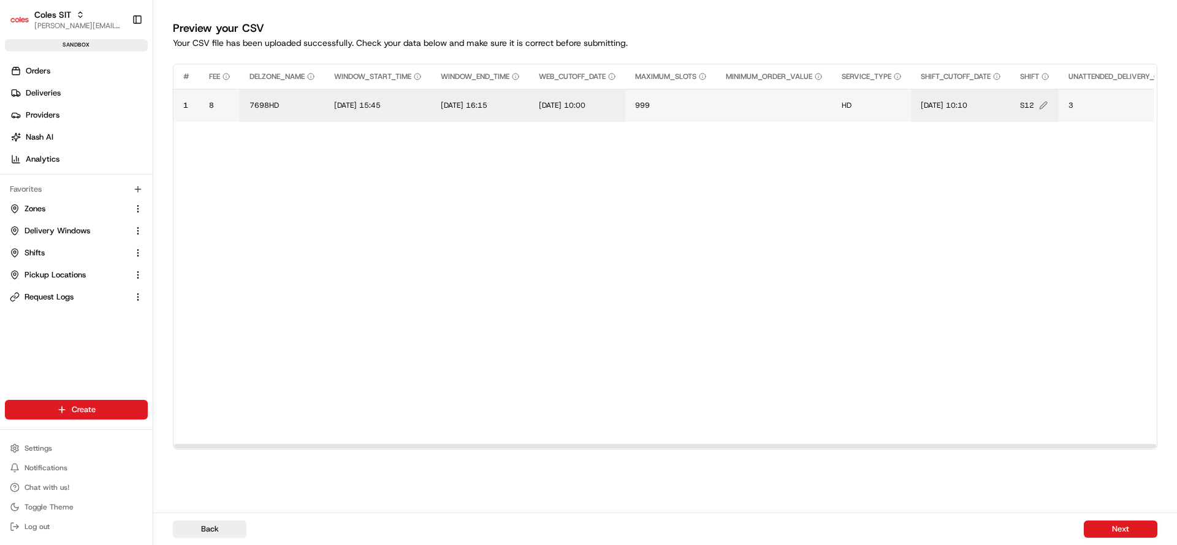
click at [1034, 101] on span "S12" at bounding box center [1027, 106] width 14 height 10
click at [1043, 100] on input "S12" at bounding box center [1108, 93] width 136 height 22
type input "L90"
click at [1088, 105] on button "3" at bounding box center [1131, 106] width 126 height 10
click at [1088, 105] on div "3" at bounding box center [1156, 92] width 147 height 33
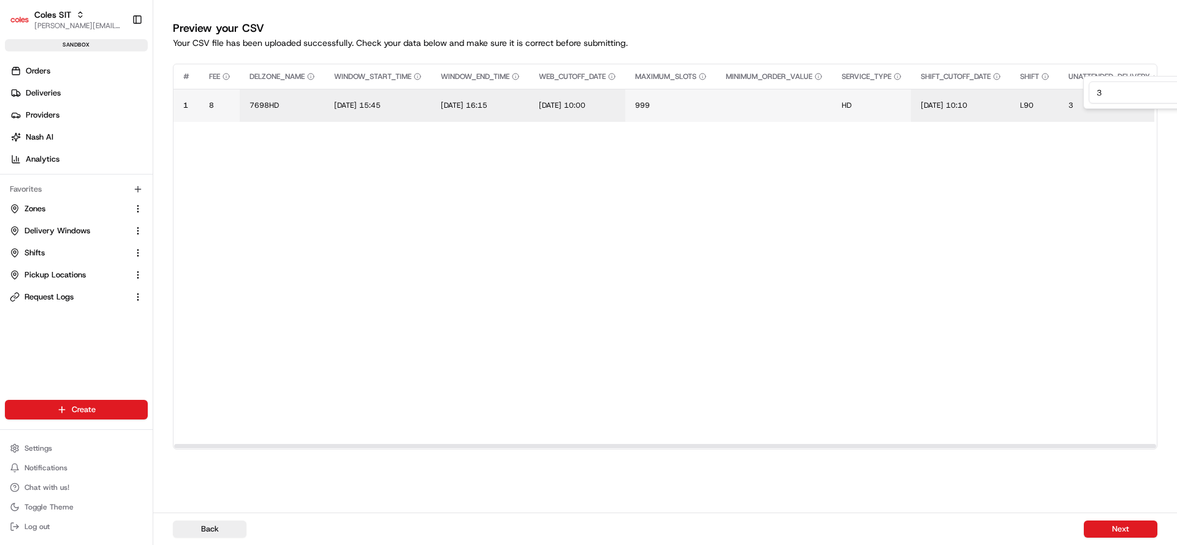
click at [1100, 100] on input "3" at bounding box center [1157, 93] width 136 height 22
type input "1"
click at [1130, 528] on button "Next" at bounding box center [1121, 529] width 74 height 17
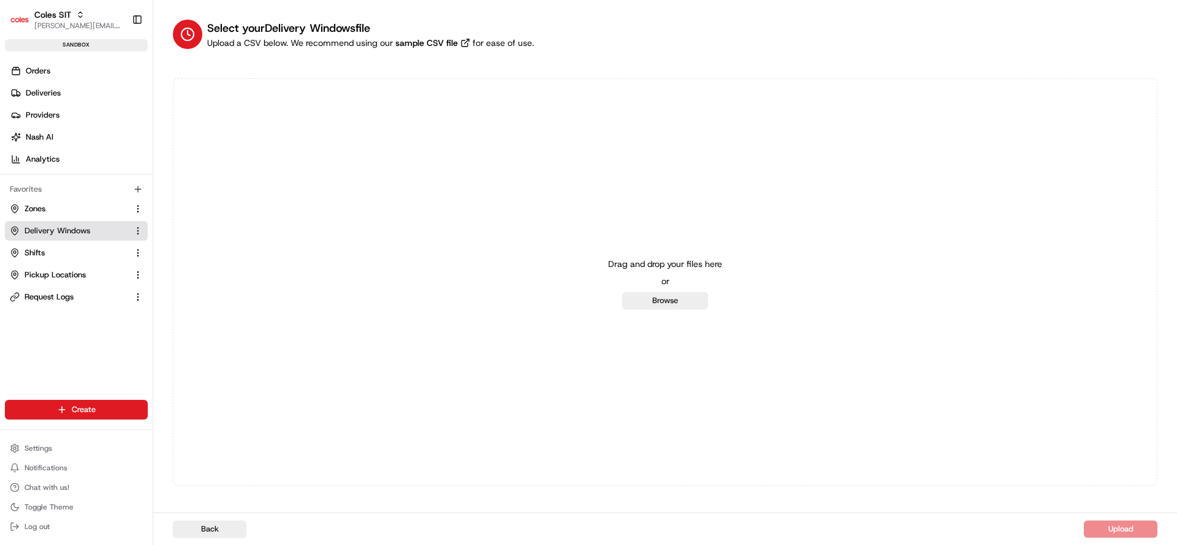
click at [71, 232] on span "Delivery Windows" at bounding box center [58, 231] width 66 height 11
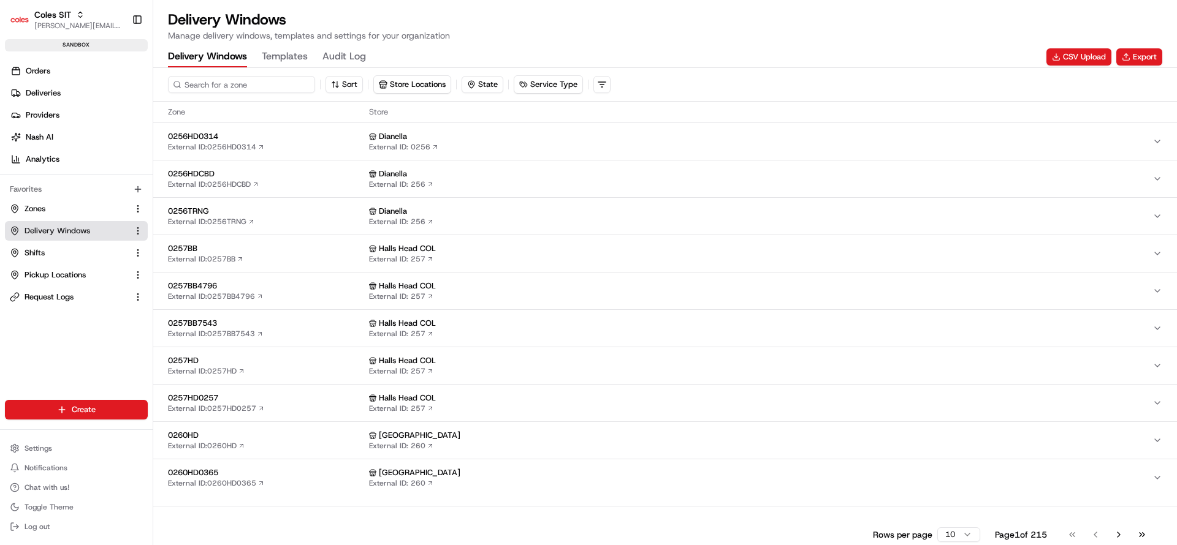
click at [245, 86] on input at bounding box center [241, 84] width 147 height 17
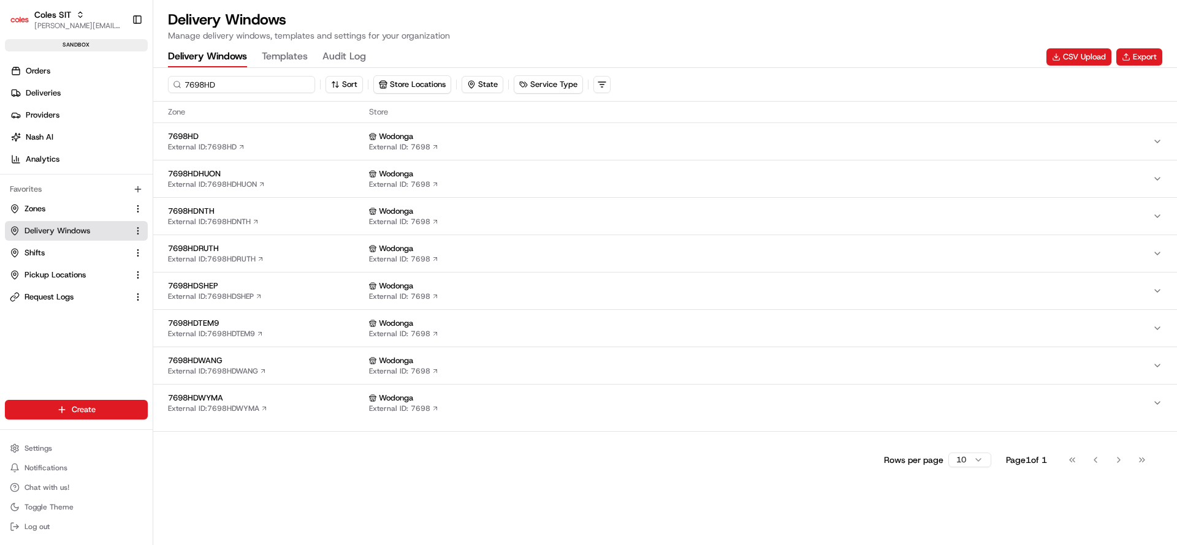
type input "7698HD"
click at [269, 143] on div "7698HD External ID: 7698HD" at bounding box center [266, 141] width 196 height 21
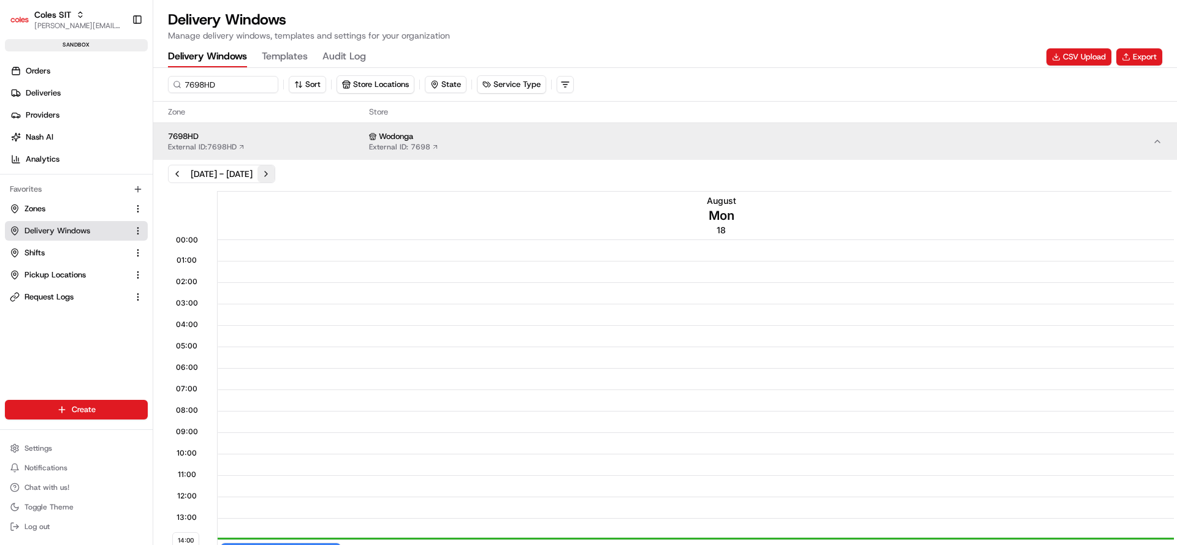
click at [275, 171] on button "Next week" at bounding box center [265, 173] width 17 height 17
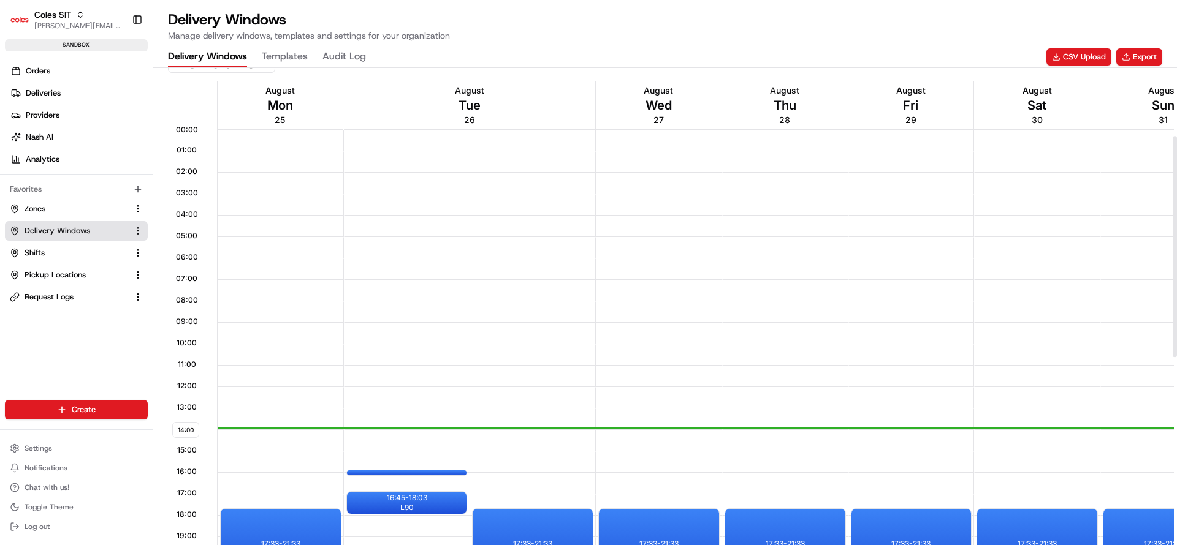
scroll to position [147, 0]
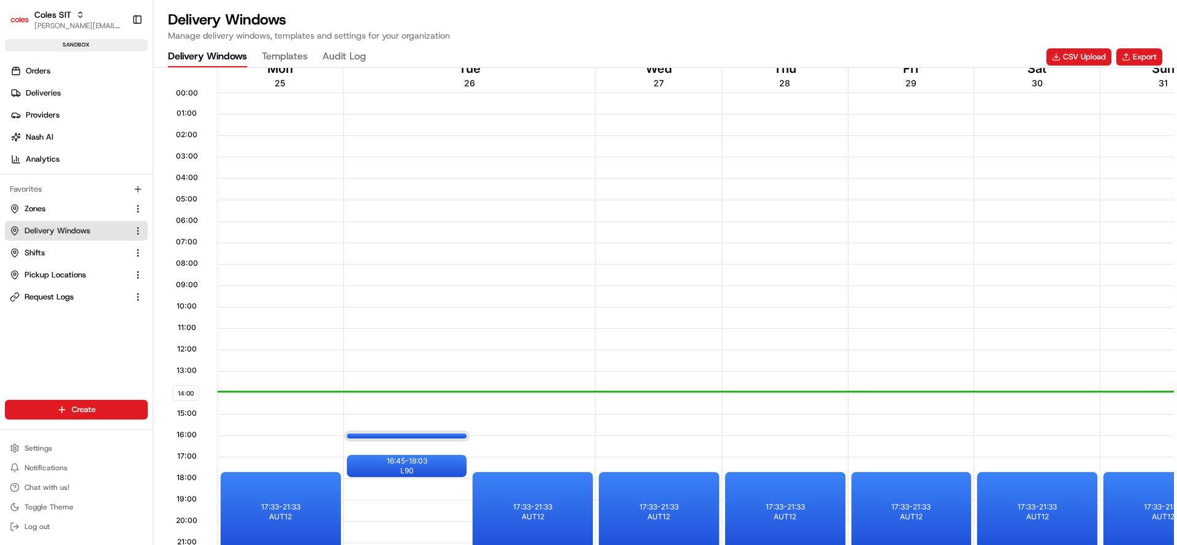
click at [417, 435] on div at bounding box center [406, 431] width 49 height 15
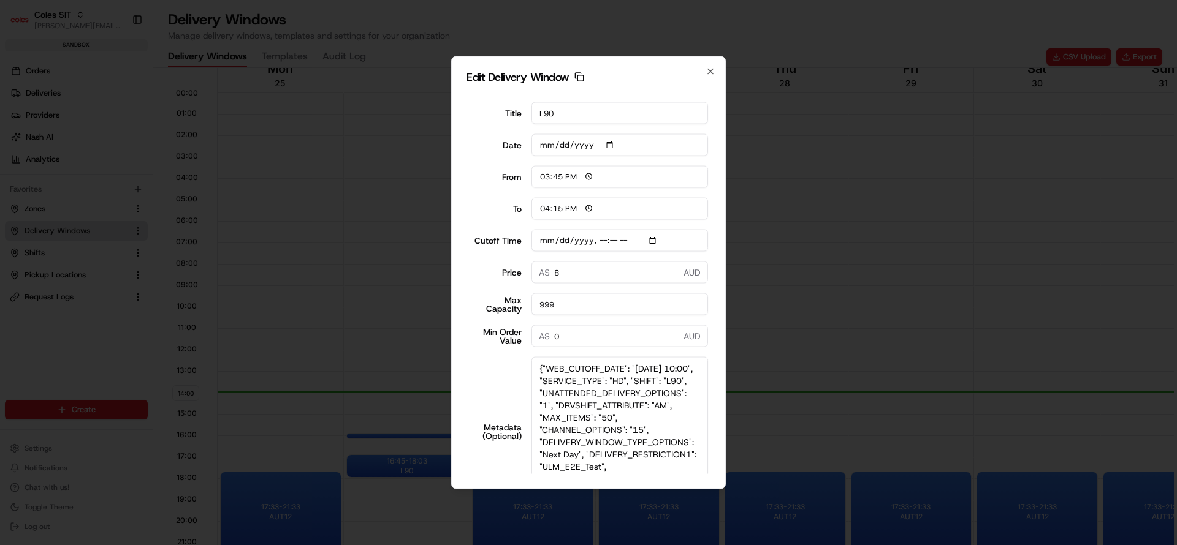
drag, startPoint x: 704, startPoint y: 410, endPoint x: 756, endPoint y: 557, distance: 155.5
click at [756, 545] on html "Coles SIT nirbhay.palsingh@coles.com.au Toggle Sidebar sandbox Orders Deliverie…" at bounding box center [588, 272] width 1177 height 545
type input "[DATE]"
type input "14:00"
type input "15:00"
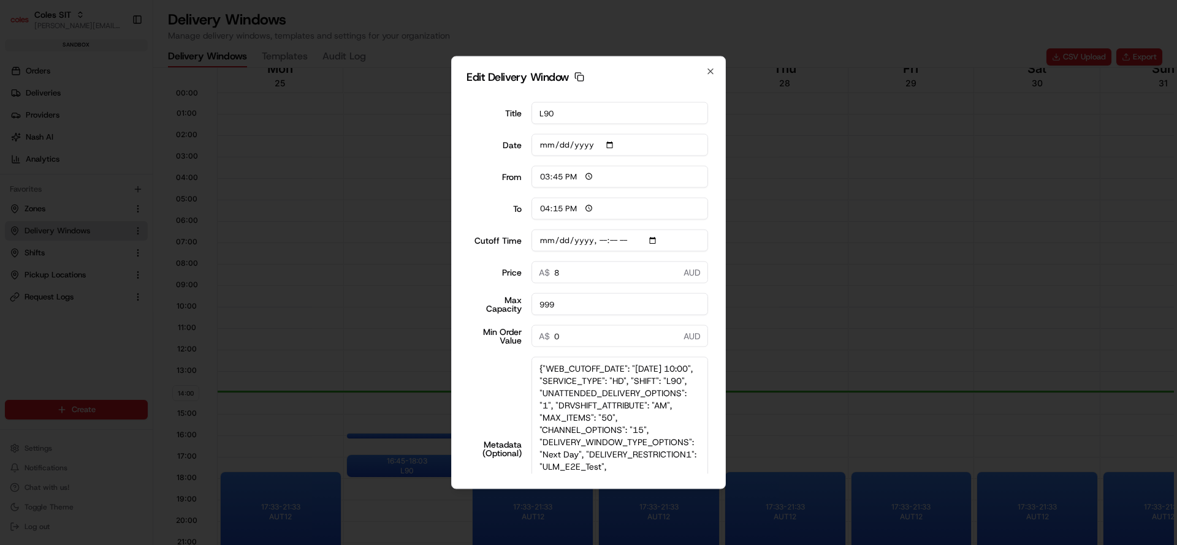
type input "[DATE]T10:10"
type input "0"
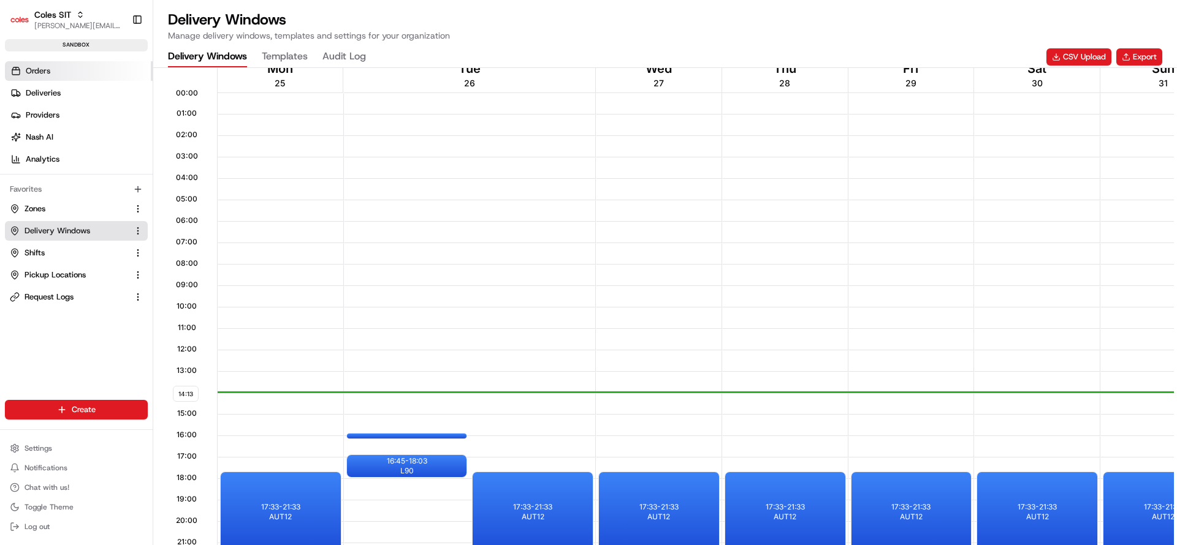
click at [90, 71] on link "Orders" at bounding box center [79, 71] width 148 height 20
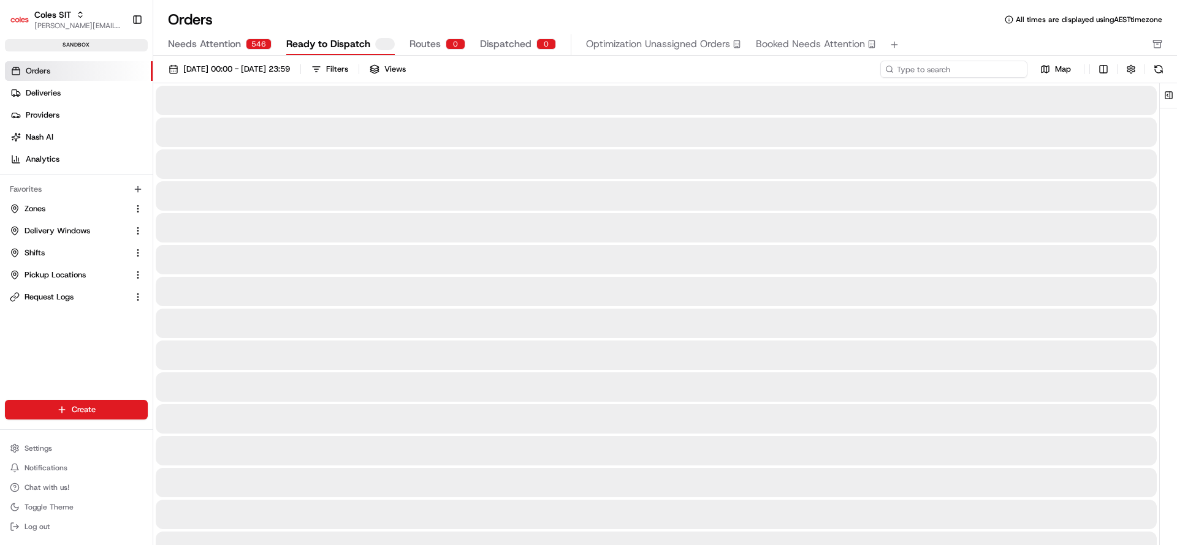
click at [990, 74] on input at bounding box center [953, 69] width 147 height 17
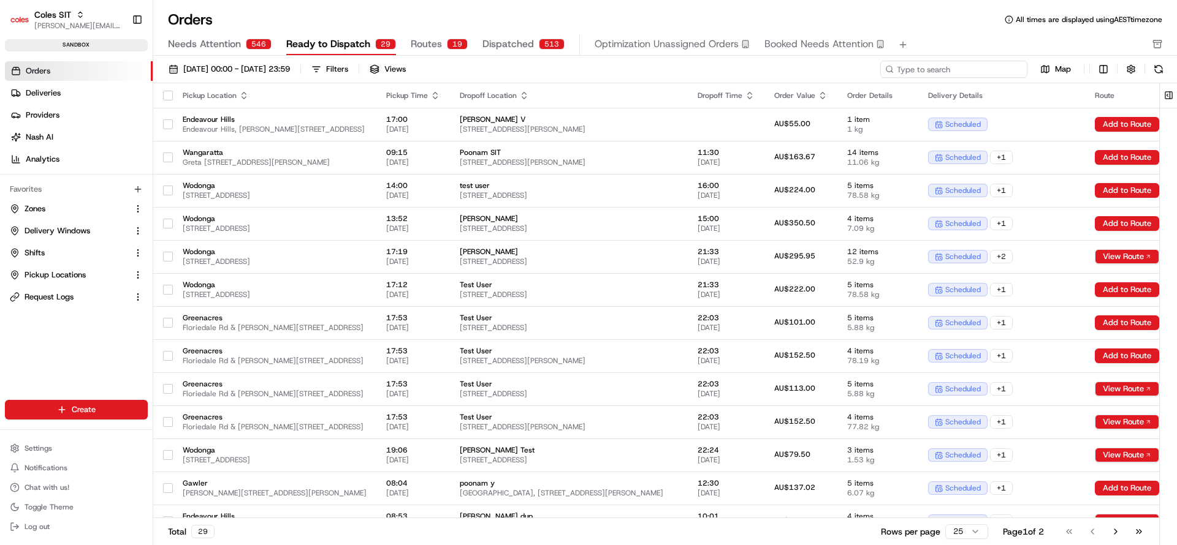
paste input "216623131"
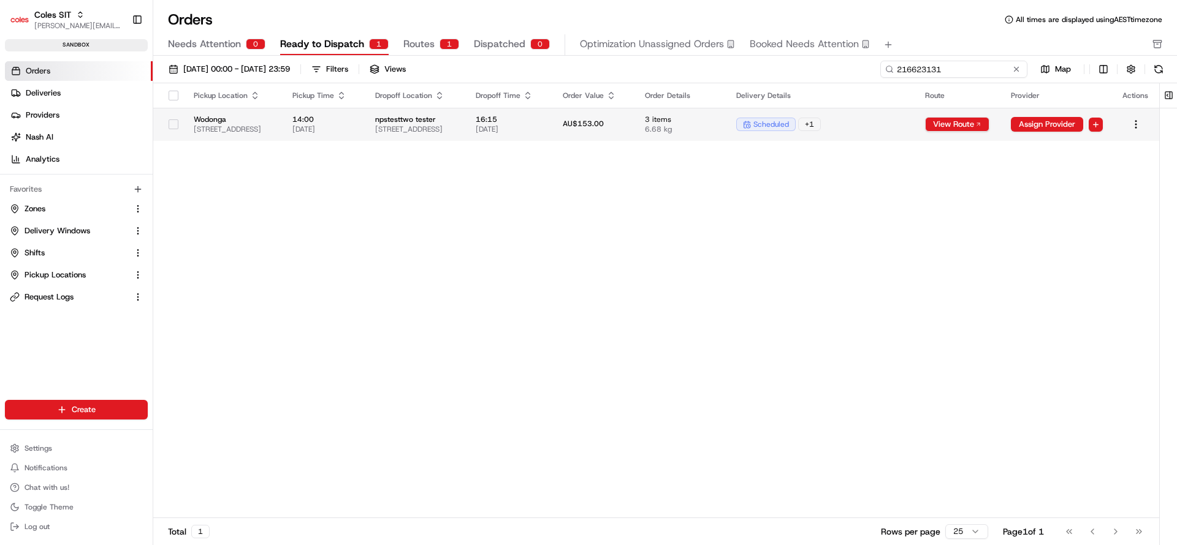
type input "216623131"
click at [726, 139] on td "3 items 6.68 kg" at bounding box center [680, 124] width 91 height 33
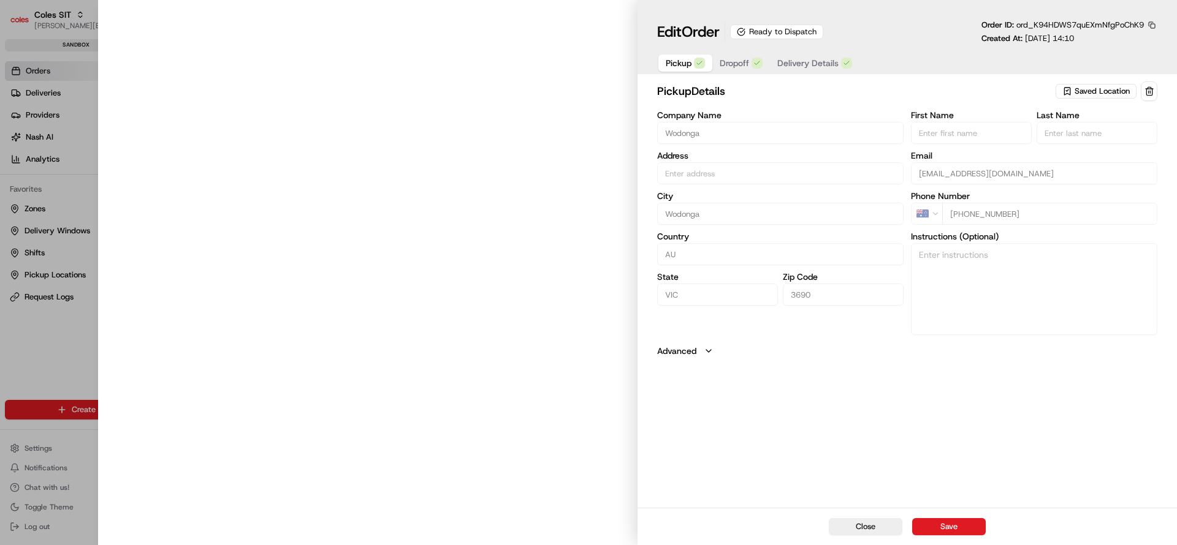
type input "[STREET_ADDRESS]"
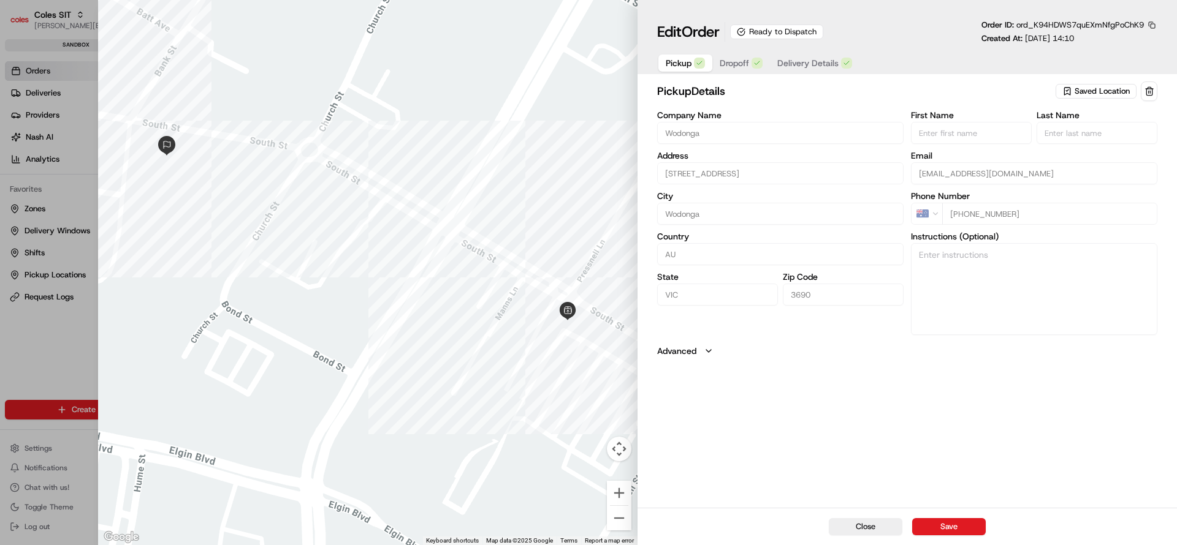
click at [720, 68] on span "Dropoff" at bounding box center [734, 63] width 29 height 12
click at [793, 64] on span "Delivery Details" at bounding box center [807, 63] width 61 height 12
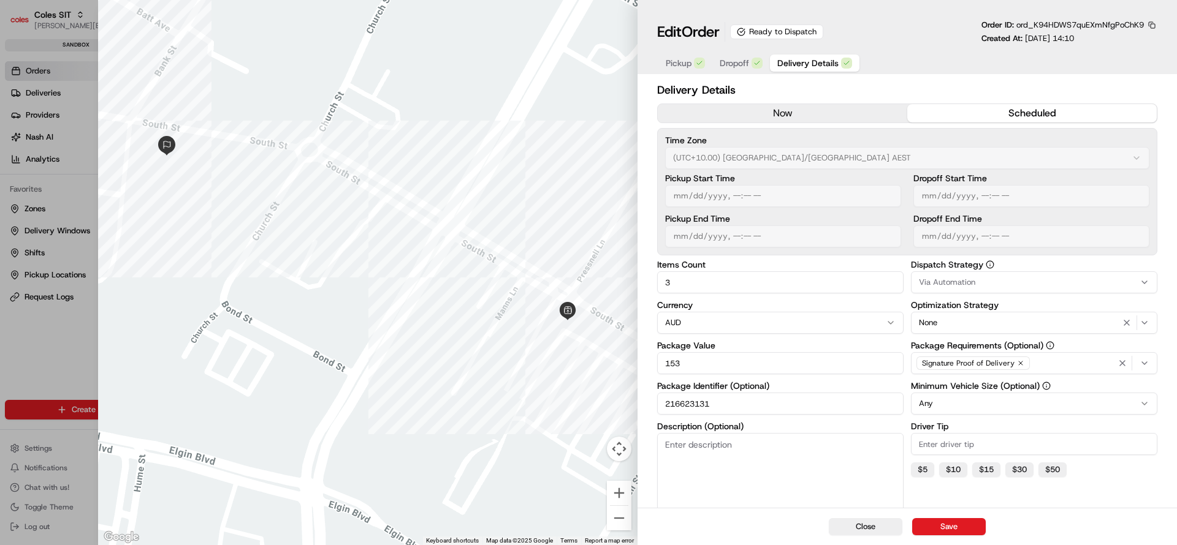
click at [734, 67] on span "Dropoff" at bounding box center [734, 63] width 29 height 12
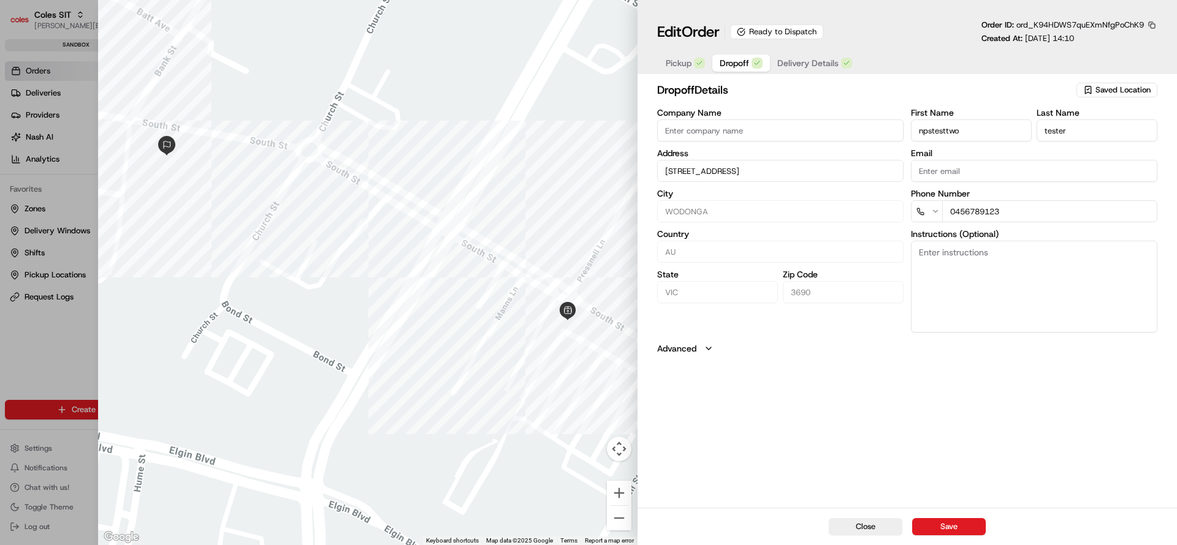
click at [794, 69] on button "Delivery Details" at bounding box center [814, 63] width 89 height 17
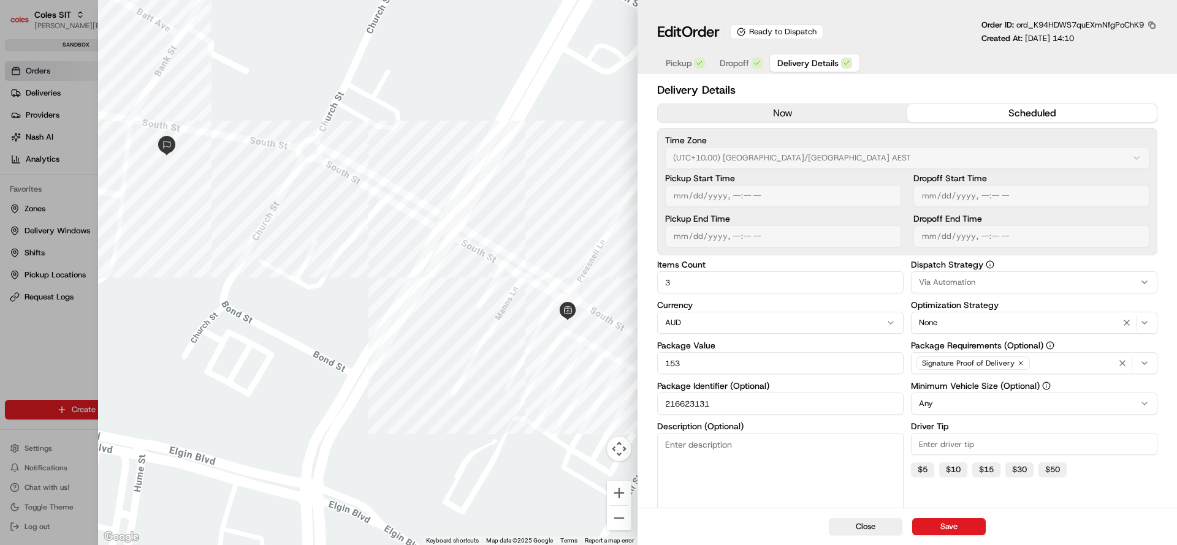
click at [1169, 265] on div "Delivery Details now scheduled Time Zone (UTC+10.00) Australia/Sydney AEST Pick…" at bounding box center [906, 365] width 539 height 573
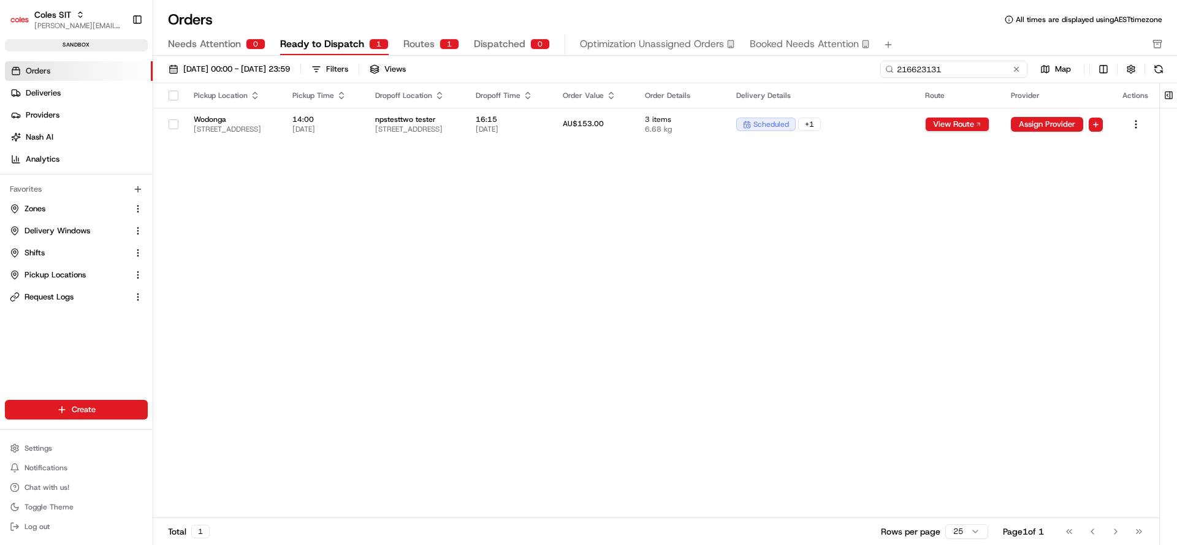
click at [981, 70] on input "216623131" at bounding box center [953, 69] width 147 height 17
paste input "01179"
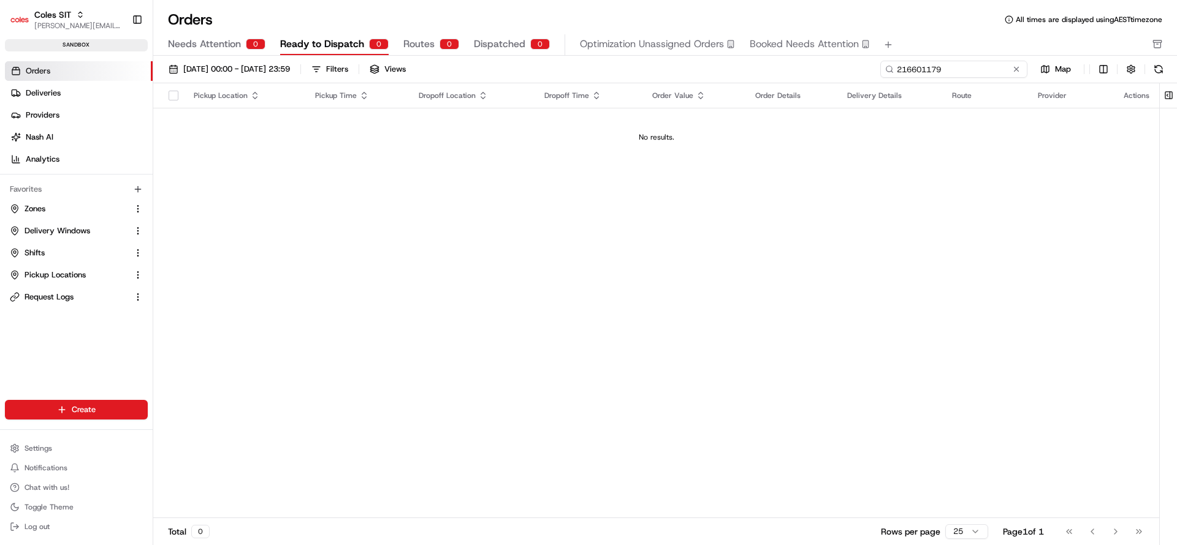
click at [924, 77] on input "216601179" at bounding box center [953, 69] width 147 height 17
paste input "24015"
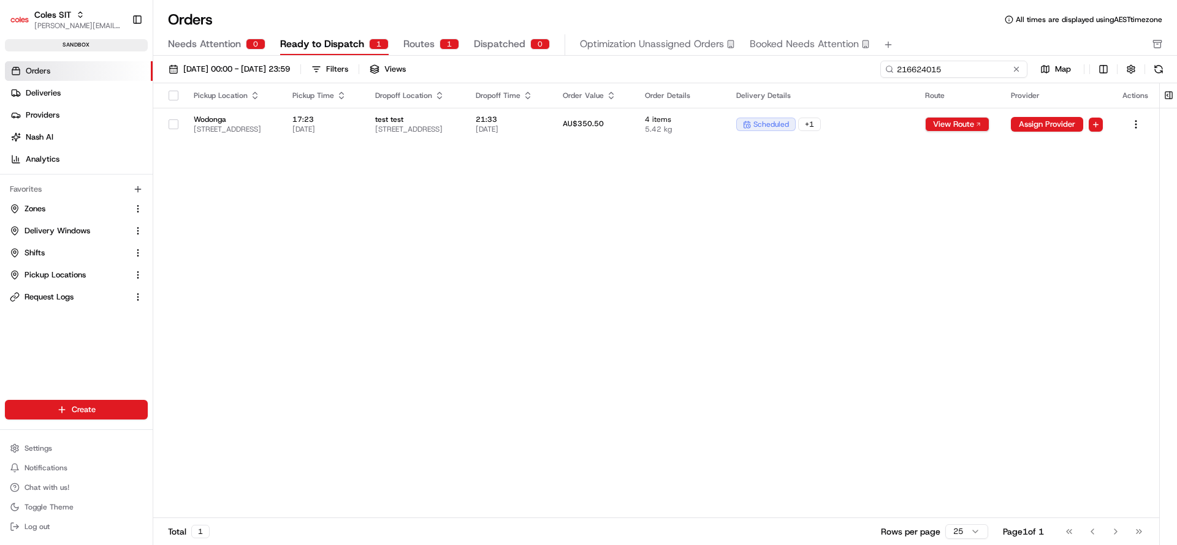
type input "216624015"
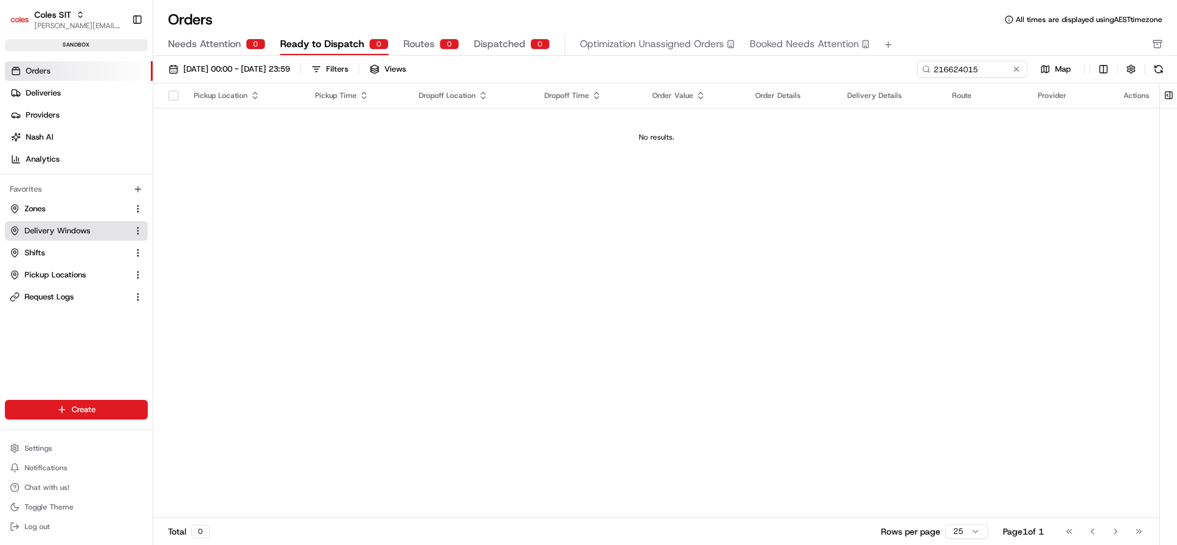
click at [61, 231] on span "Delivery Windows" at bounding box center [58, 231] width 66 height 11
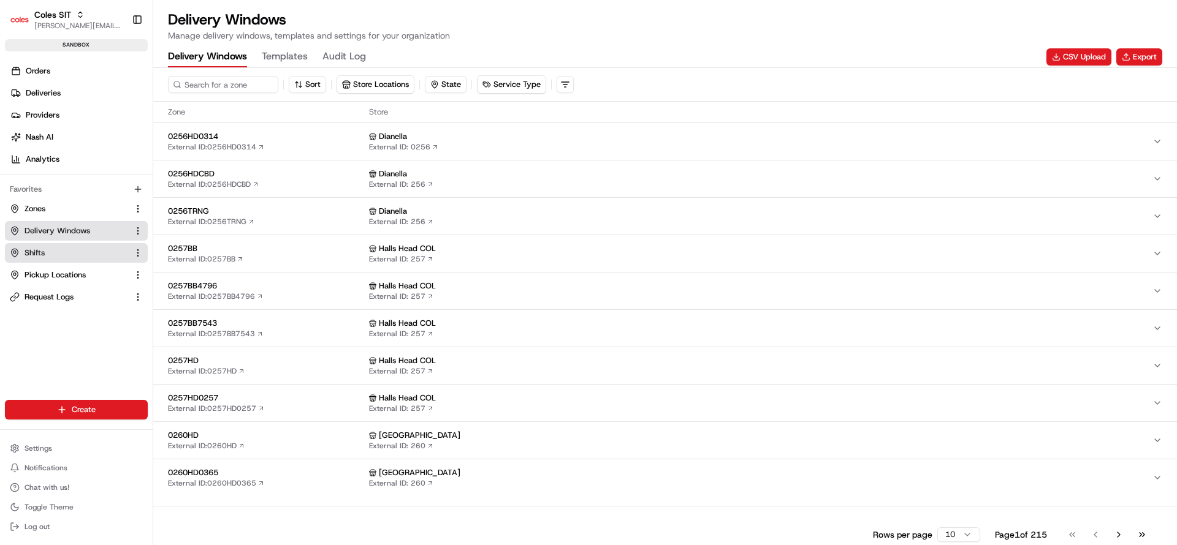
click at [55, 256] on link "Shifts" at bounding box center [69, 253] width 118 height 11
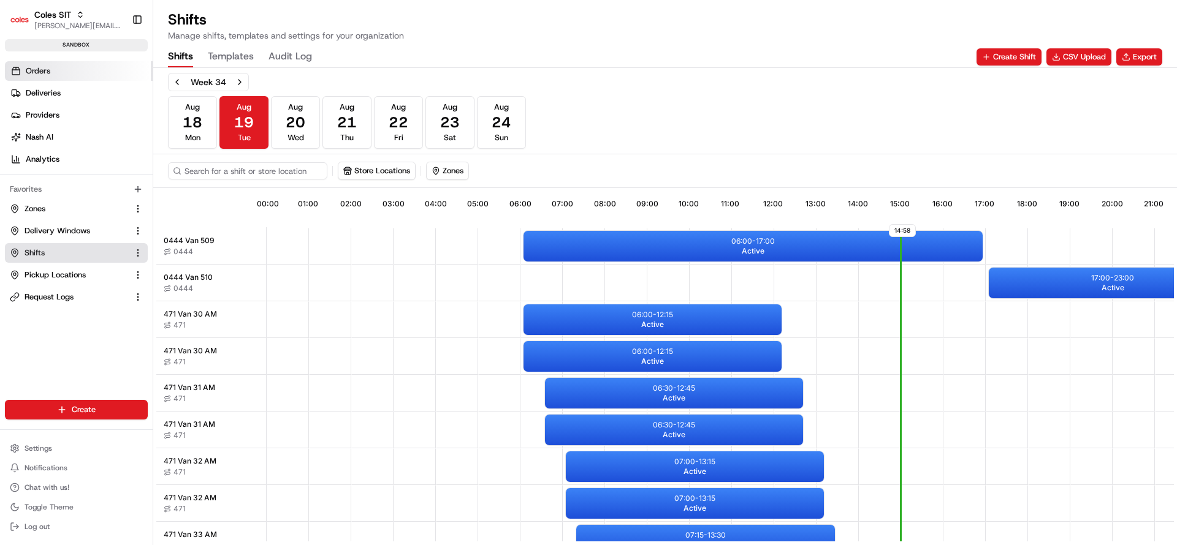
click at [22, 72] on link "Orders" at bounding box center [79, 71] width 148 height 20
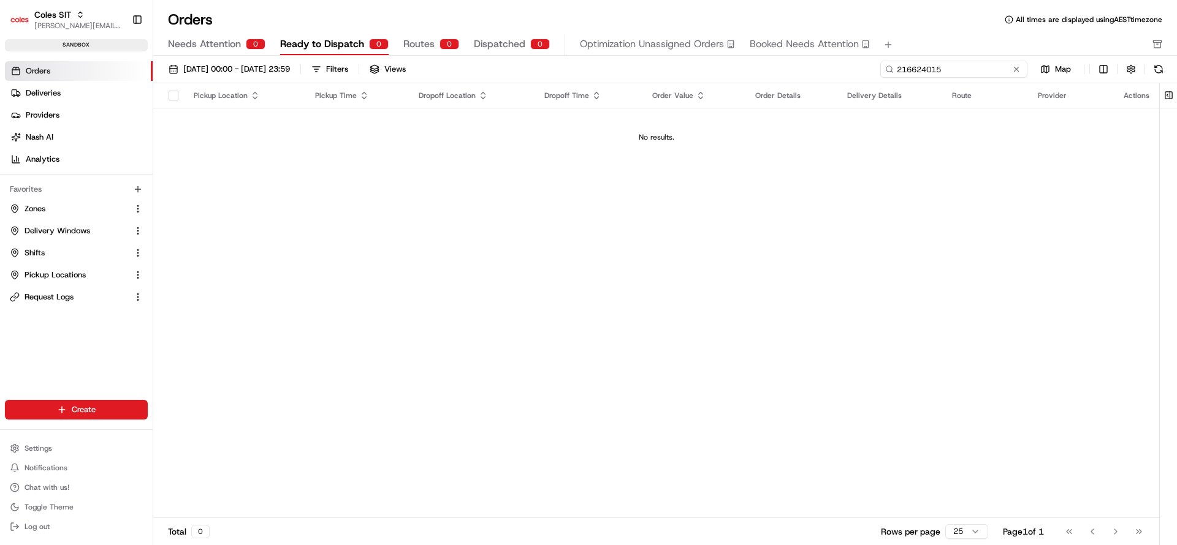
click at [973, 69] on input "216624015" at bounding box center [953, 69] width 147 height 17
paste input "6096"
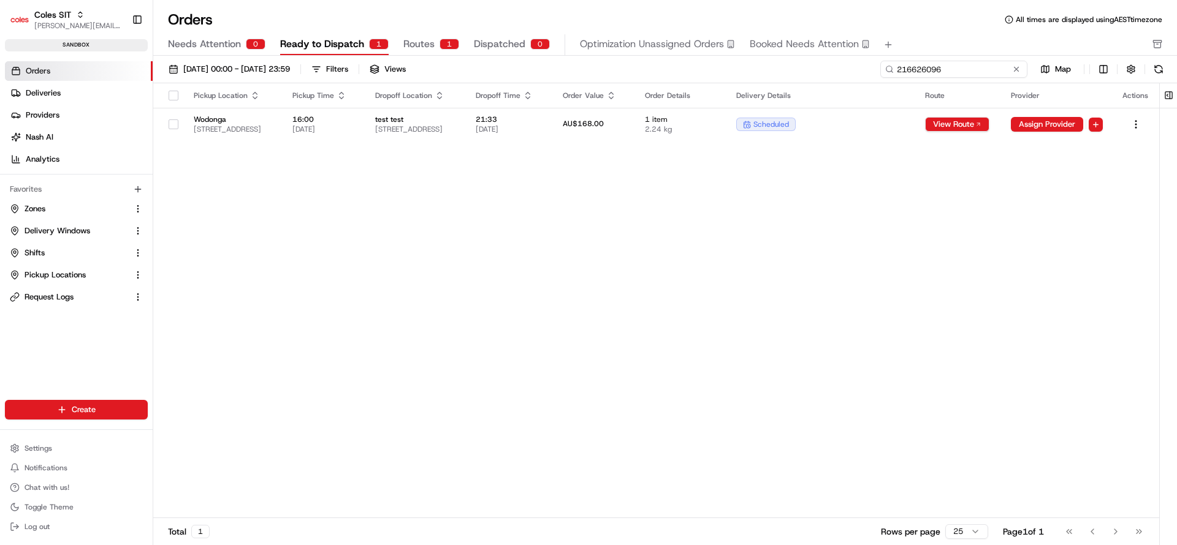
click at [933, 74] on input "216626096" at bounding box center [953, 69] width 147 height 17
paste input "7080"
type input "216627080"
click at [626, 124] on div "AU$151.50" at bounding box center [594, 124] width 63 height 11
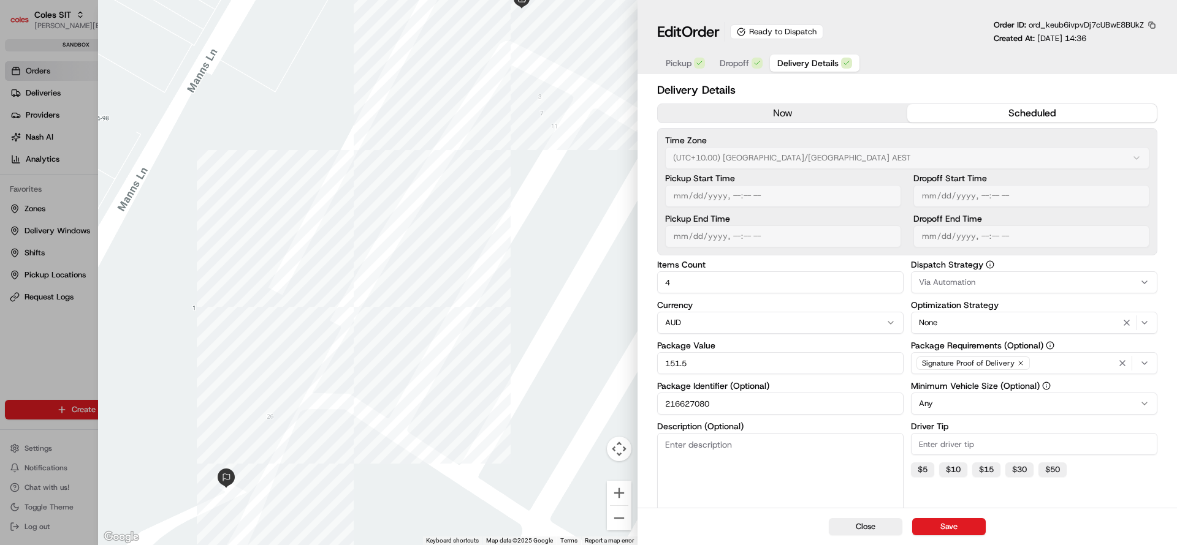
click at [803, 59] on span "Delivery Details" at bounding box center [807, 63] width 61 height 12
click at [865, 524] on button "Close" at bounding box center [866, 527] width 74 height 17
type input "1"
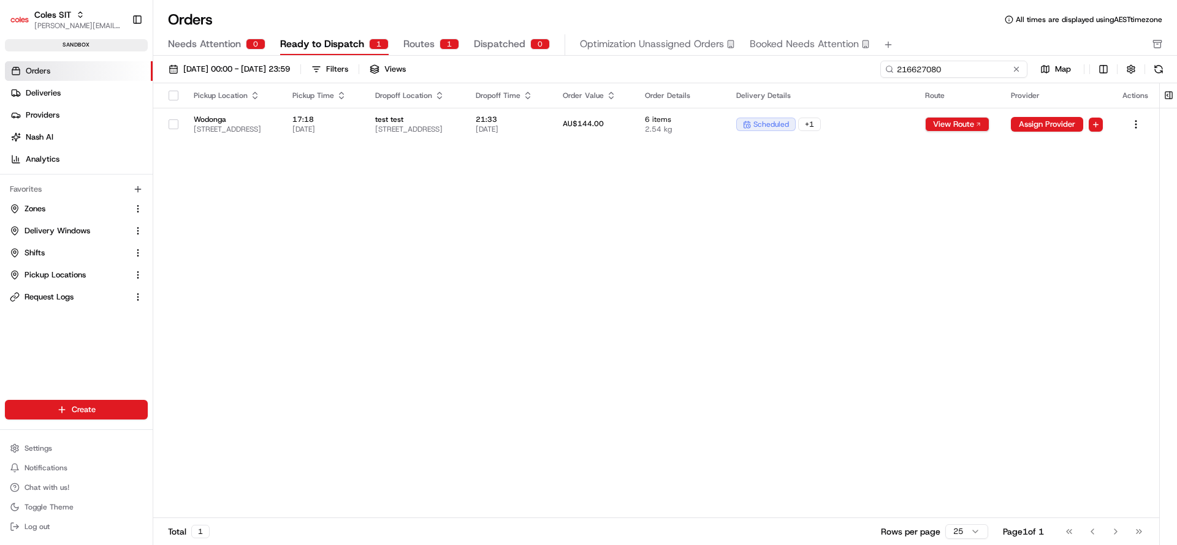
click at [941, 67] on input "216627080" at bounding box center [953, 69] width 147 height 17
paste input "8001"
type input "216628001"
click at [672, 145] on div "Pickup Location Pickup Time Dropoff Location Dropoff Time Order Value Order Det…" at bounding box center [656, 300] width 1006 height 435
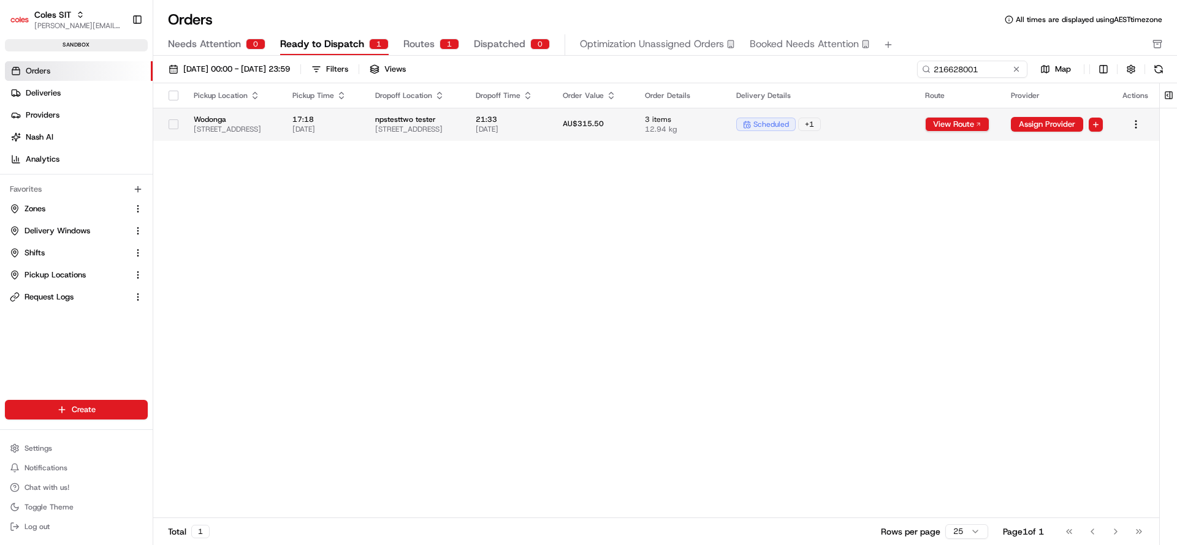
click at [604, 125] on span "AU$315.50" at bounding box center [583, 124] width 41 height 10
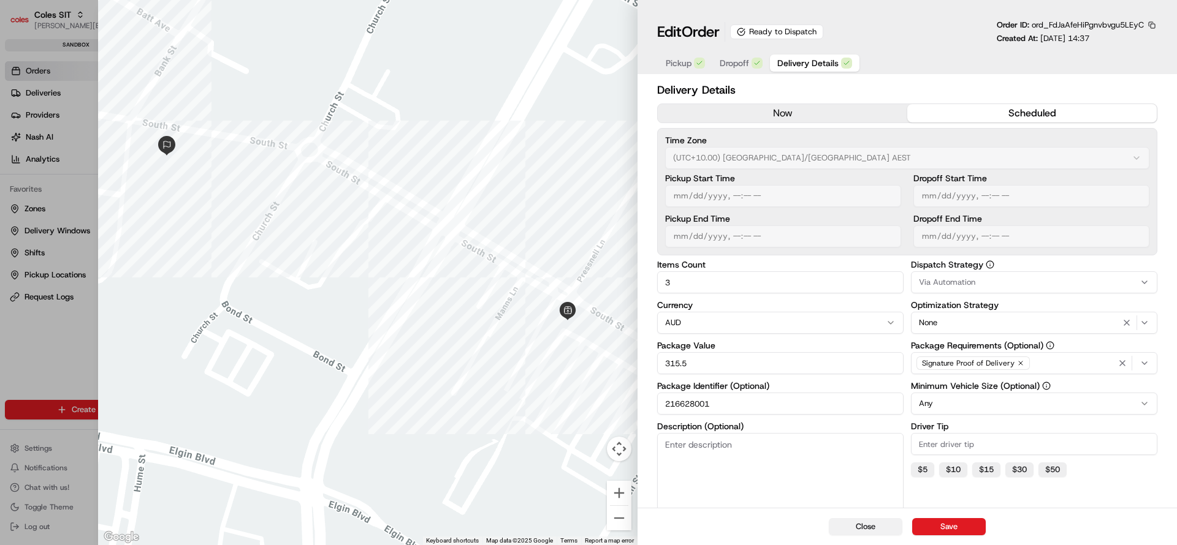
click at [883, 523] on button "Close" at bounding box center [866, 527] width 74 height 17
type input "1"
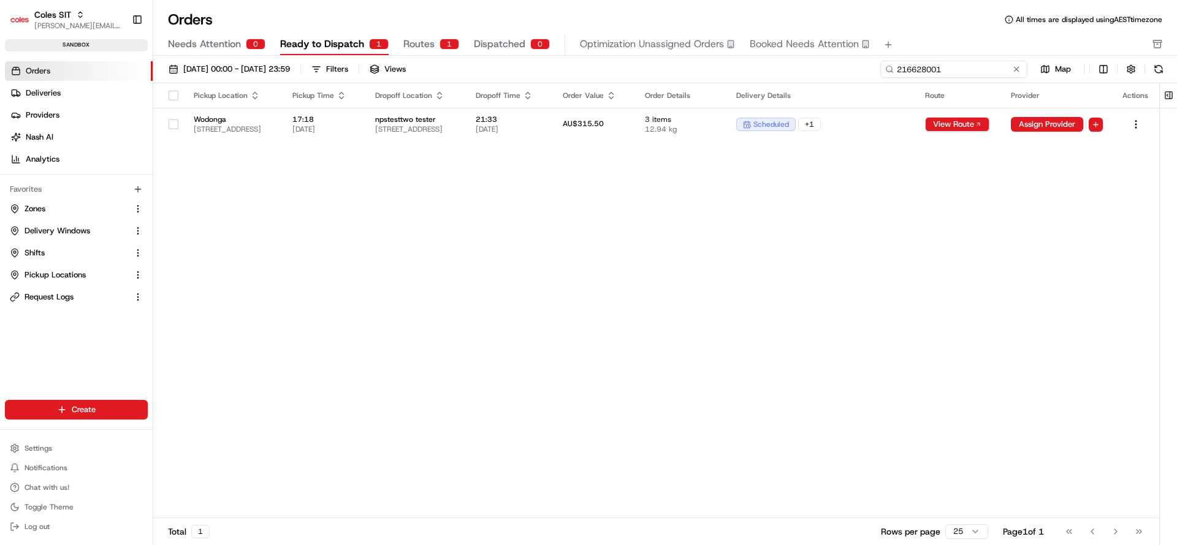
click at [986, 74] on input "216628001" at bounding box center [953, 69] width 147 height 17
type input "216627080"
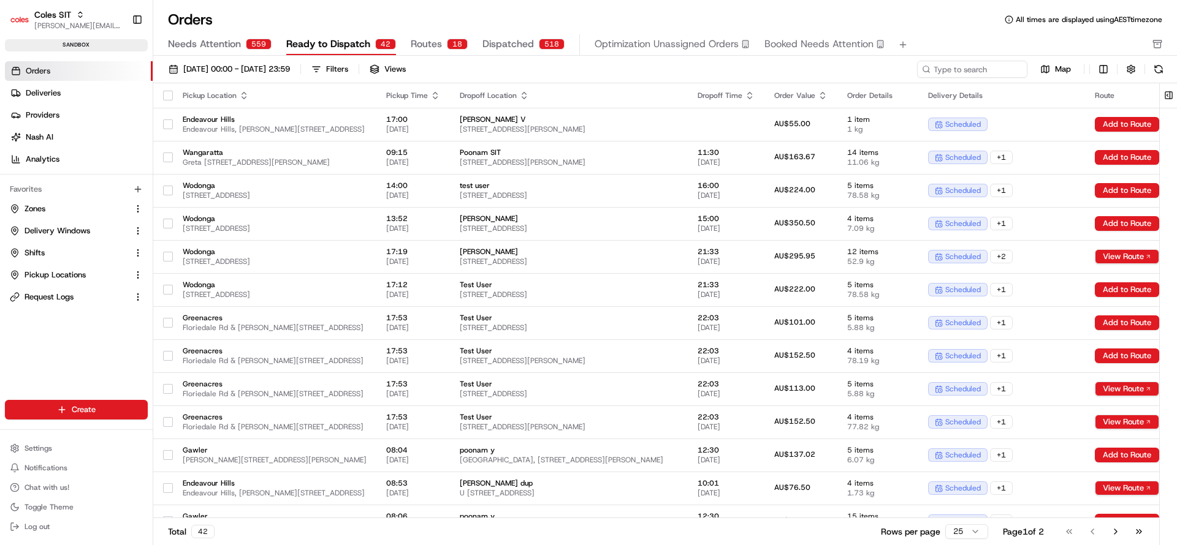
click at [954, 59] on div "01/08/2025 00:00 - 31/08/2025 23:59 Filters Views Map Pickup Location Pickup Ti…" at bounding box center [665, 305] width 1024 height 498
click at [959, 67] on input at bounding box center [953, 69] width 147 height 17
paste input "216627080"
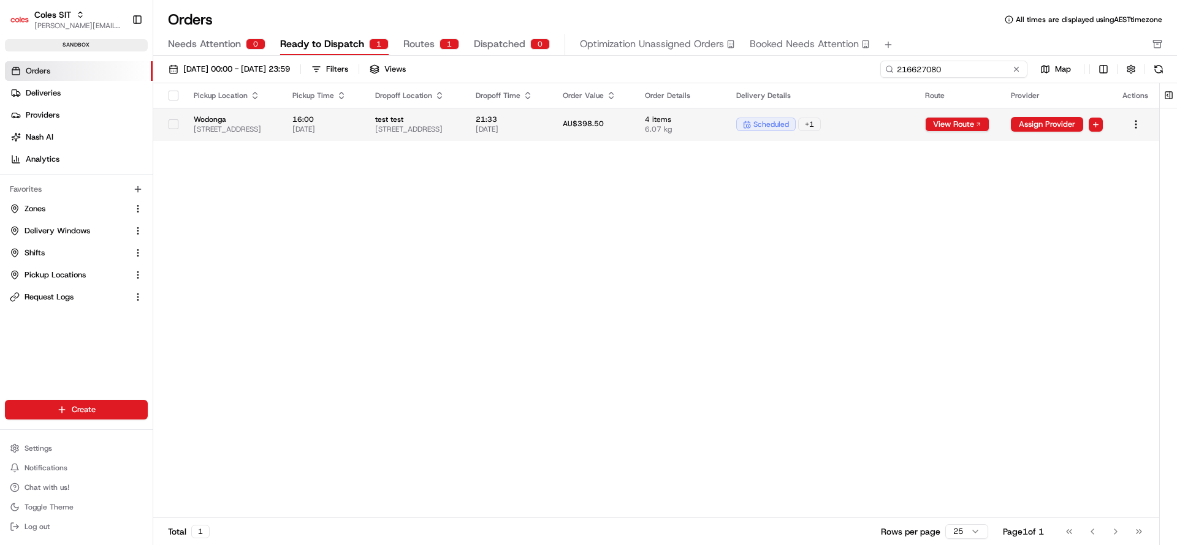
type input "216627080"
click at [542, 127] on span "21/08/2025" at bounding box center [509, 129] width 67 height 10
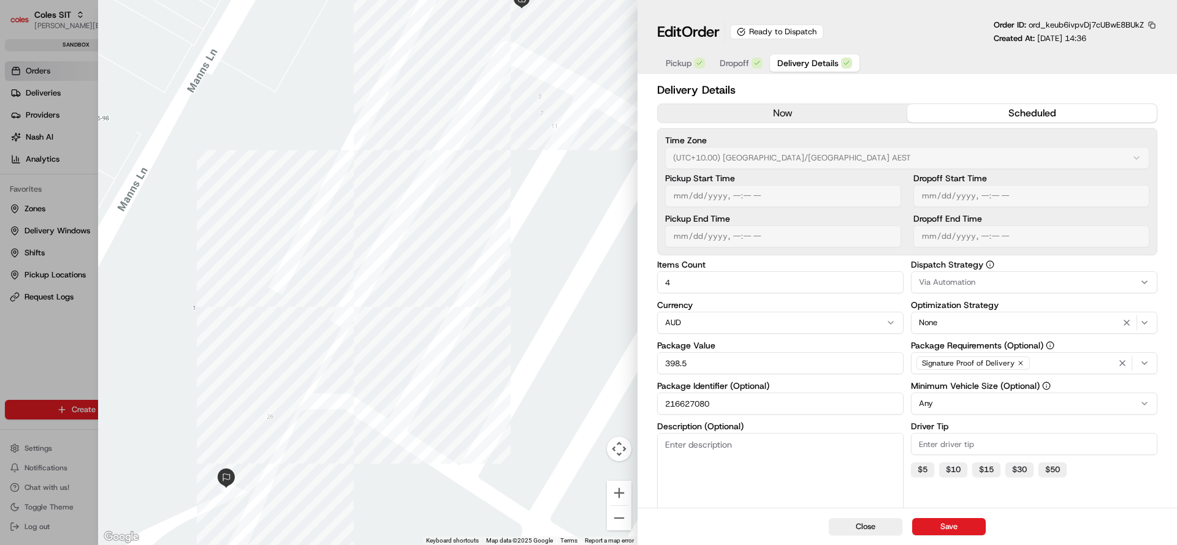
click at [735, 66] on span "Dropoff" at bounding box center [734, 63] width 29 height 12
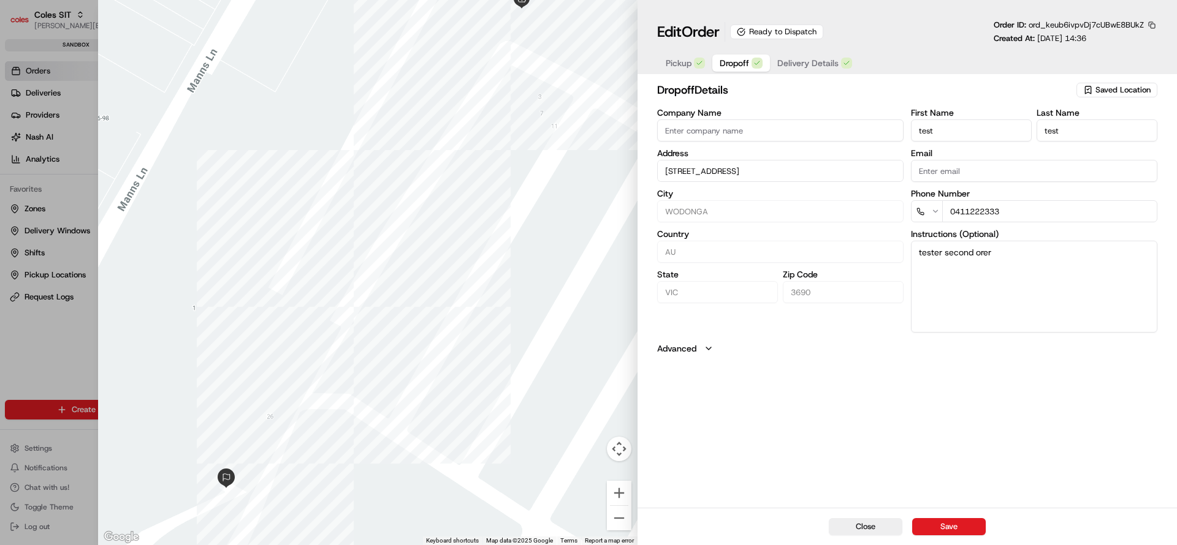
click at [802, 65] on span "Delivery Details" at bounding box center [807, 63] width 61 height 12
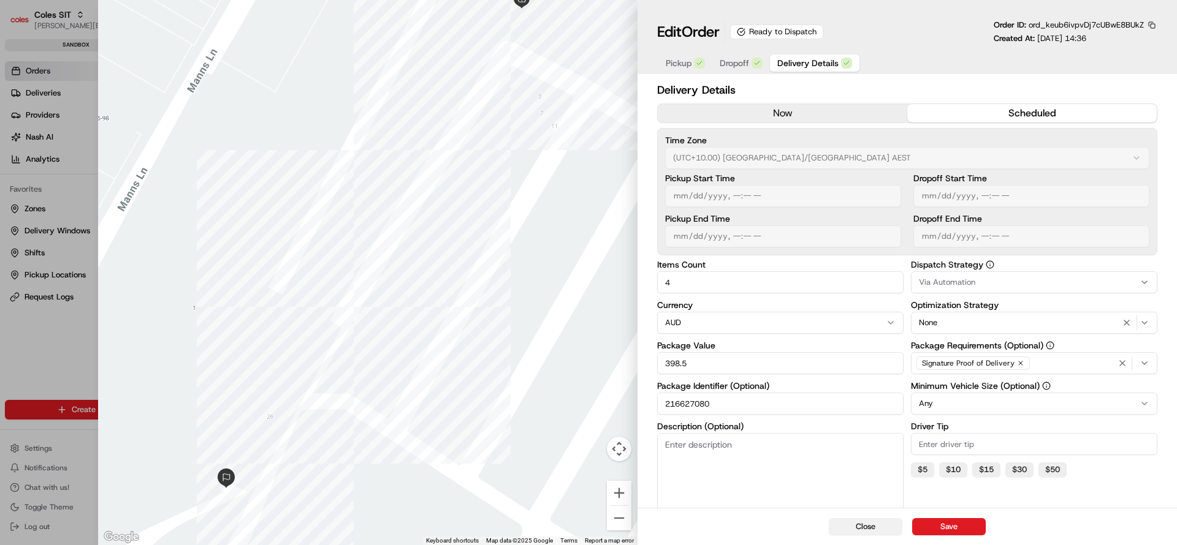
click at [872, 526] on button "Close" at bounding box center [866, 527] width 74 height 17
type input "1"
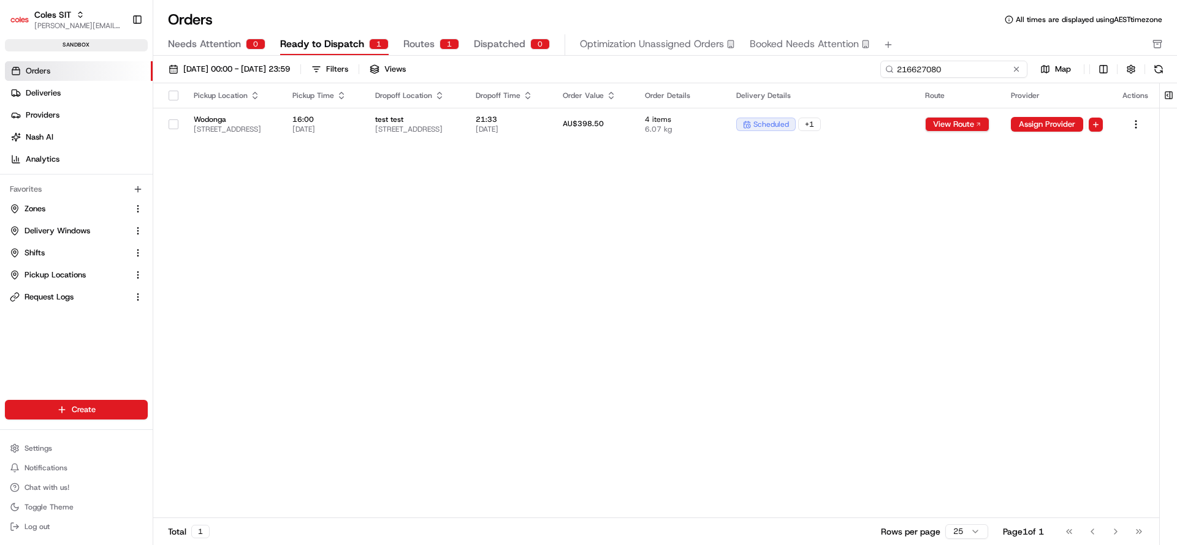
click at [947, 74] on input "216627080" at bounding box center [953, 69] width 147 height 17
paste input "8001"
type input "216628001"
click at [626, 126] on div "AU$315.50" at bounding box center [594, 124] width 63 height 11
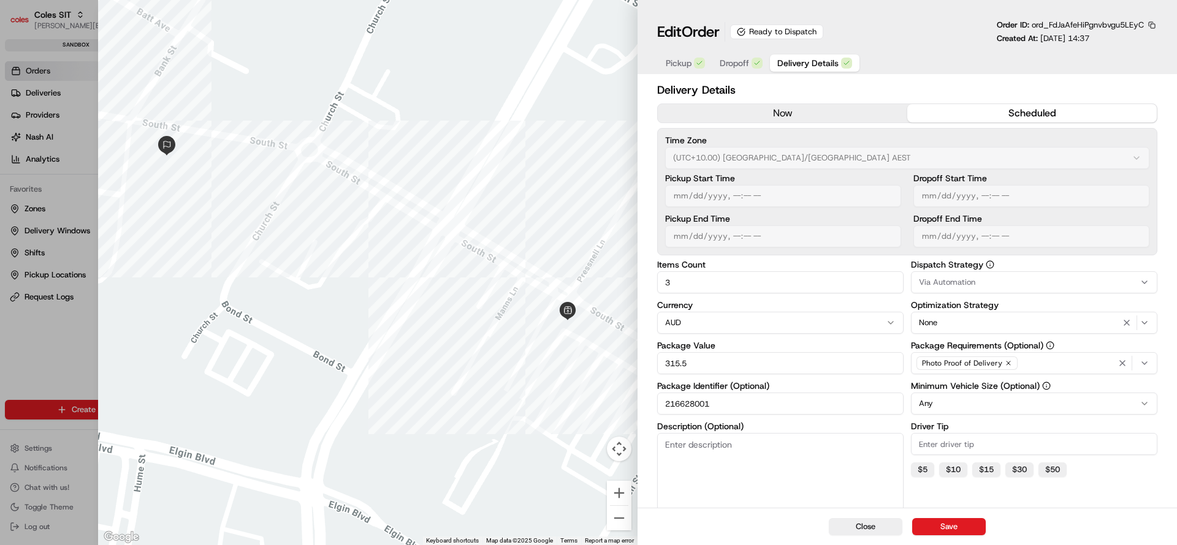
click at [721, 63] on span "Dropoff" at bounding box center [734, 63] width 29 height 12
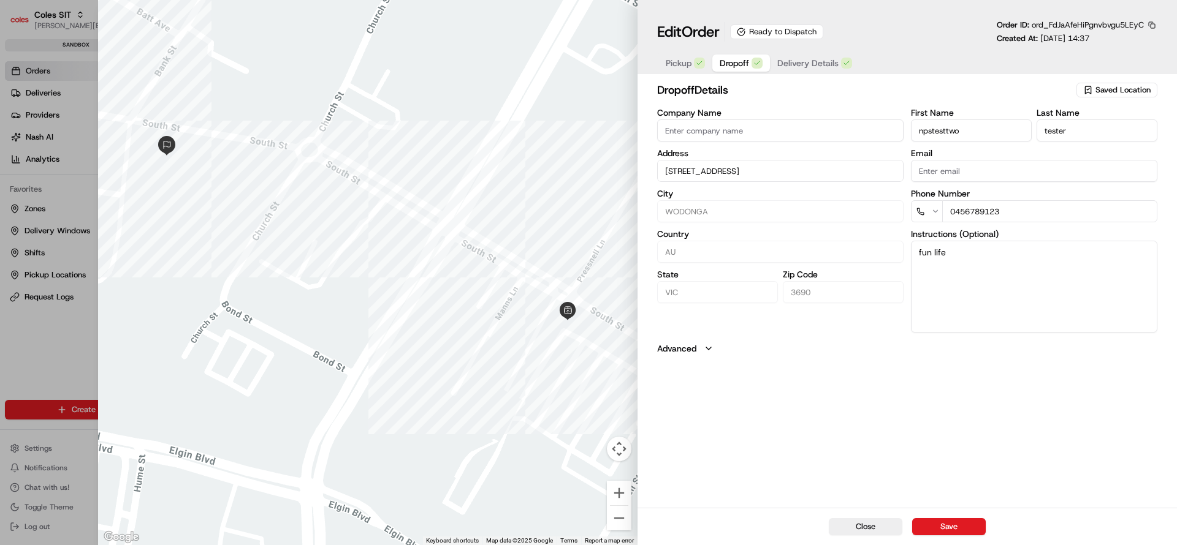
click at [795, 66] on span "Delivery Details" at bounding box center [807, 63] width 61 height 12
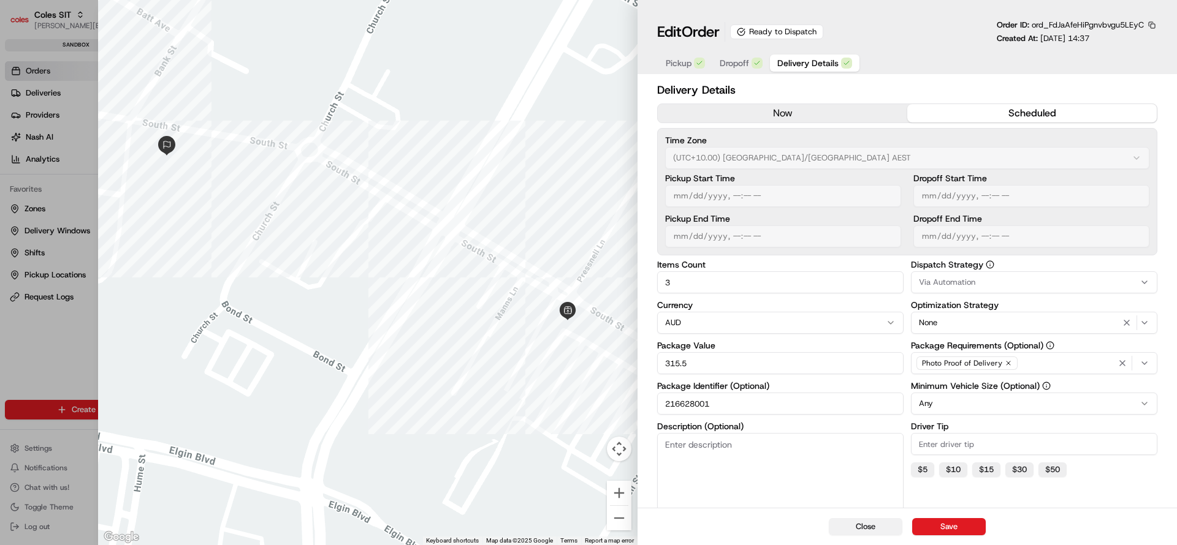
click at [871, 526] on button "Close" at bounding box center [866, 527] width 74 height 17
type input "1"
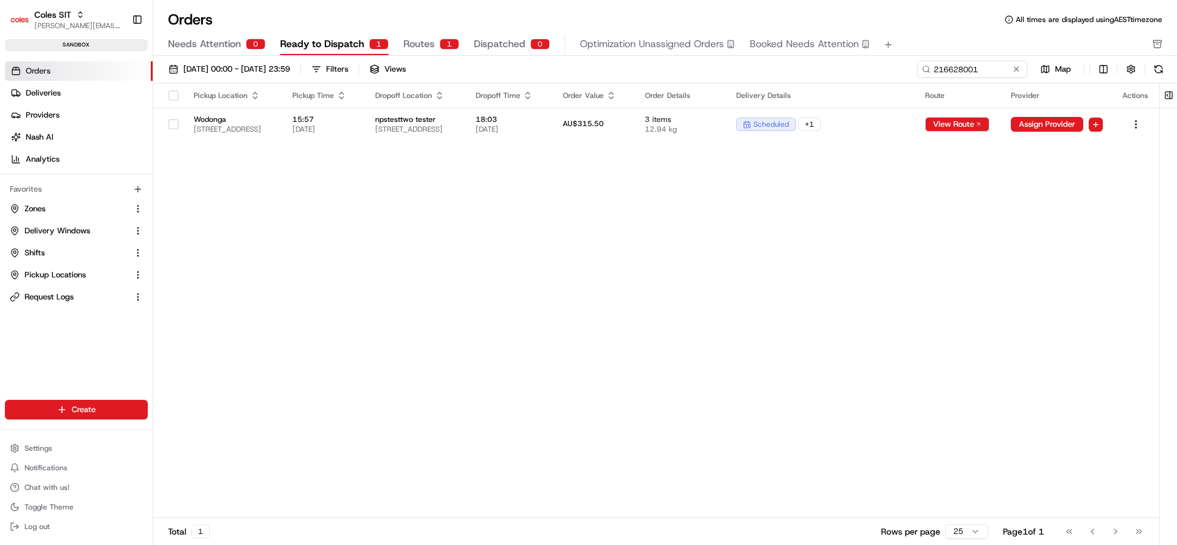
click at [933, 80] on div "01/08/2025 00:00 - 31/08/2025 23:59 Filters Views 216628001 Map" at bounding box center [665, 72] width 1024 height 23
click at [950, 75] on input "216628001" at bounding box center [953, 69] width 147 height 17
paste input "3108"
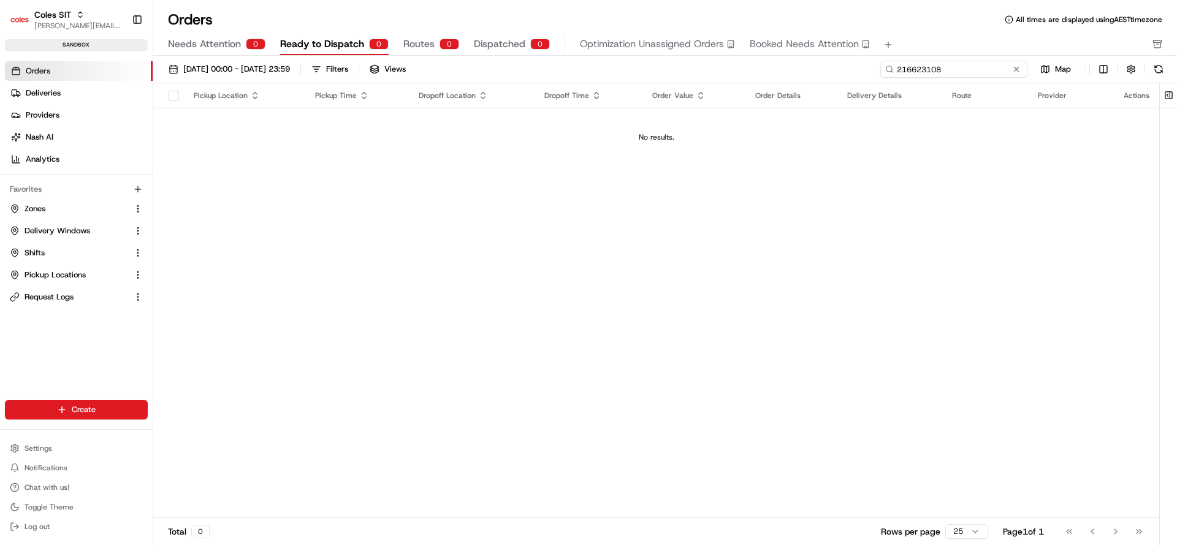
click at [957, 67] on input "216623108" at bounding box center [953, 69] width 147 height 17
paste input "8001"
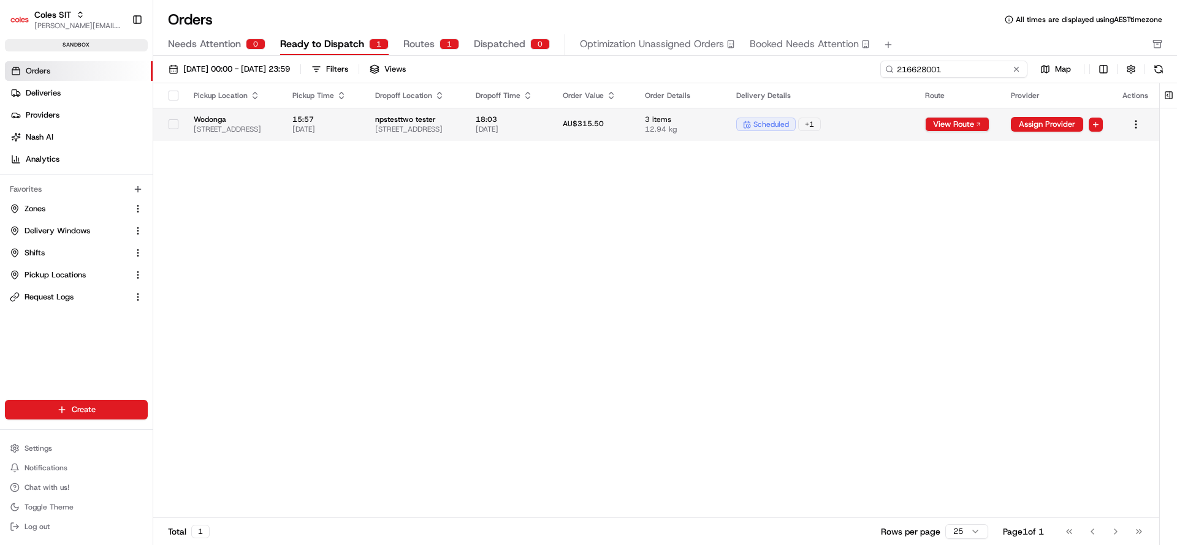
type input "216628001"
click at [726, 126] on td "3 items 12.94 kg" at bounding box center [680, 124] width 91 height 33
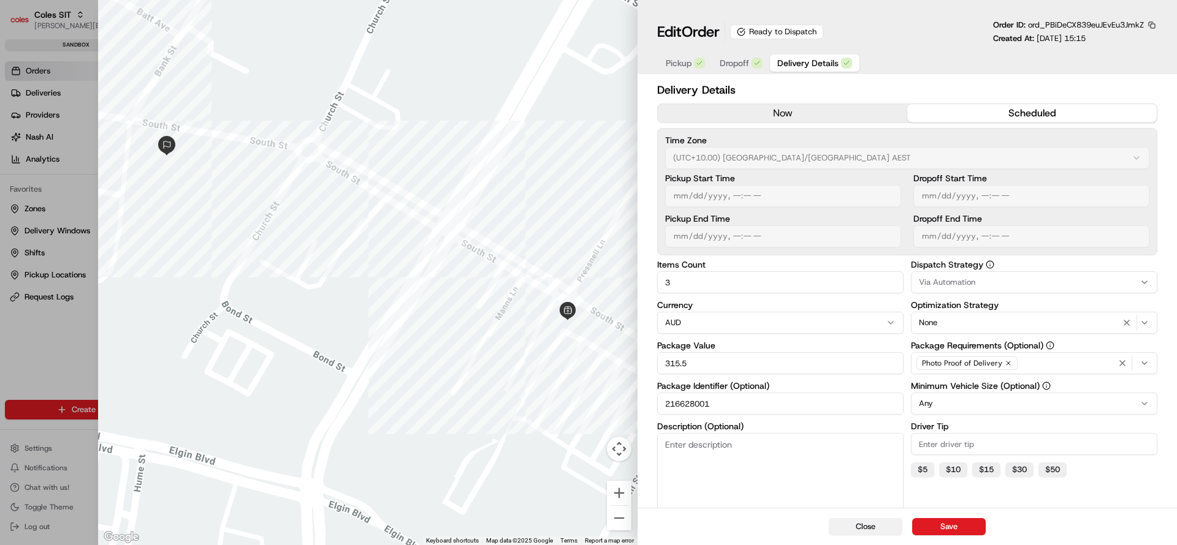
click at [868, 522] on button "Close" at bounding box center [866, 527] width 74 height 17
type input "1"
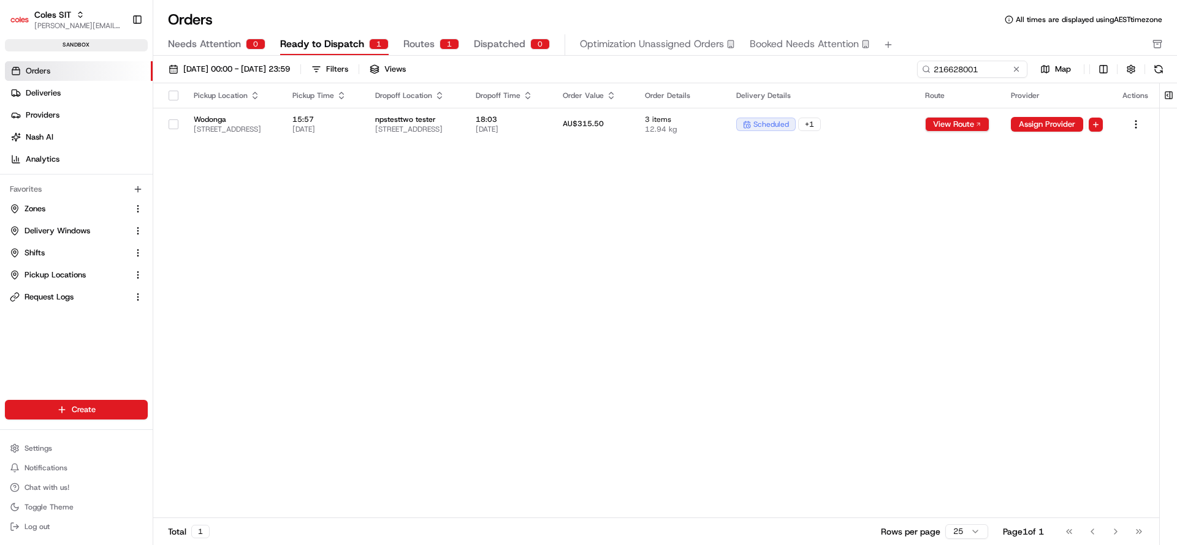
click at [653, 382] on div "Pickup Location Pickup Time Dropoff Location Dropoff Time Order Value Order Det…" at bounding box center [656, 300] width 1006 height 435
click at [973, 65] on input "216628001" at bounding box center [953, 69] width 147 height 17
paste input "3108"
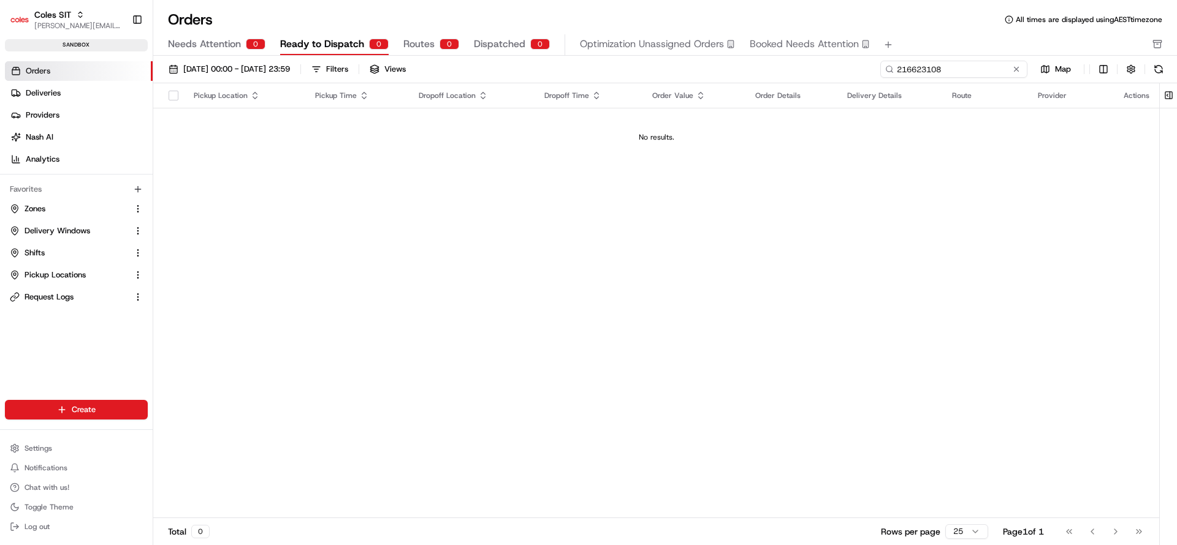
click at [949, 67] on input "216623108" at bounding box center [953, 69] width 147 height 17
paste input "7045"
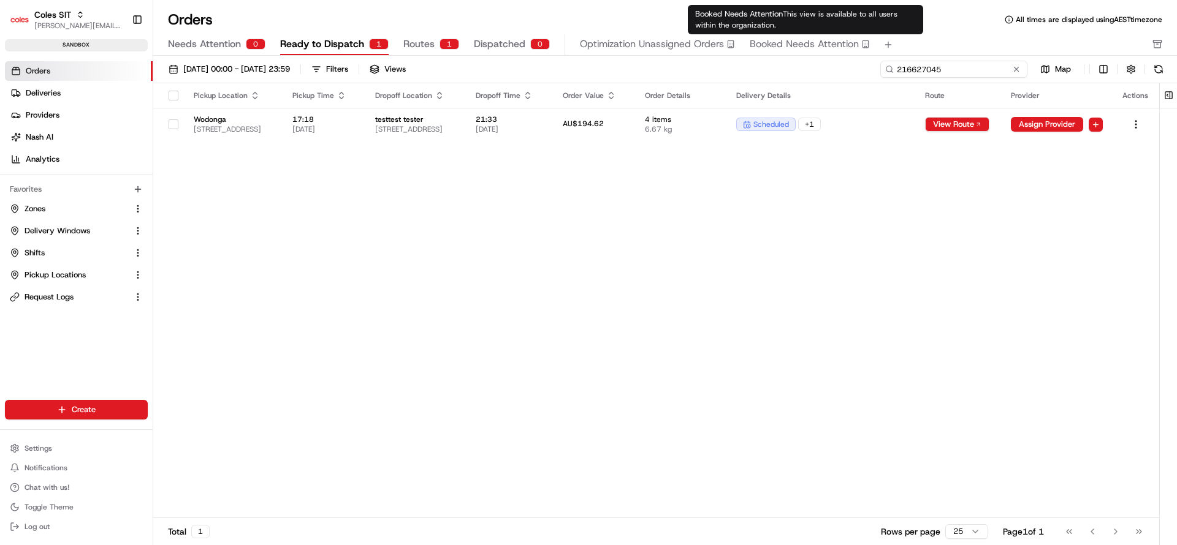
click at [986, 72] on input "216627045" at bounding box center [953, 69] width 147 height 17
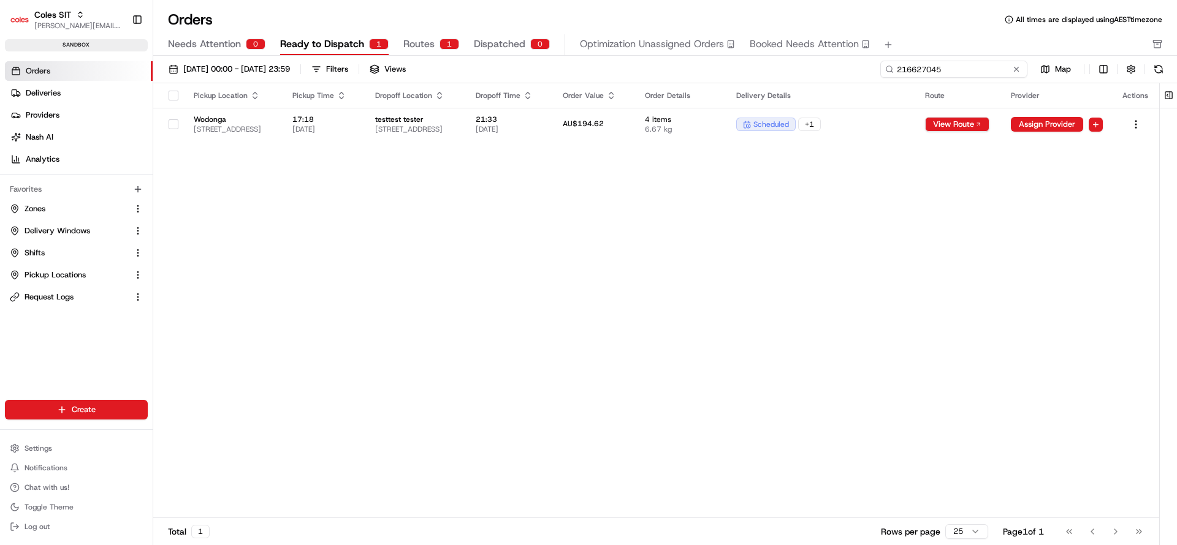
paste input "3108"
type input "216623108"
click at [1015, 70] on button at bounding box center [1016, 69] width 12 height 12
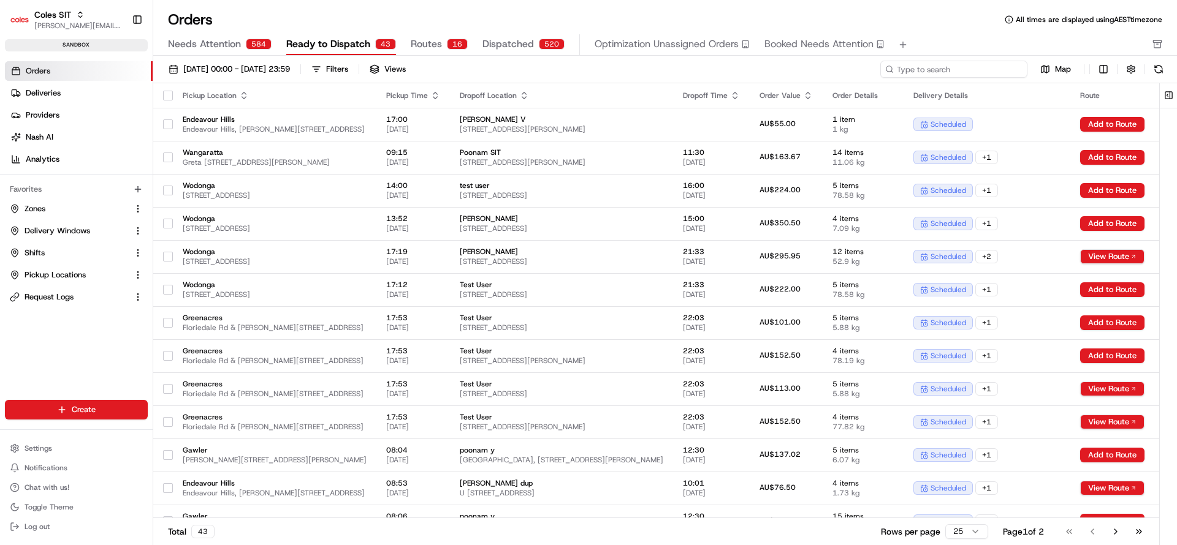
click at [986, 70] on input at bounding box center [953, 69] width 147 height 17
paste input "216623108"
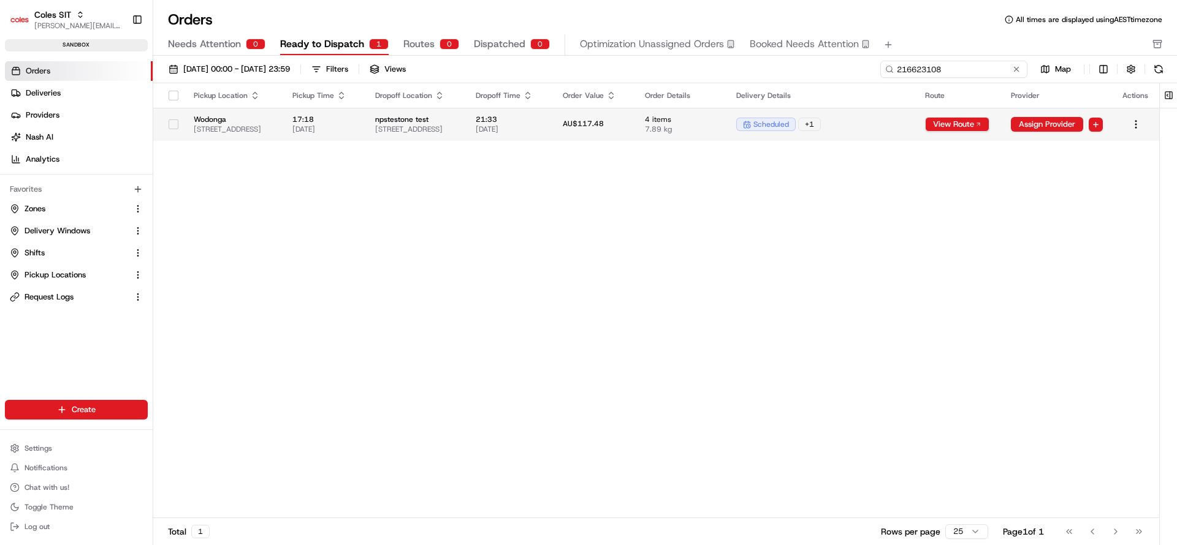
type input "216623108"
click at [457, 134] on td "npstestone test 23-25 South St, WODONGA, VIC 3690, AU" at bounding box center [415, 124] width 101 height 33
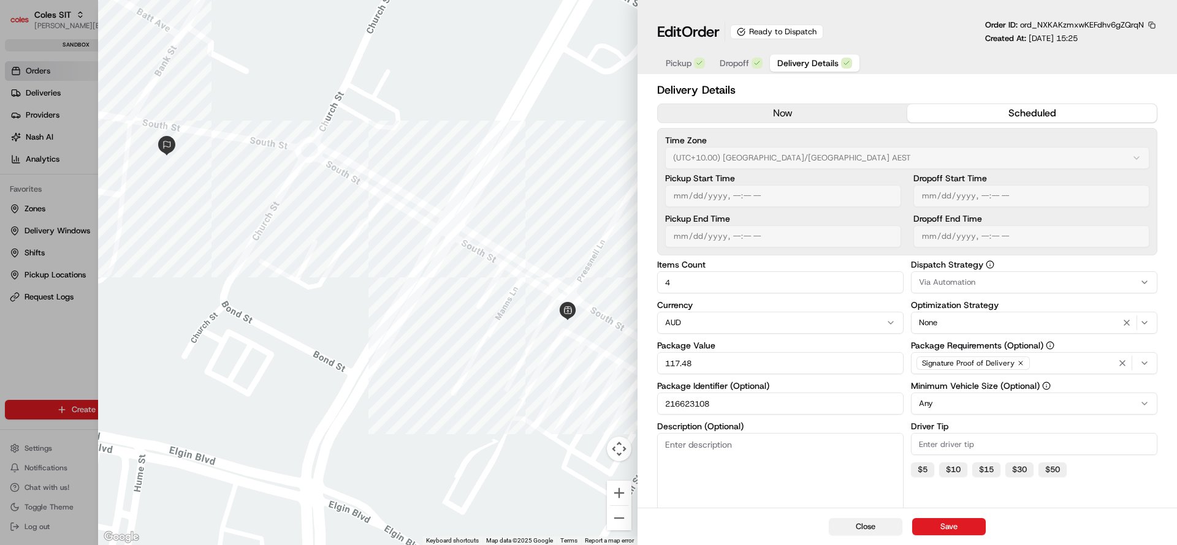
click at [879, 522] on button "Close" at bounding box center [866, 527] width 74 height 17
type input "1"
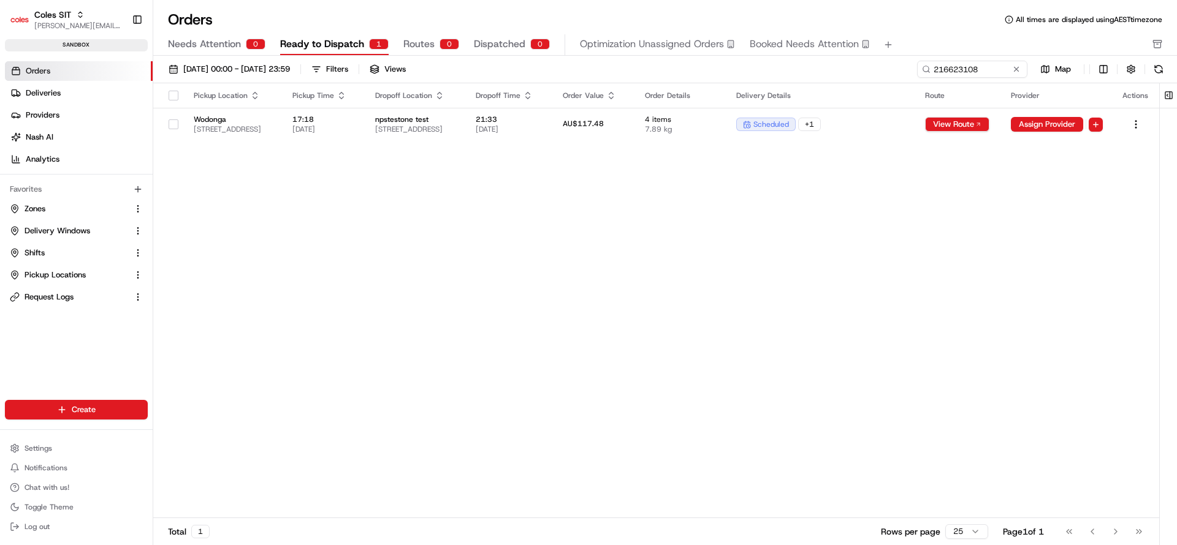
click at [412, 43] on span "Routes" at bounding box center [418, 44] width 31 height 15
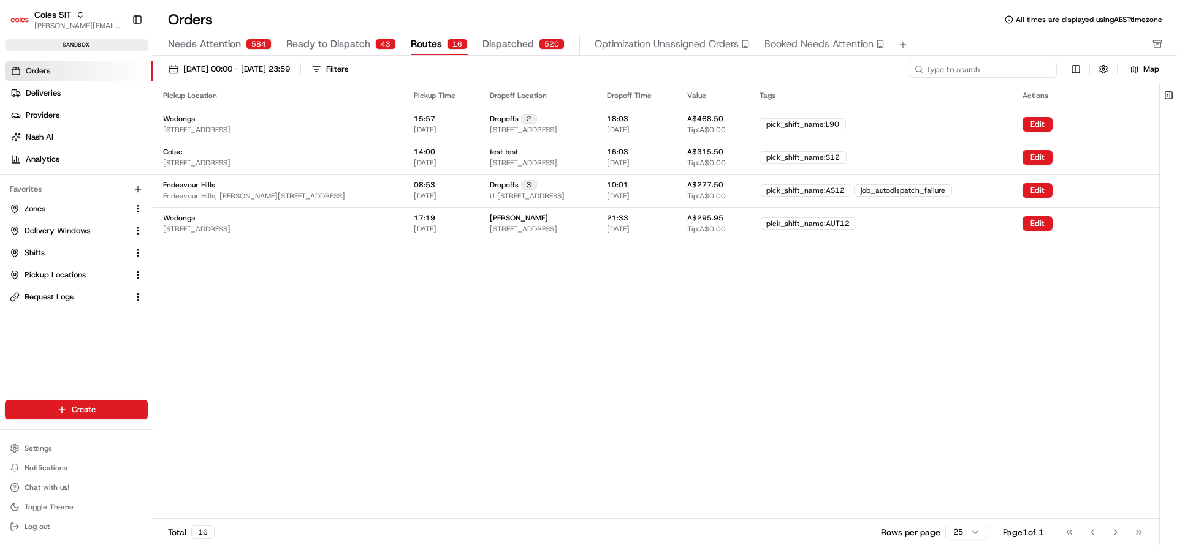
click at [970, 71] on input at bounding box center [983, 69] width 147 height 17
paste input "216623108"
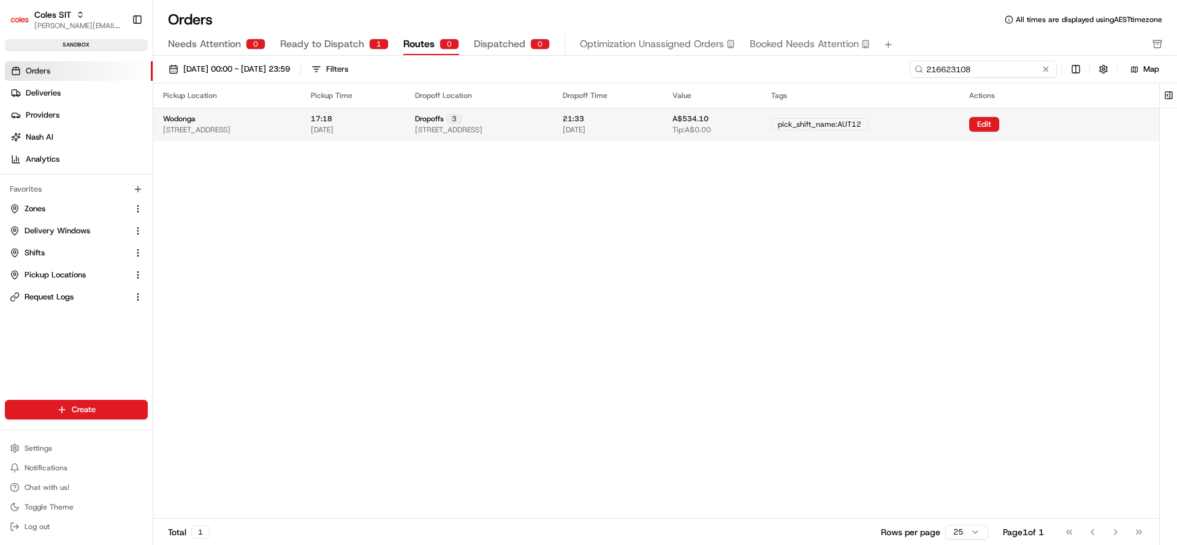
type input "216623108"
click at [488, 135] on td "Dropoffs 3 2 Paterson Ave, BARANDUDA, VIC 3691, AU" at bounding box center [479, 124] width 148 height 33
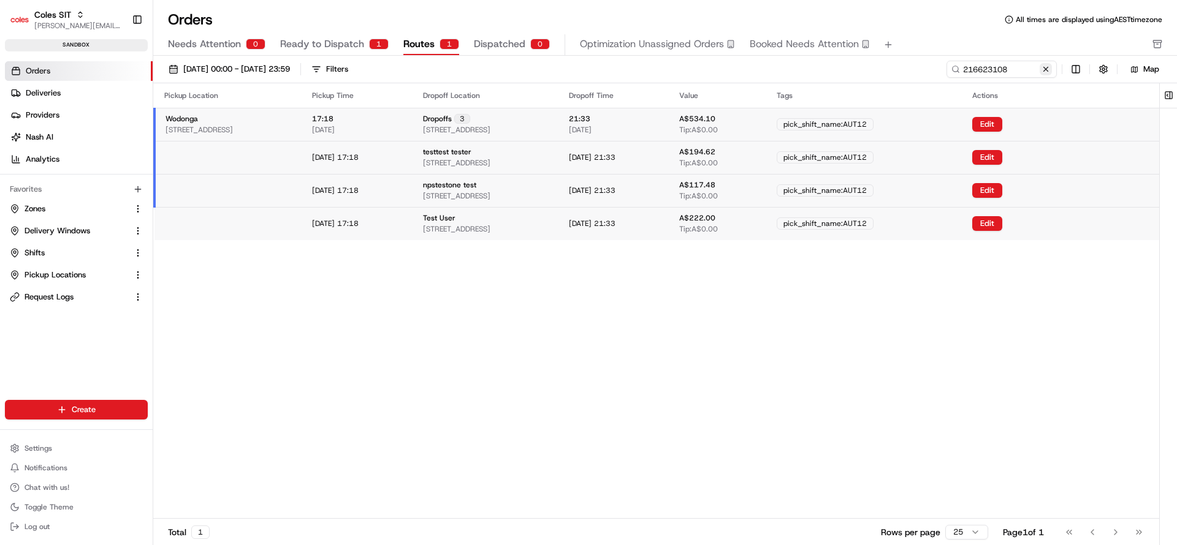
click at [1047, 69] on button at bounding box center [1046, 69] width 12 height 12
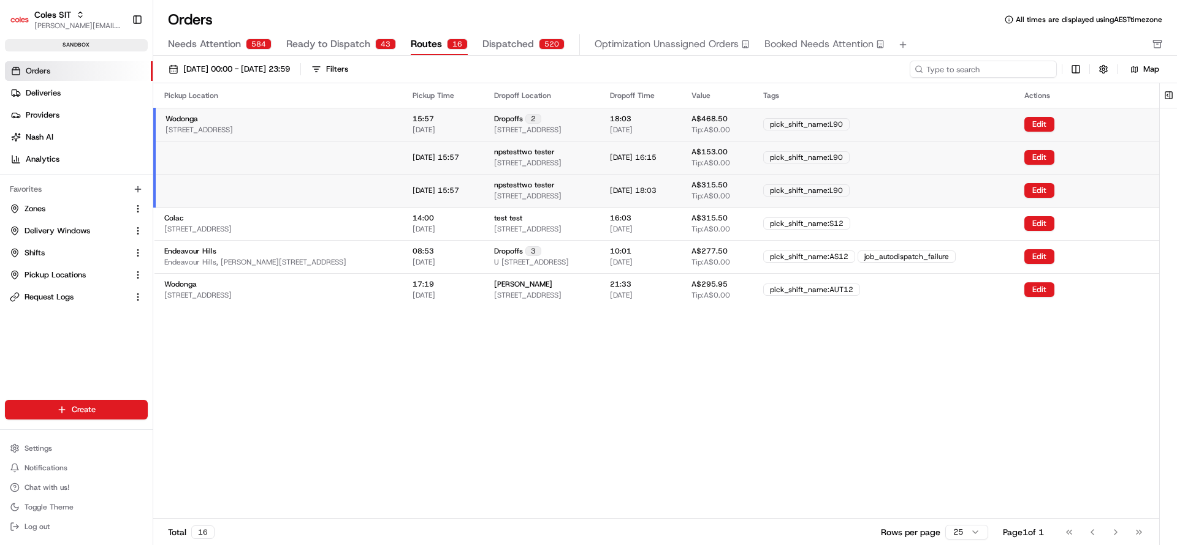
click at [982, 66] on input at bounding box center [983, 69] width 147 height 17
paste input "216627045"
type input "216627045"
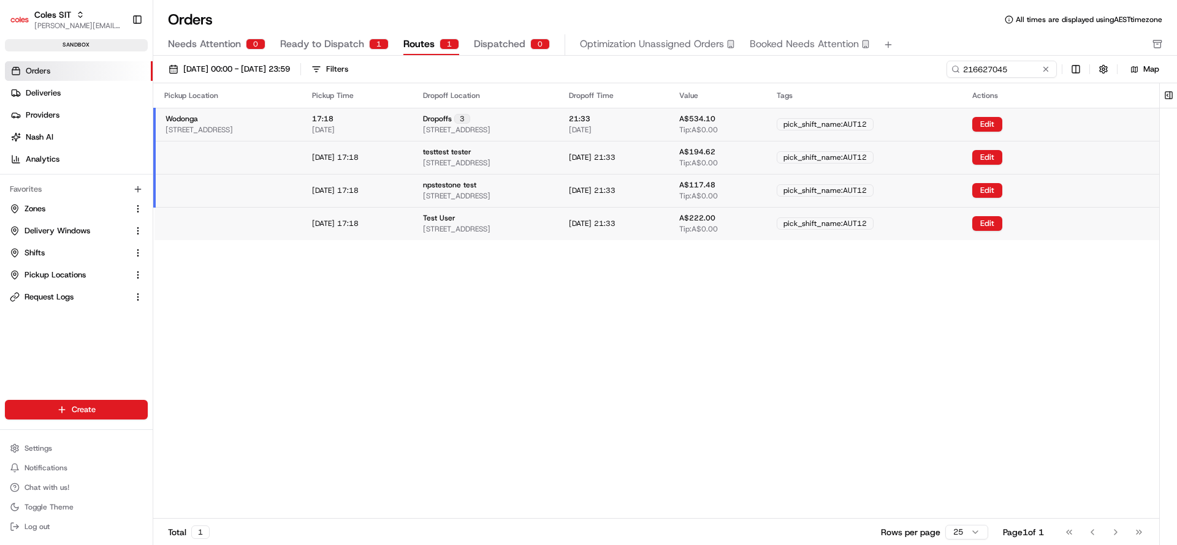
click at [335, 39] on span "Ready to Dispatch" at bounding box center [322, 44] width 84 height 15
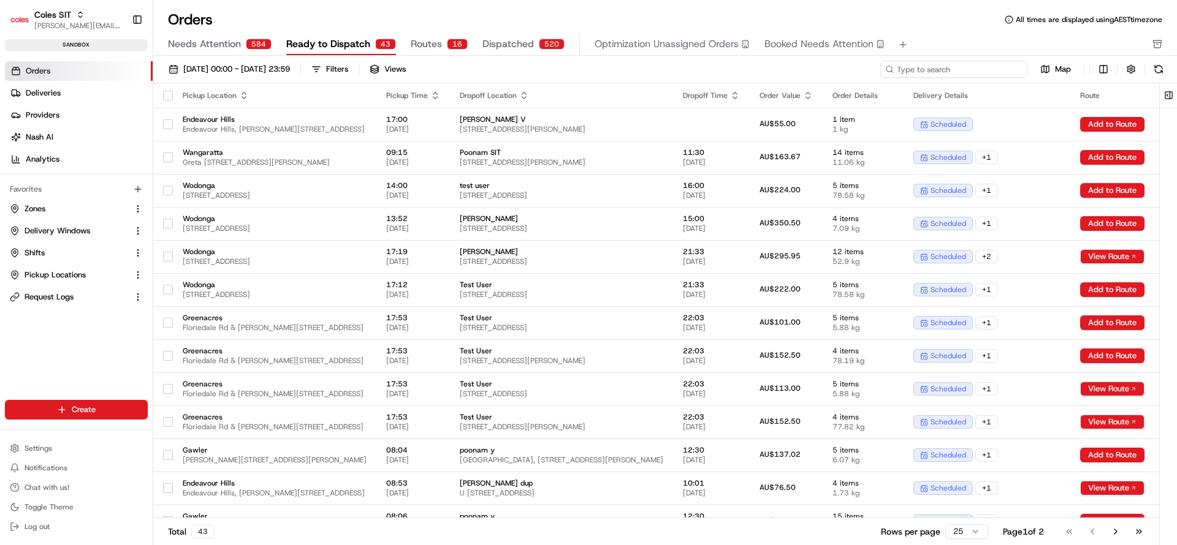
click at [956, 70] on input at bounding box center [953, 69] width 147 height 17
paste input "216627045"
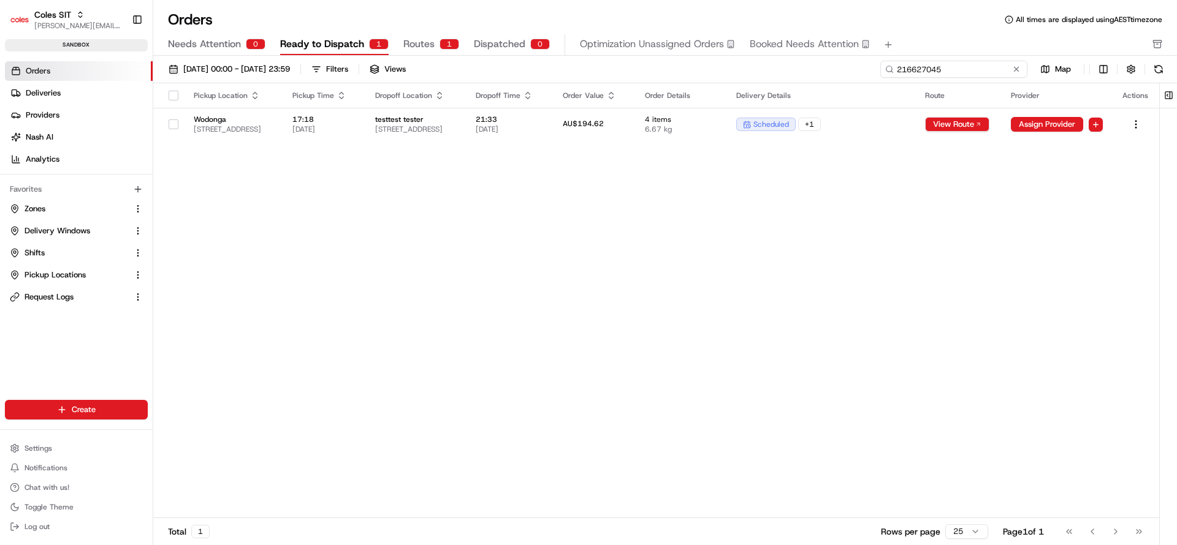
click at [895, 69] on input "216627045" at bounding box center [953, 69] width 147 height 17
paste input "80"
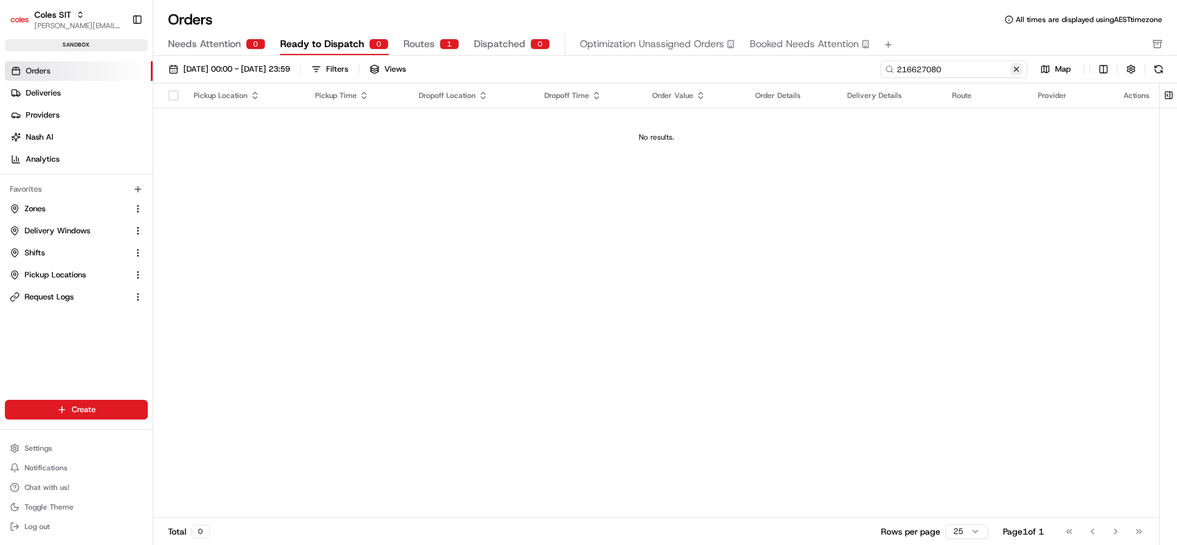
type input "216627080"
click at [1021, 71] on button at bounding box center [1016, 69] width 12 height 12
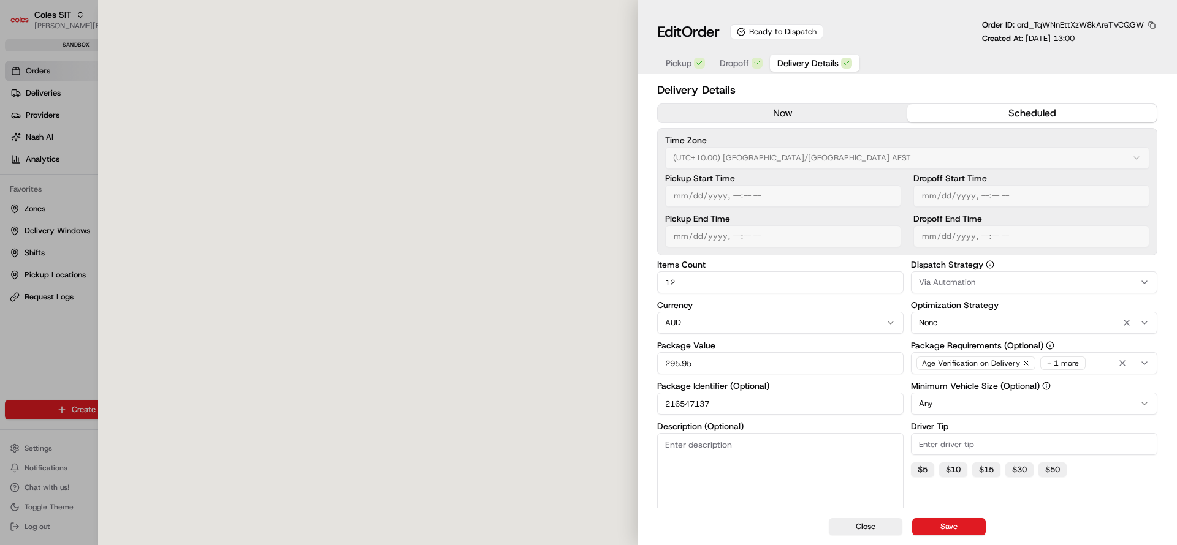
click at [954, 69] on div "Pickup Dropoff Delivery Details" at bounding box center [907, 62] width 500 height 23
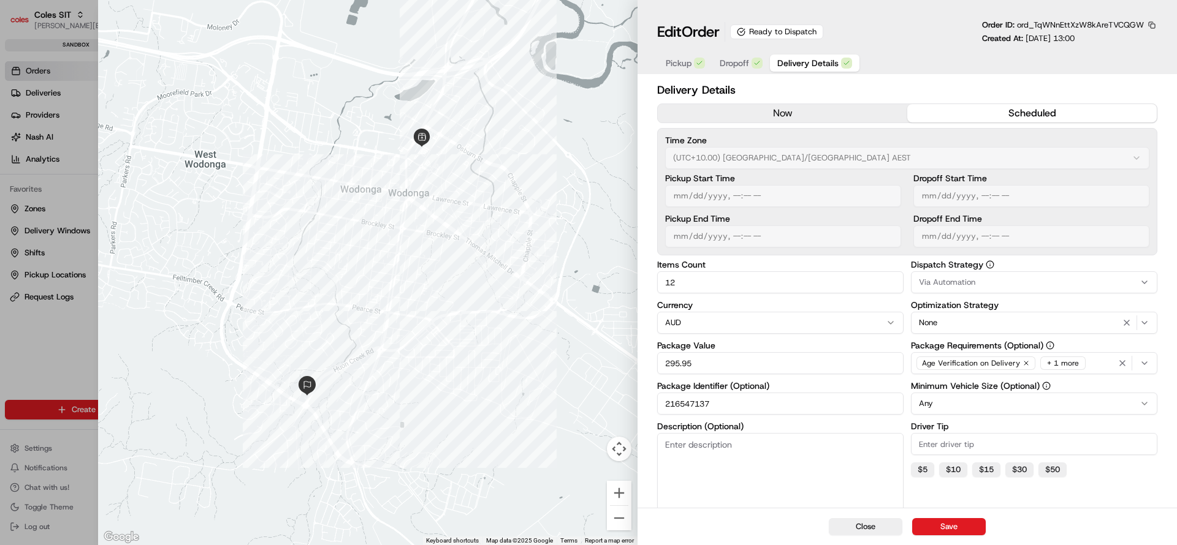
click at [954, 69] on div "Pickup Dropoff Delivery Details" at bounding box center [907, 62] width 500 height 23
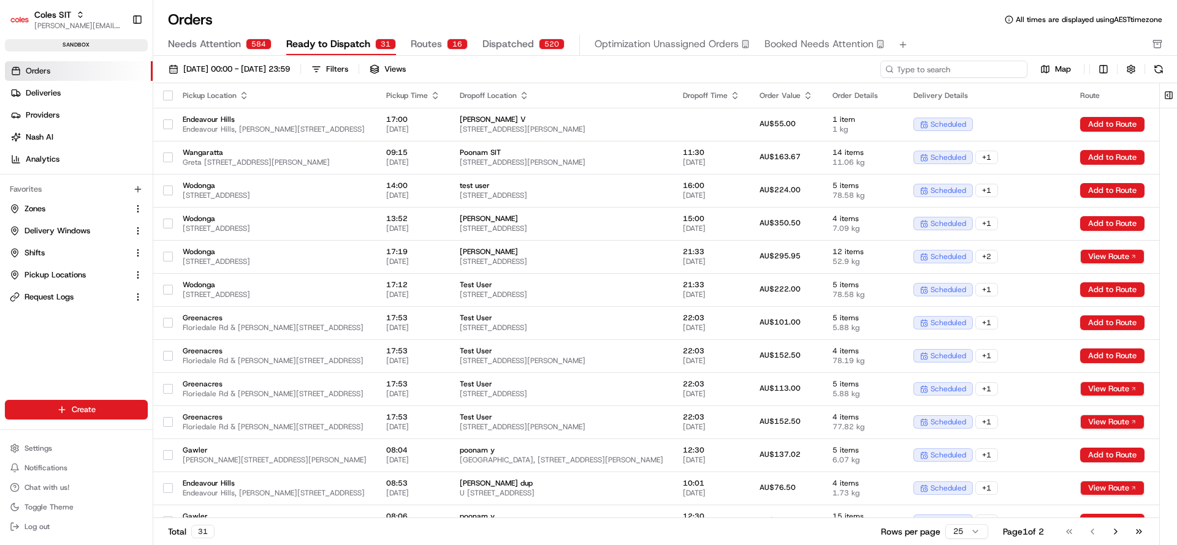
click at [967, 61] on input at bounding box center [953, 69] width 147 height 17
click at [964, 67] on input at bounding box center [953, 69] width 147 height 17
paste input "216627080"
type input "216627080"
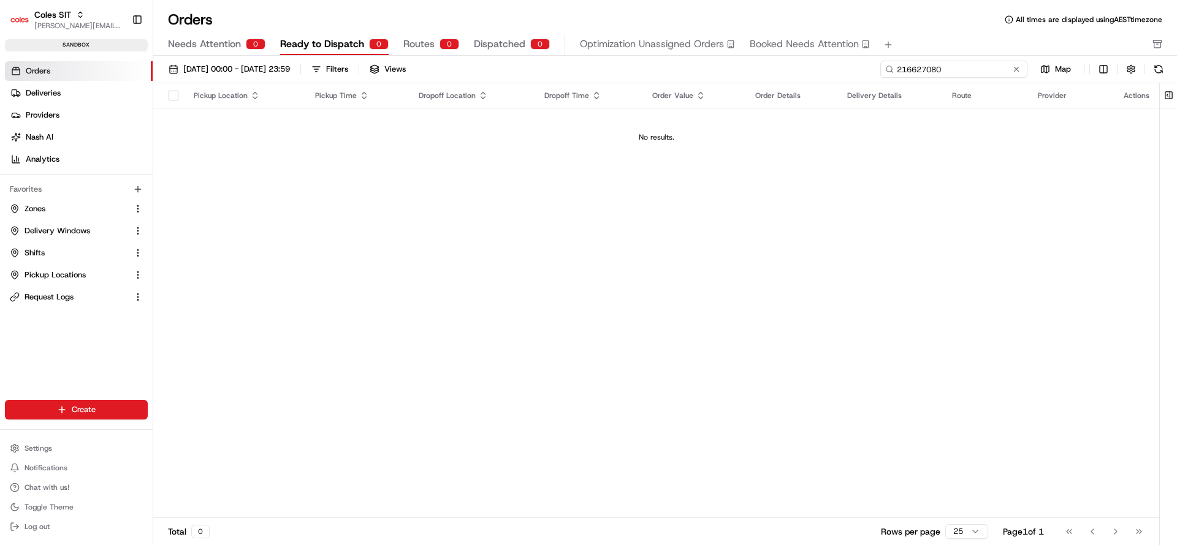
click at [973, 69] on input "216627080" at bounding box center [953, 69] width 147 height 17
click at [951, 78] on div "[DATE] 00:00 - [DATE] 23:59 Filters Views 216627080 Map" at bounding box center [665, 72] width 1024 height 23
click at [948, 73] on input "216627080" at bounding box center [953, 69] width 147 height 17
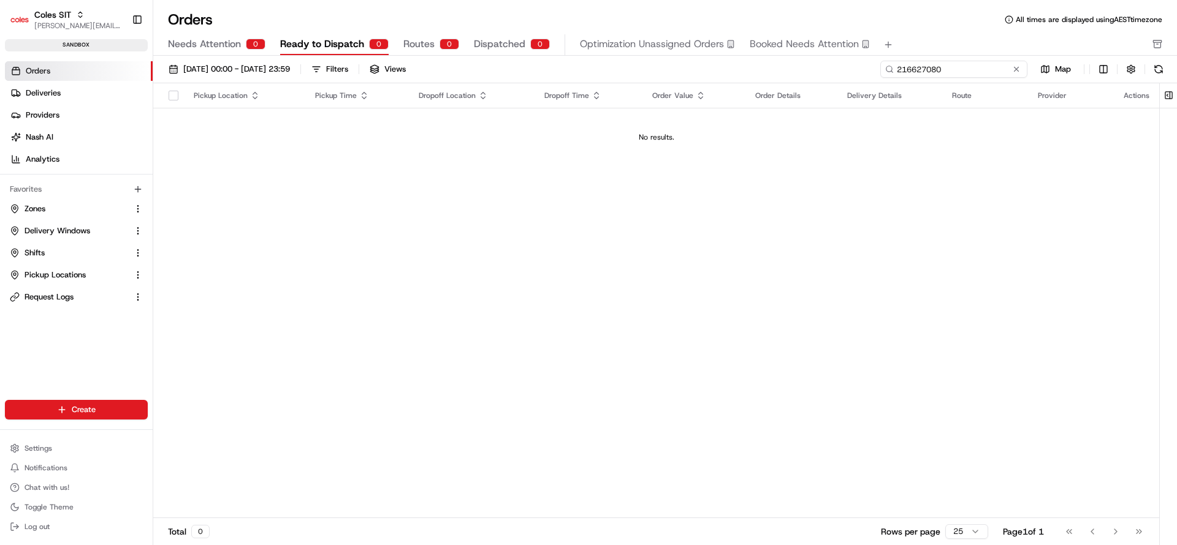
paste input "8001"
type input "216628001"
